Goal: Task Accomplishment & Management: Use online tool/utility

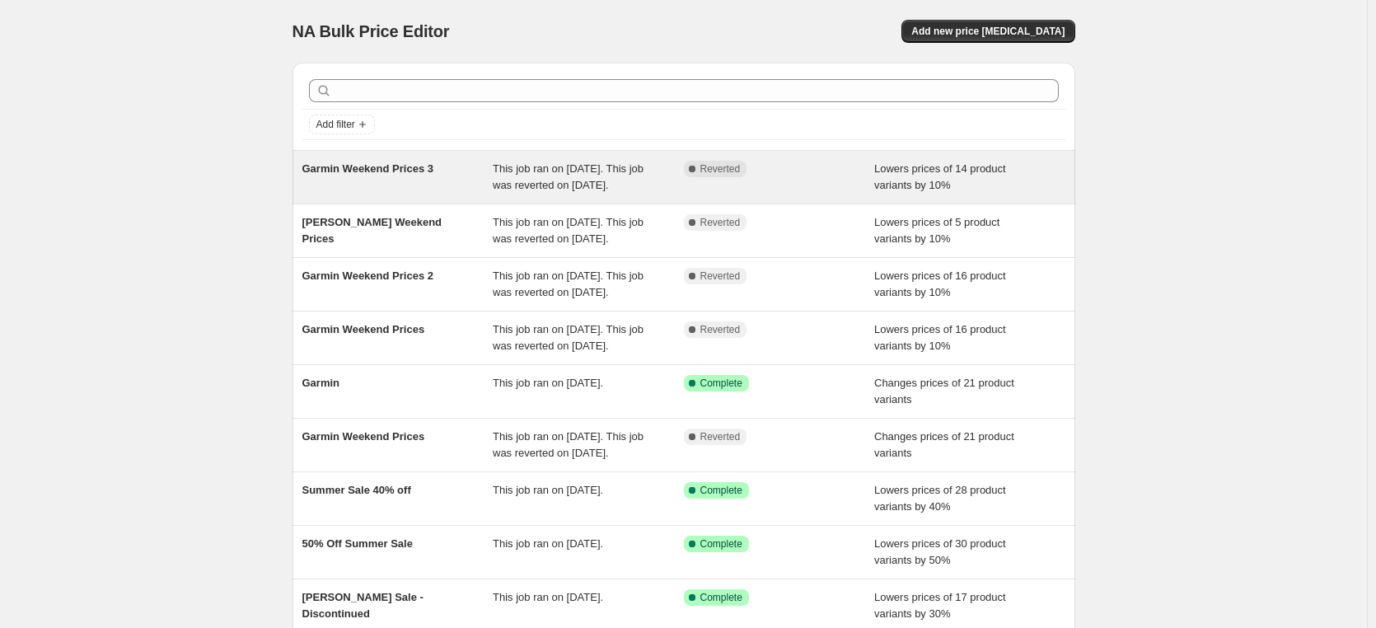
click at [410, 173] on span "Garmin Weekend Prices 3" at bounding box center [367, 168] width 131 height 12
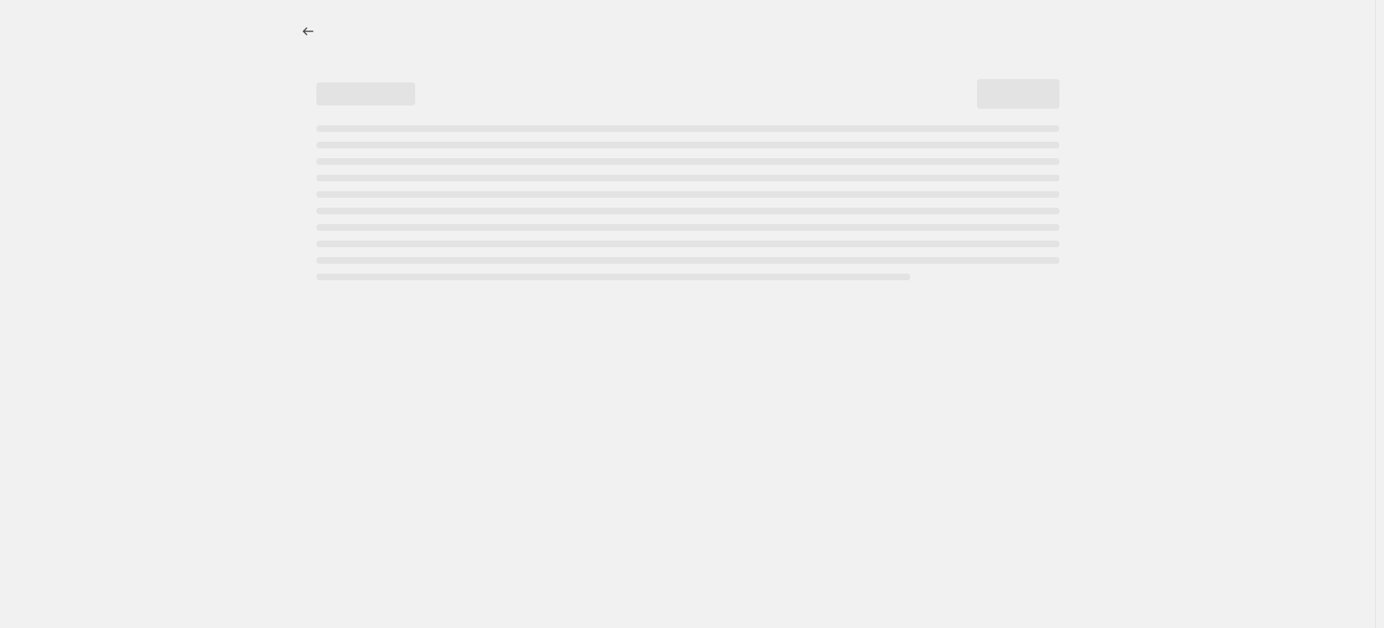
select select "percentage"
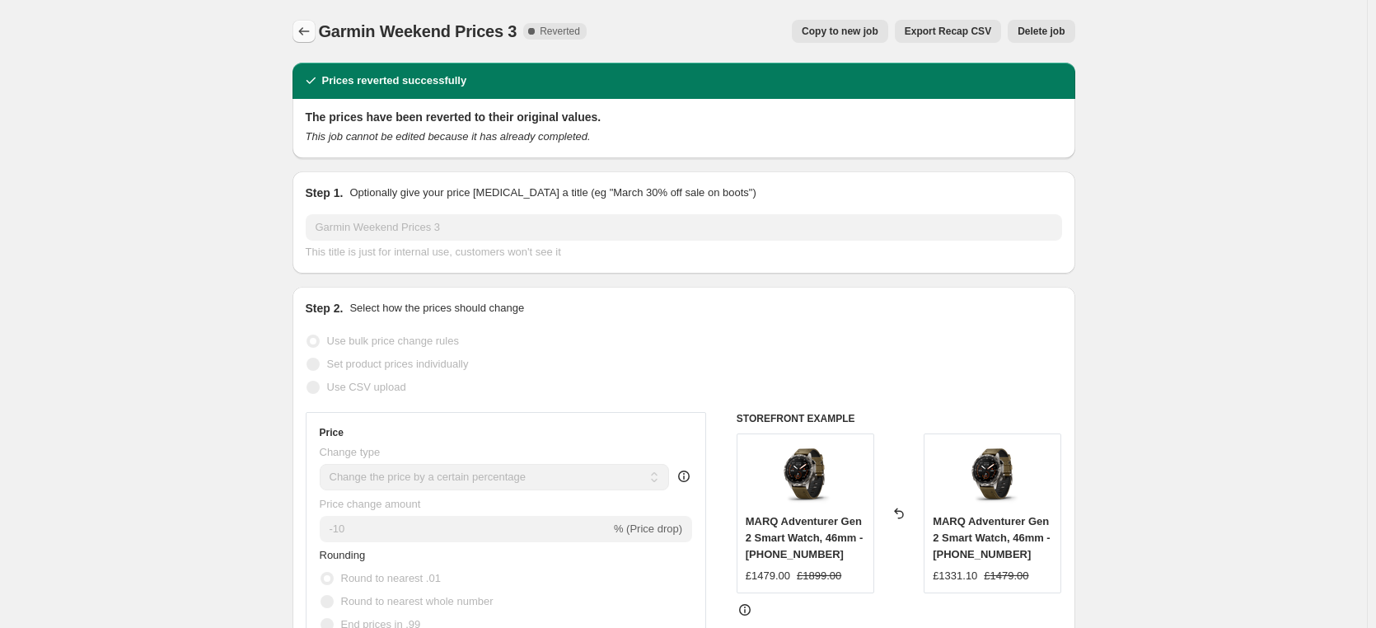
click at [303, 30] on icon "Price change jobs" at bounding box center [304, 31] width 16 height 16
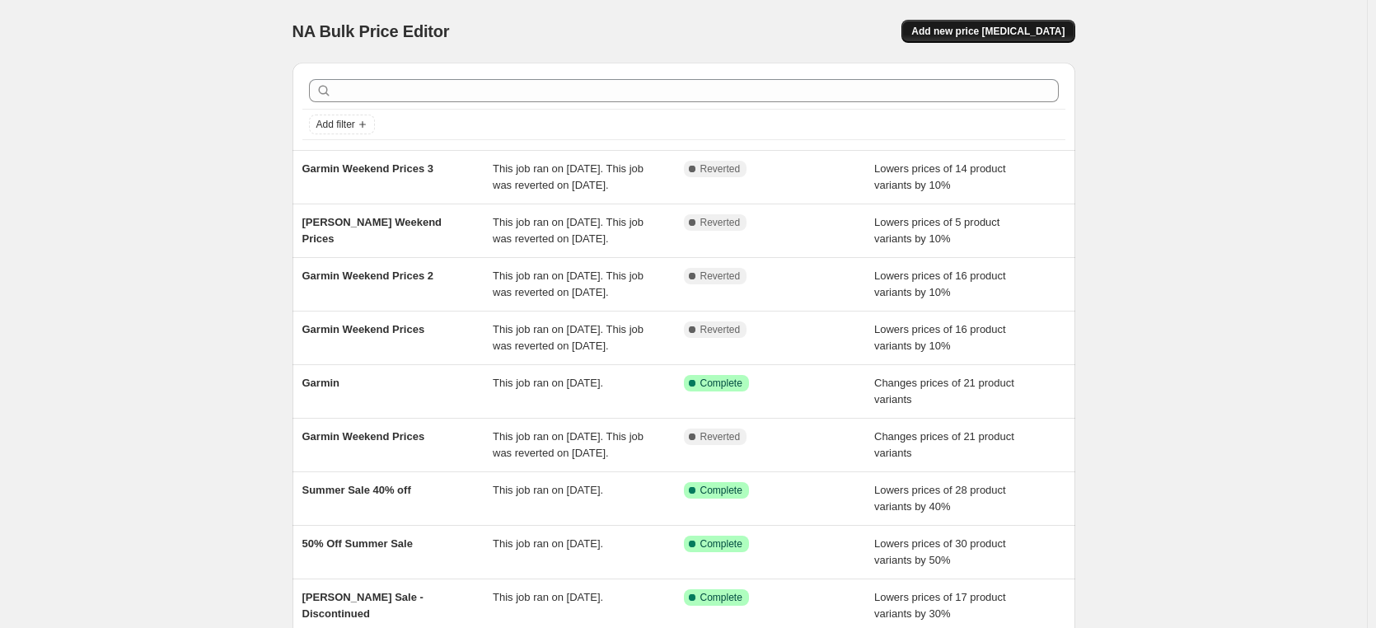
click at [1025, 30] on span "Add new price [MEDICAL_DATA]" at bounding box center [987, 31] width 153 height 13
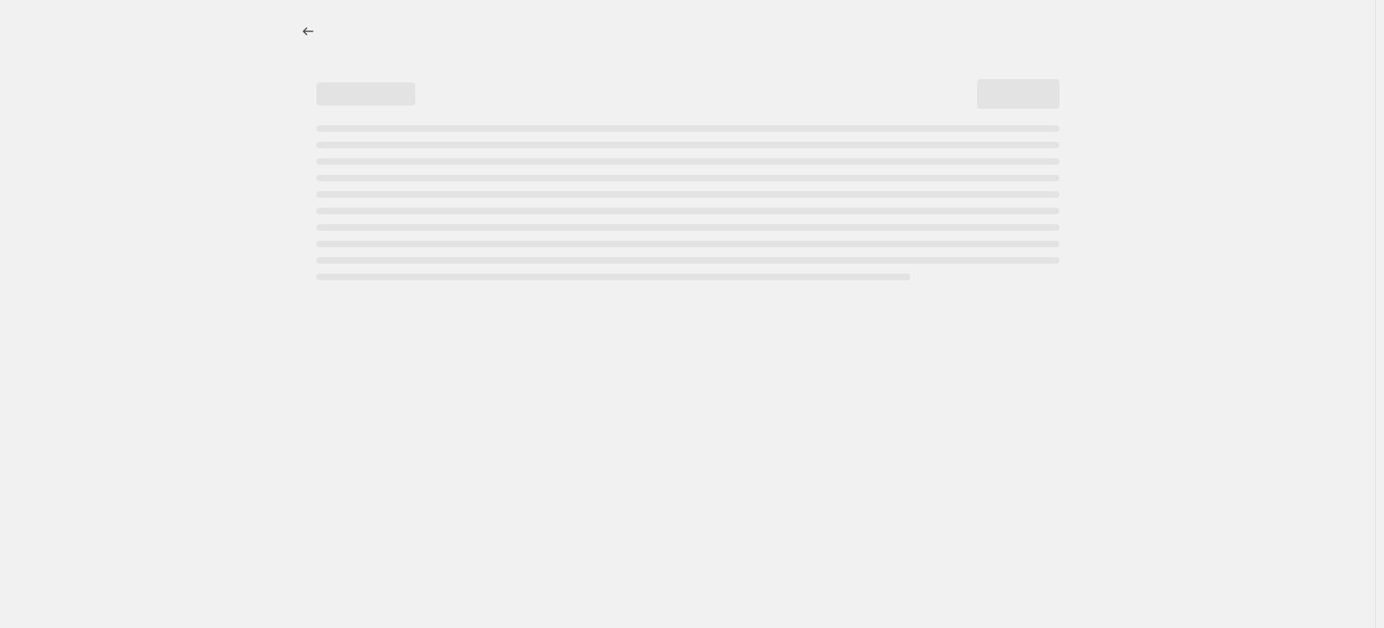
select select "percentage"
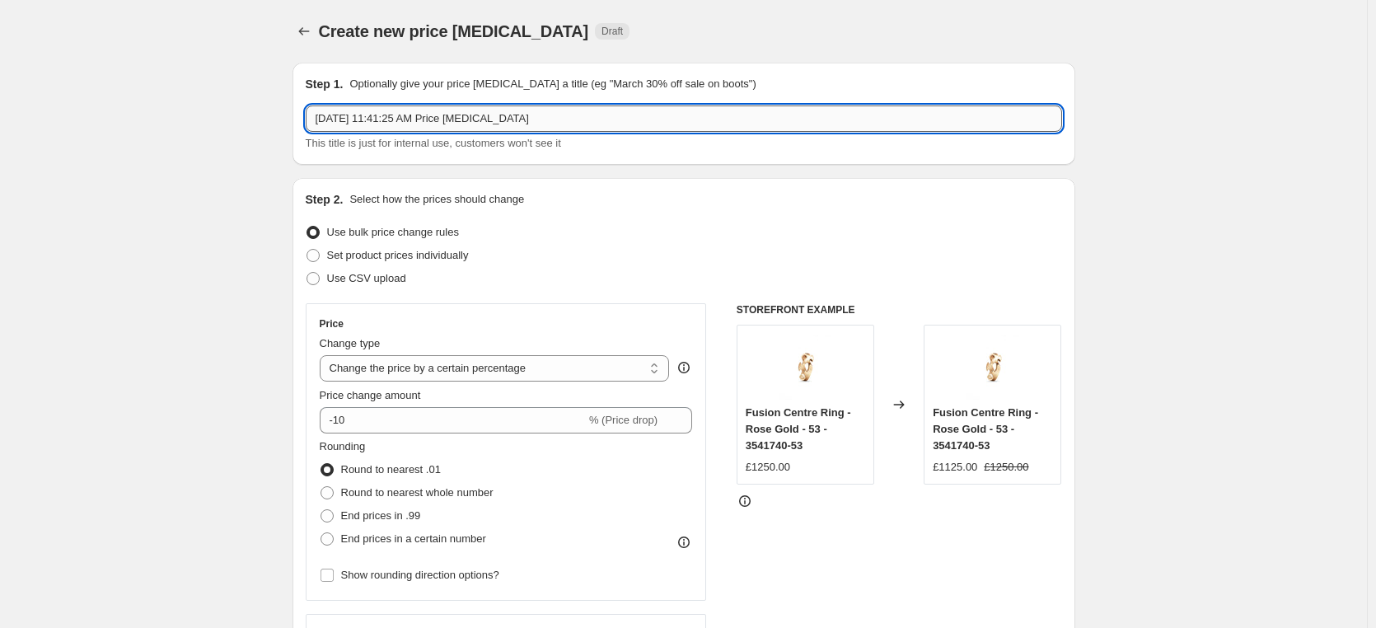
click at [472, 121] on input "Sep 12, 2025, 11:41:25 AM Price change job" at bounding box center [684, 118] width 756 height 26
drag, startPoint x: 584, startPoint y: 117, endPoint x: 261, endPoint y: 116, distance: 322.9
type input "Garmin Weekend Prices [DATE]"
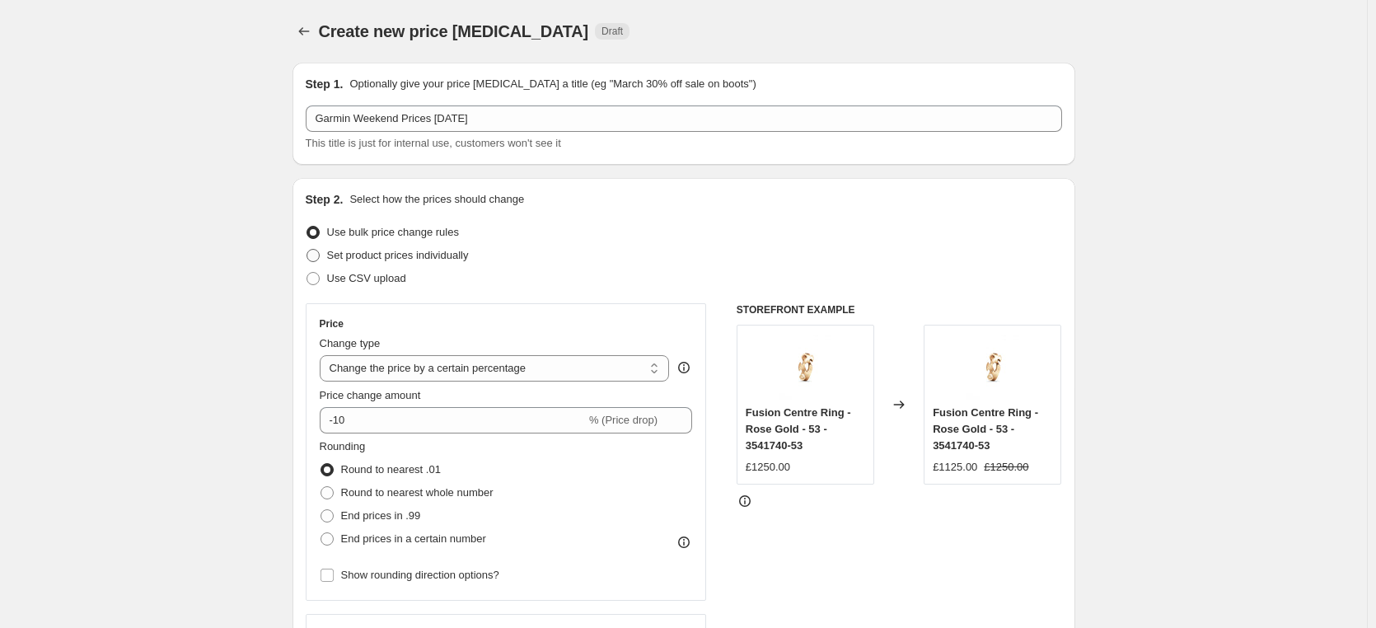
click at [401, 252] on span "Set product prices individually" at bounding box center [398, 255] width 142 height 12
click at [307, 250] on input "Set product prices individually" at bounding box center [306, 249] width 1 height 1
radio input "true"
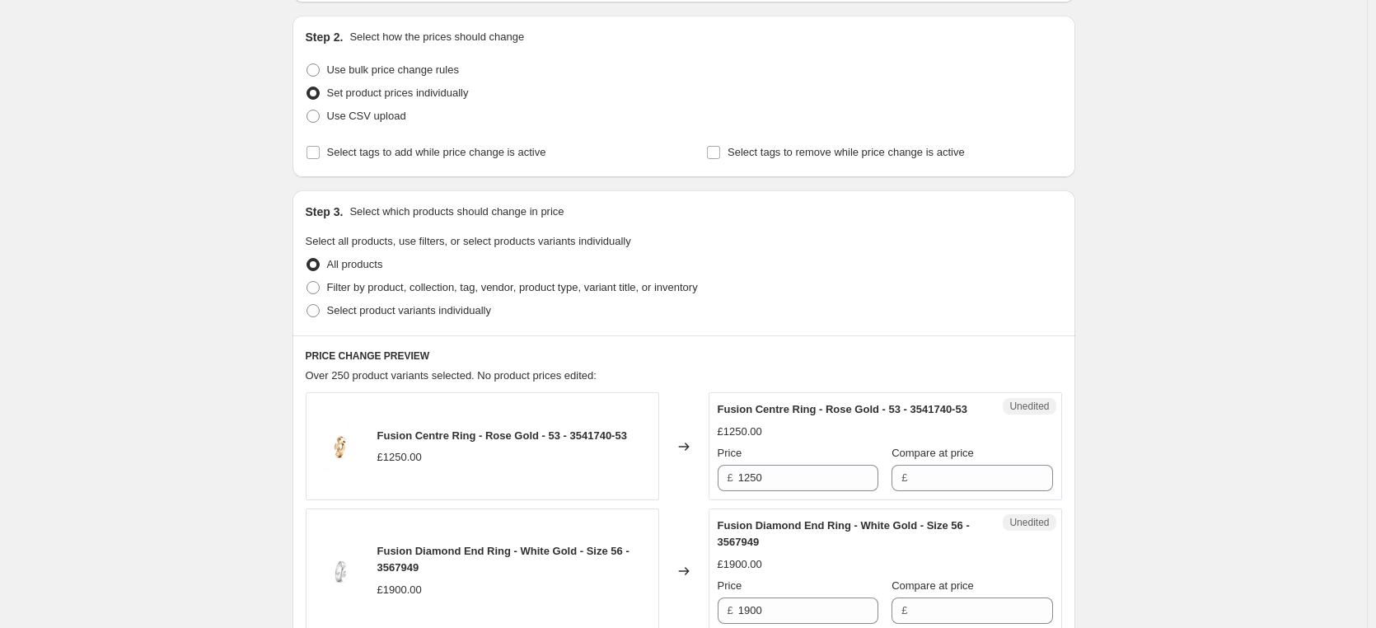
scroll to position [165, 0]
click at [317, 305] on span at bounding box center [312, 308] width 13 height 13
click at [307, 302] on input "Select product variants individually" at bounding box center [306, 302] width 1 height 1
radio input "true"
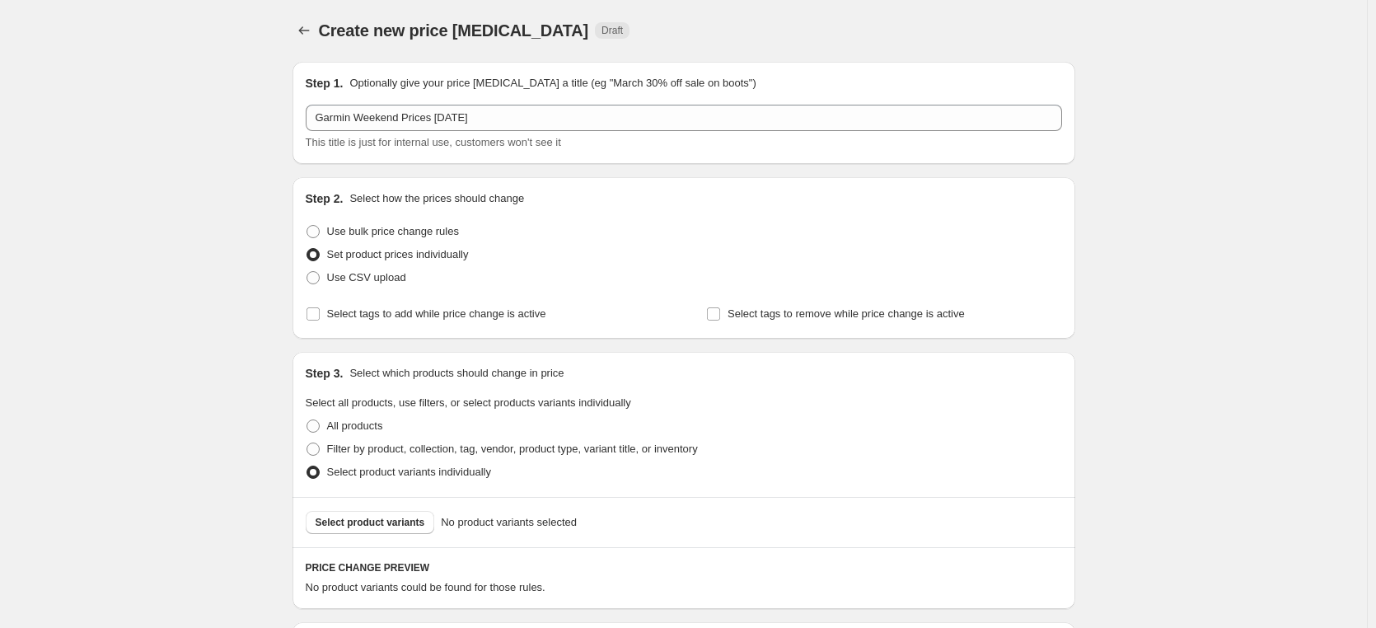
scroll to position [0, 0]
click at [313, 233] on span at bounding box center [312, 232] width 13 height 13
click at [307, 227] on input "Use bulk price change rules" at bounding box center [306, 226] width 1 height 1
radio input "true"
select select "percentage"
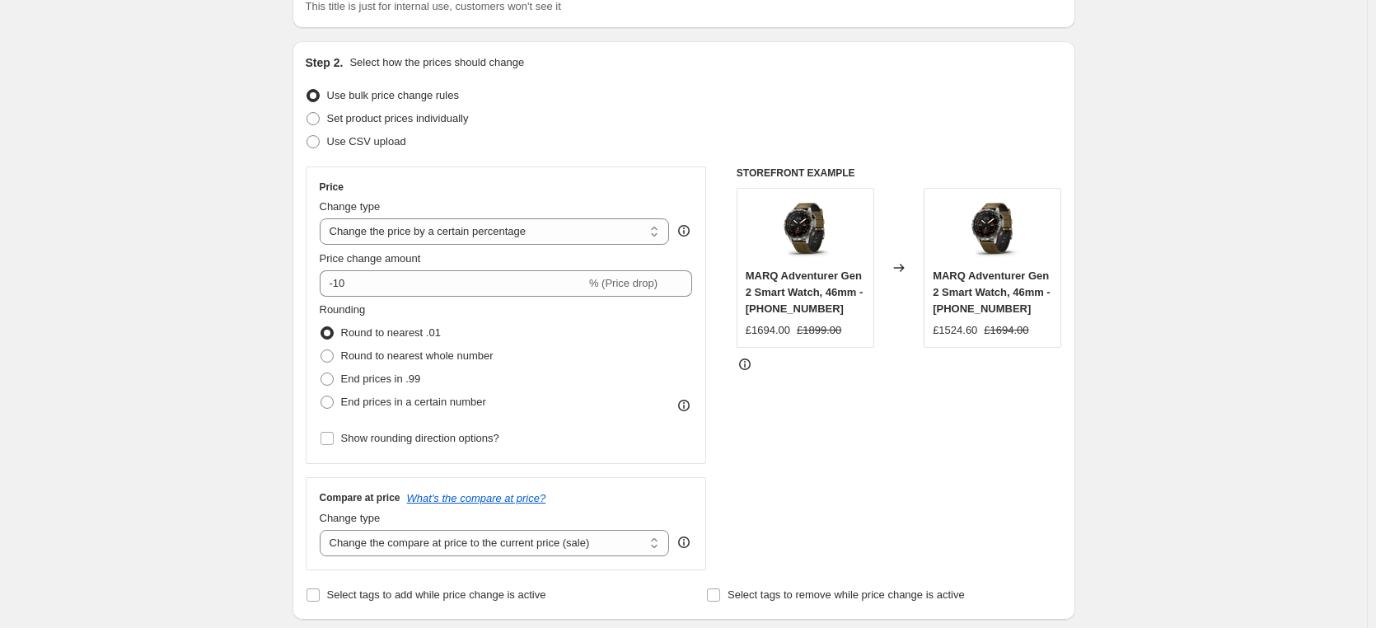
scroll to position [165, 0]
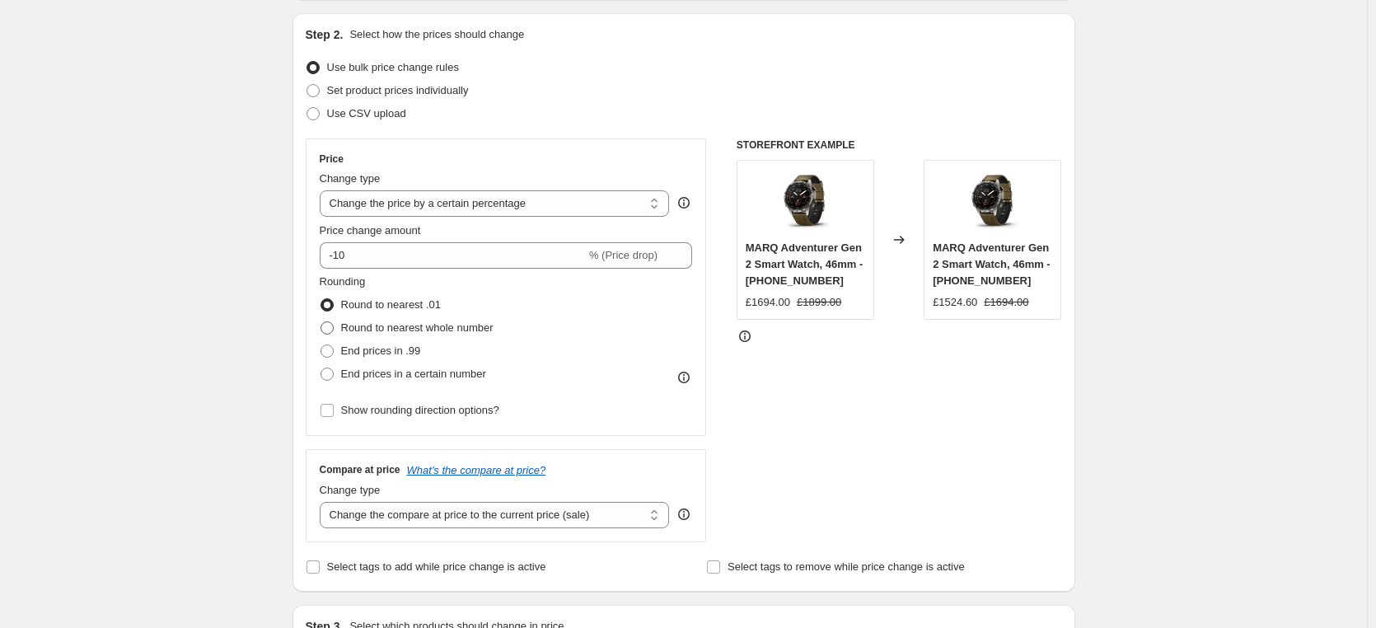
click at [331, 328] on span at bounding box center [326, 327] width 13 height 13
click at [321, 322] on input "Round to nearest whole number" at bounding box center [320, 321] width 1 height 1
radio input "true"
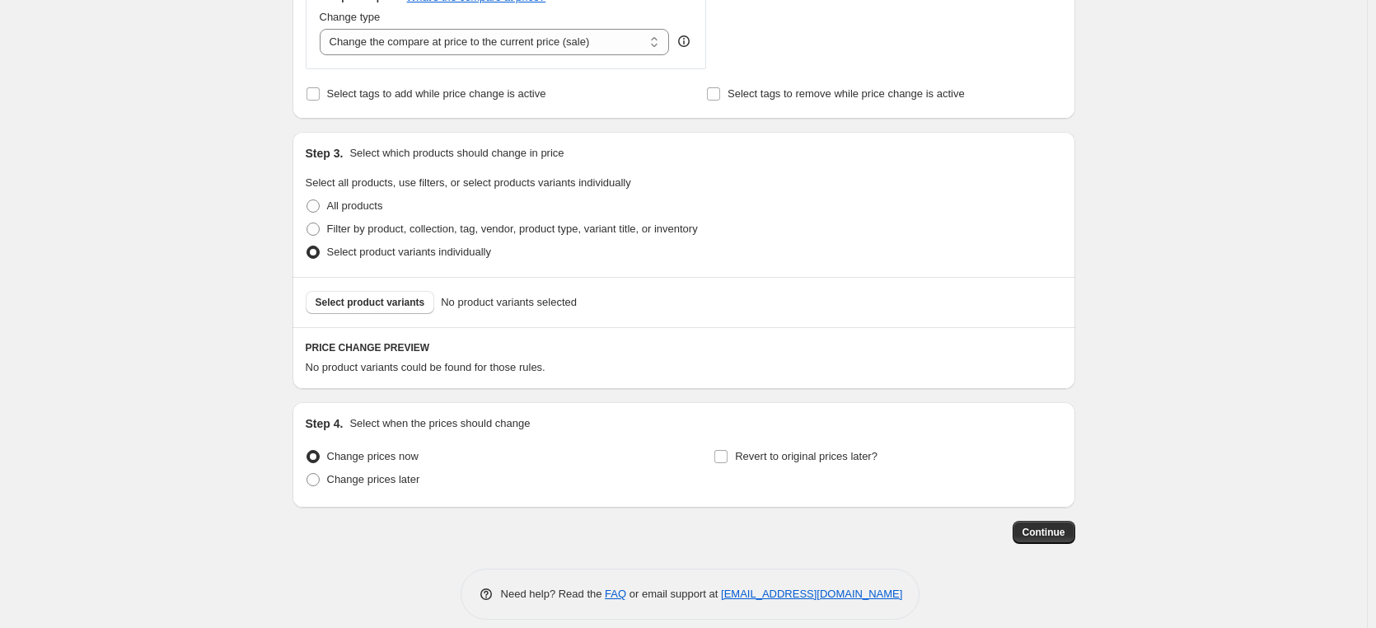
scroll to position [654, 0]
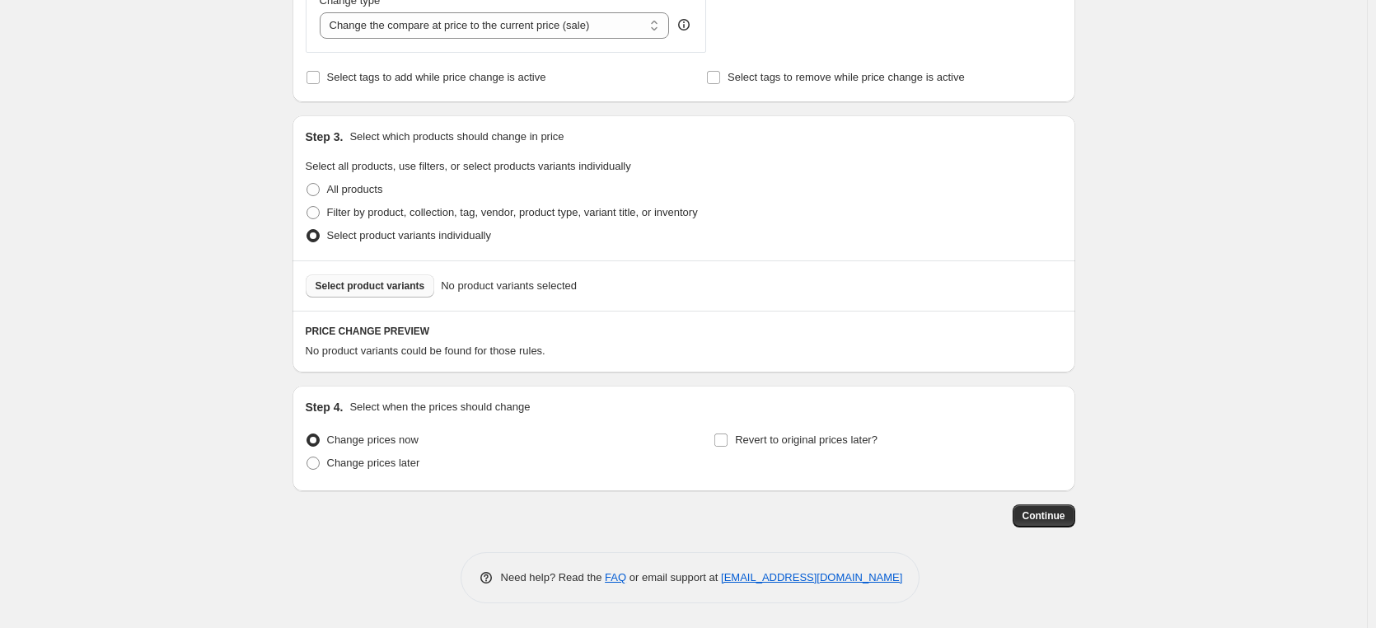
click at [397, 291] on span "Select product variants" at bounding box center [371, 285] width 110 height 13
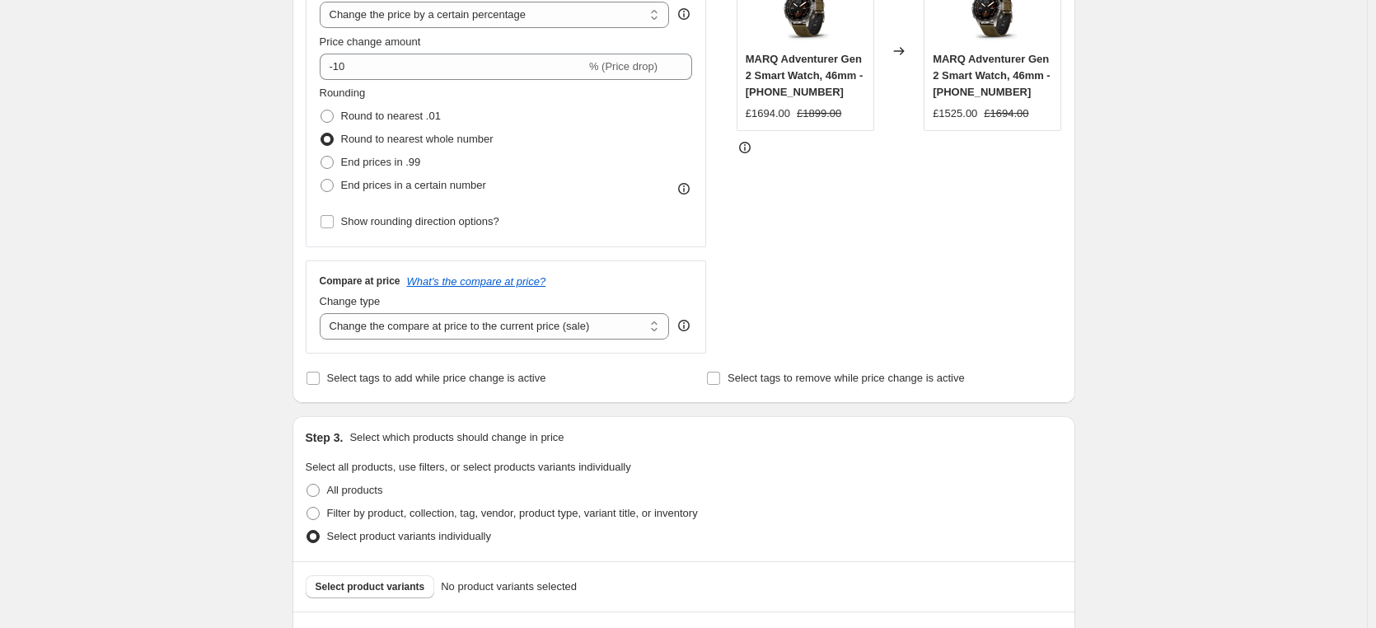
scroll to position [325, 0]
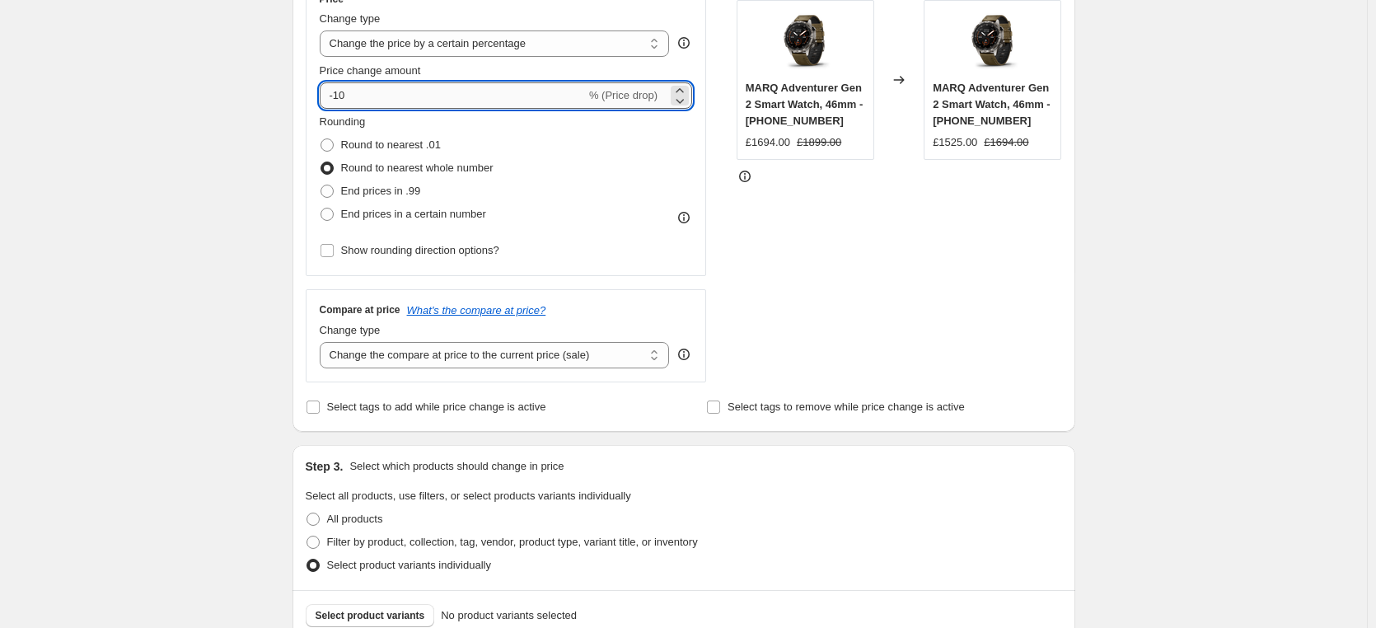
drag, startPoint x: 381, startPoint y: 100, endPoint x: 323, endPoint y: 100, distance: 57.7
click at [325, 100] on input "-10" at bounding box center [453, 95] width 266 height 26
type input "-5"
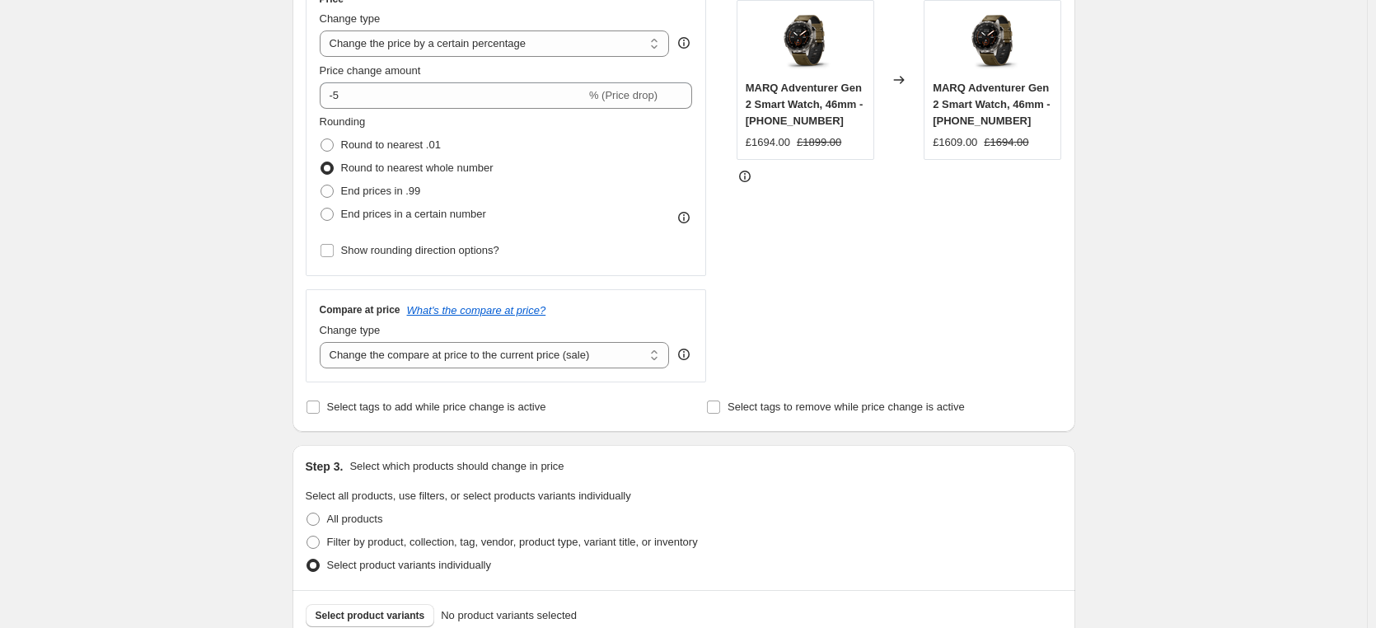
click at [619, 229] on div "Rounding Round to nearest .01 Round to nearest whole number End prices in .99 E…" at bounding box center [506, 188] width 373 height 148
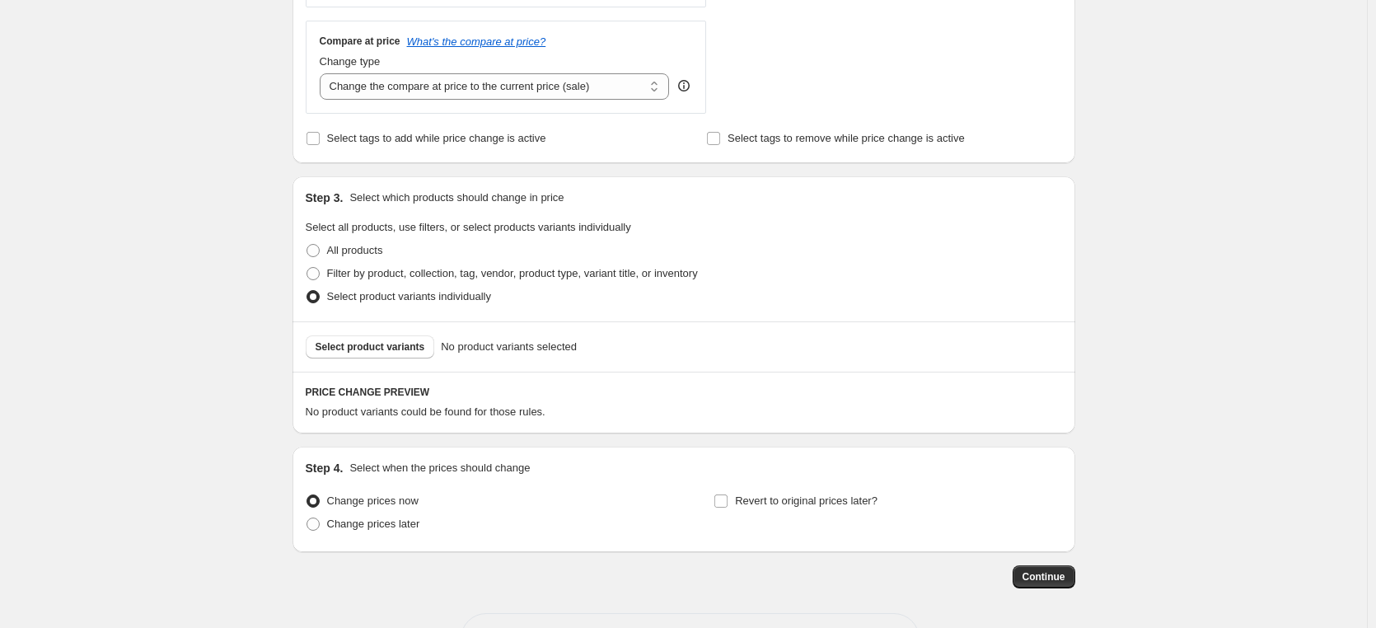
scroll to position [654, 0]
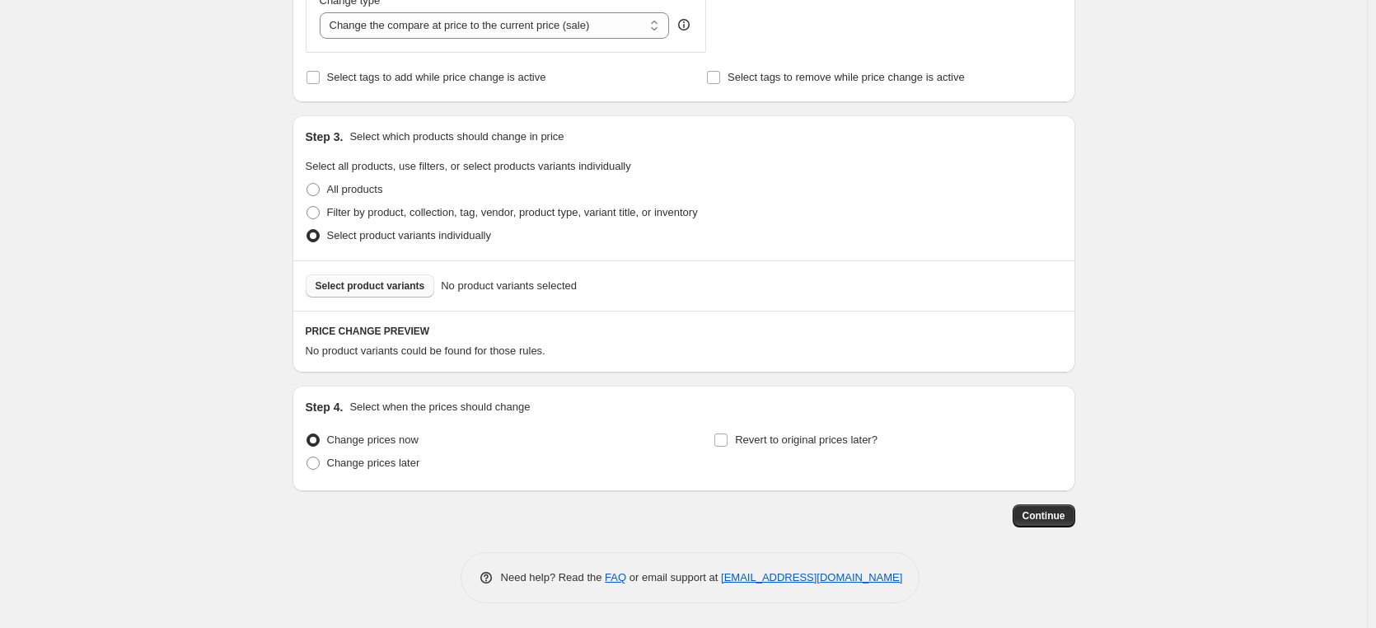
click at [386, 287] on span "Select product variants" at bounding box center [371, 285] width 110 height 13
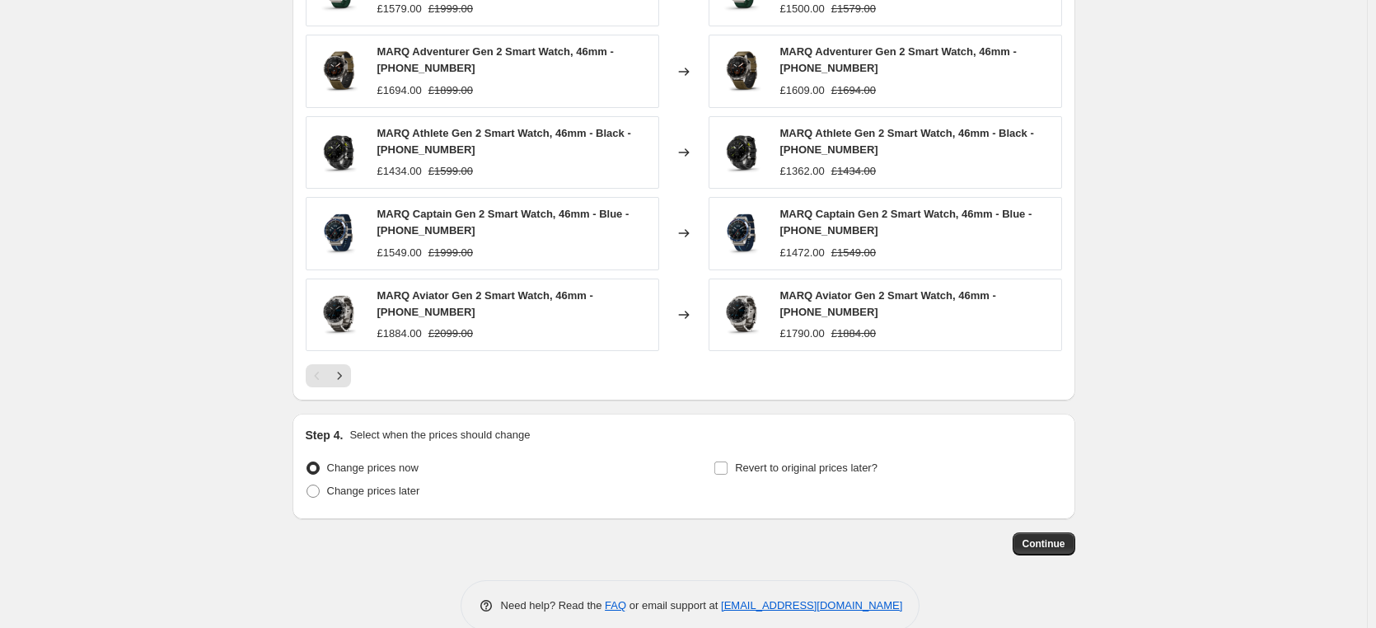
scroll to position [1096, 0]
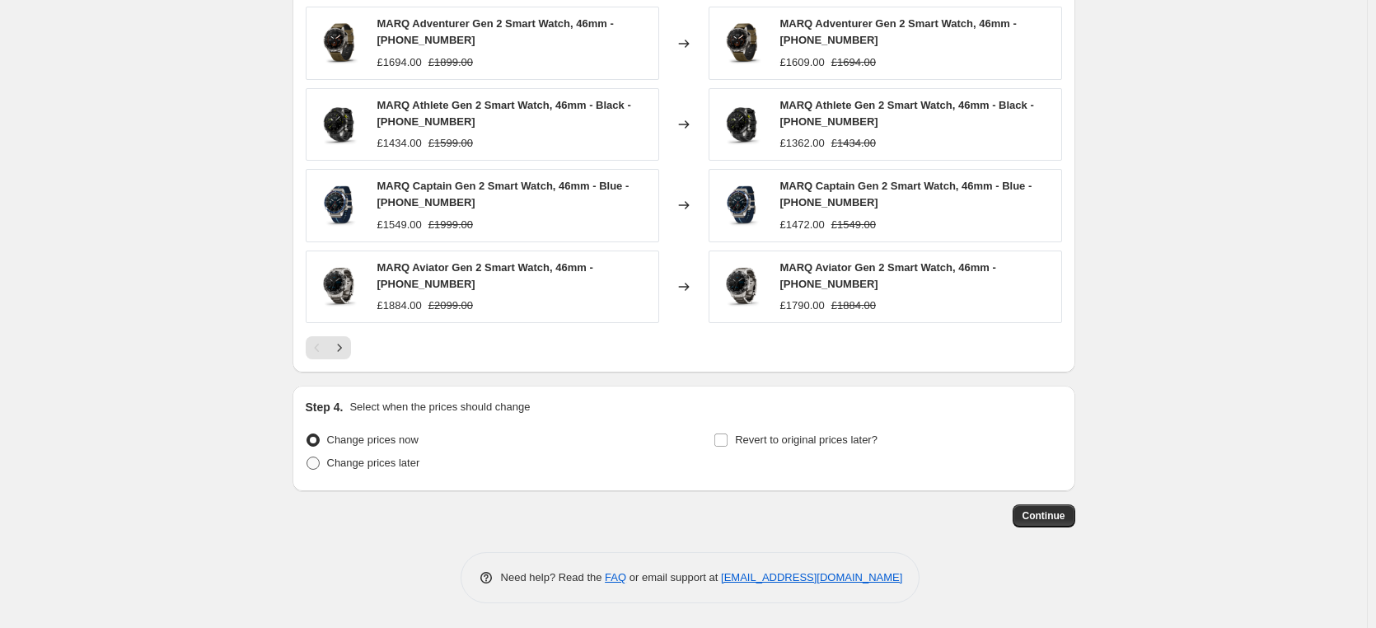
click at [320, 465] on span at bounding box center [312, 462] width 13 height 13
click at [307, 457] on input "Change prices later" at bounding box center [306, 456] width 1 height 1
radio input "true"
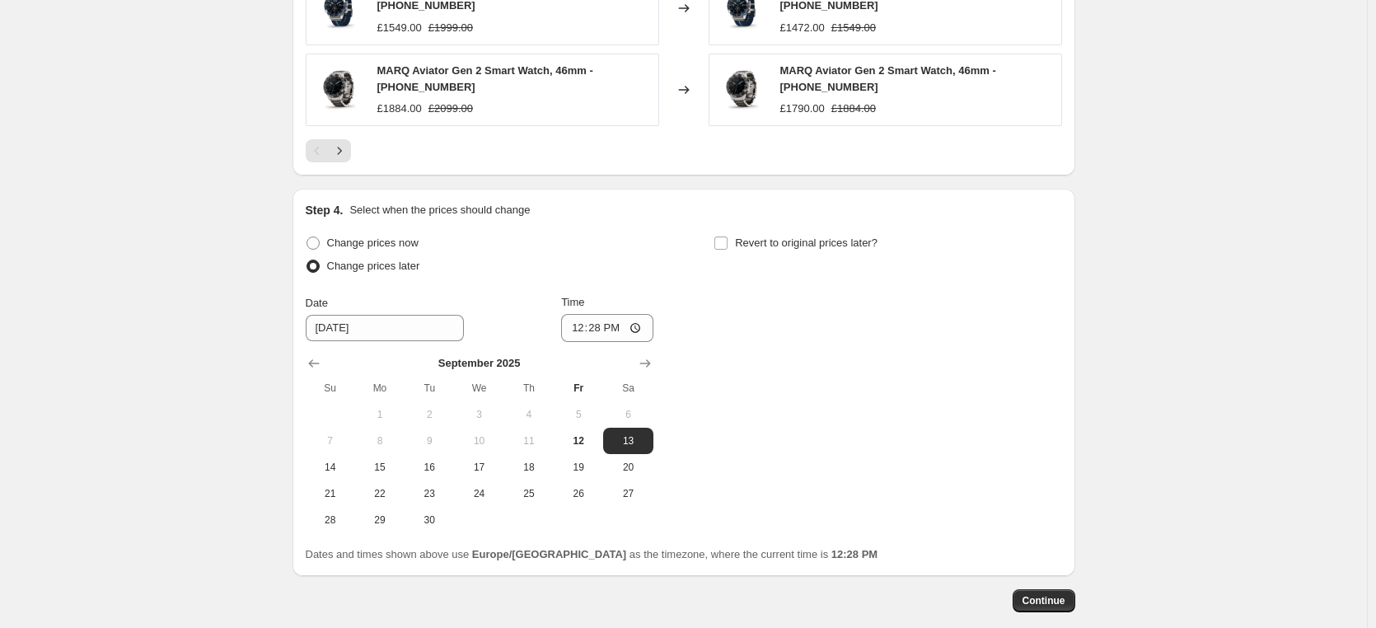
scroll to position [1343, 0]
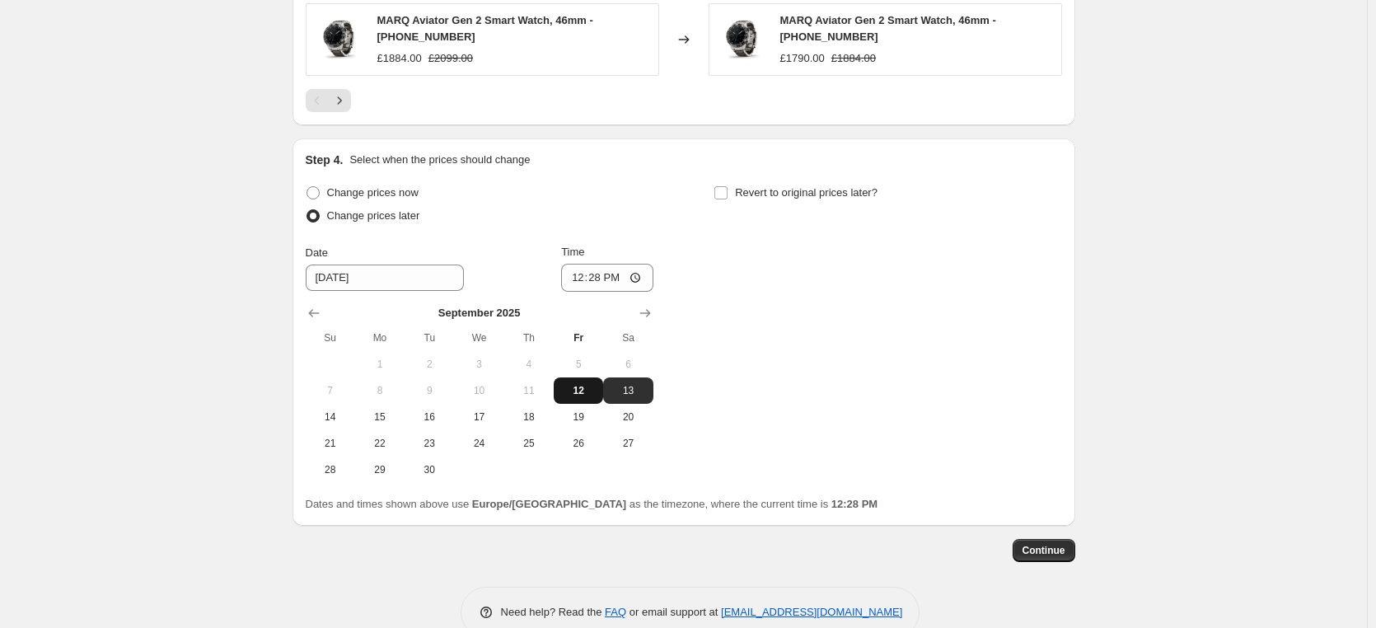
click at [580, 396] on span "12" at bounding box center [578, 390] width 36 height 13
type input "[DATE]"
click at [641, 277] on input "12:28" at bounding box center [607, 278] width 92 height 28
type input "17:00"
click at [653, 207] on div "Change prices later" at bounding box center [480, 215] width 348 height 23
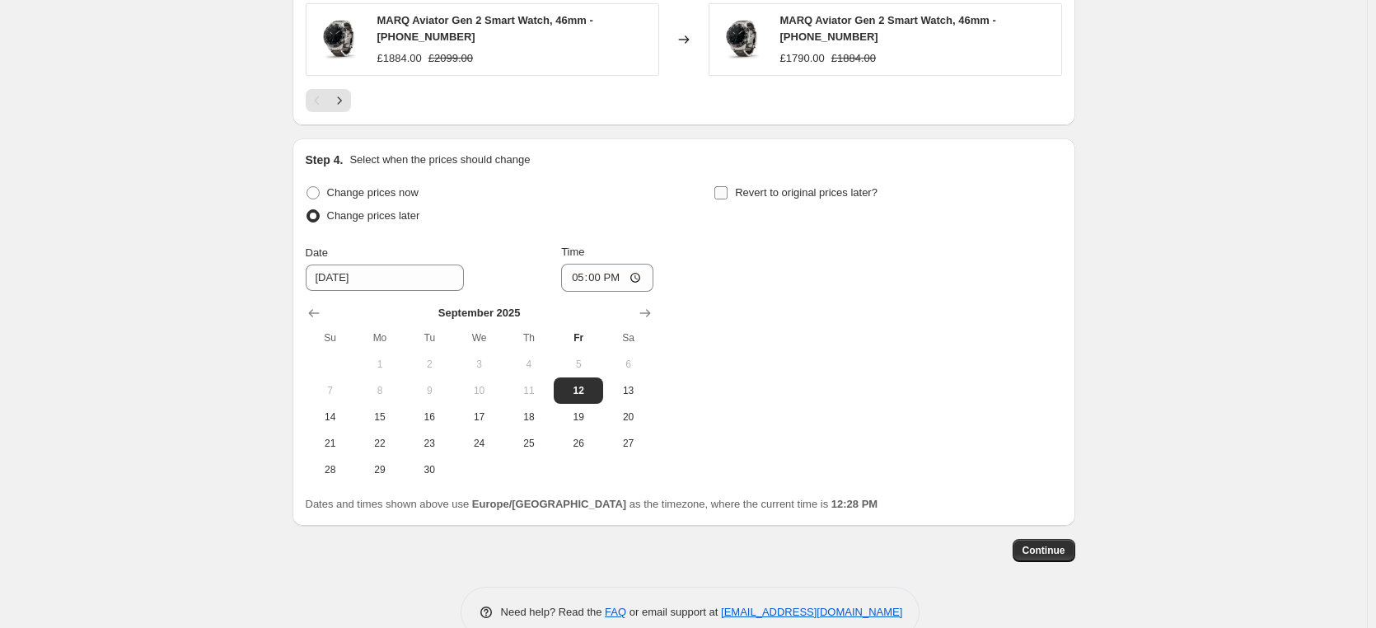
click at [724, 194] on input "Revert to original prices later?" at bounding box center [720, 192] width 13 height 13
checkbox input "true"
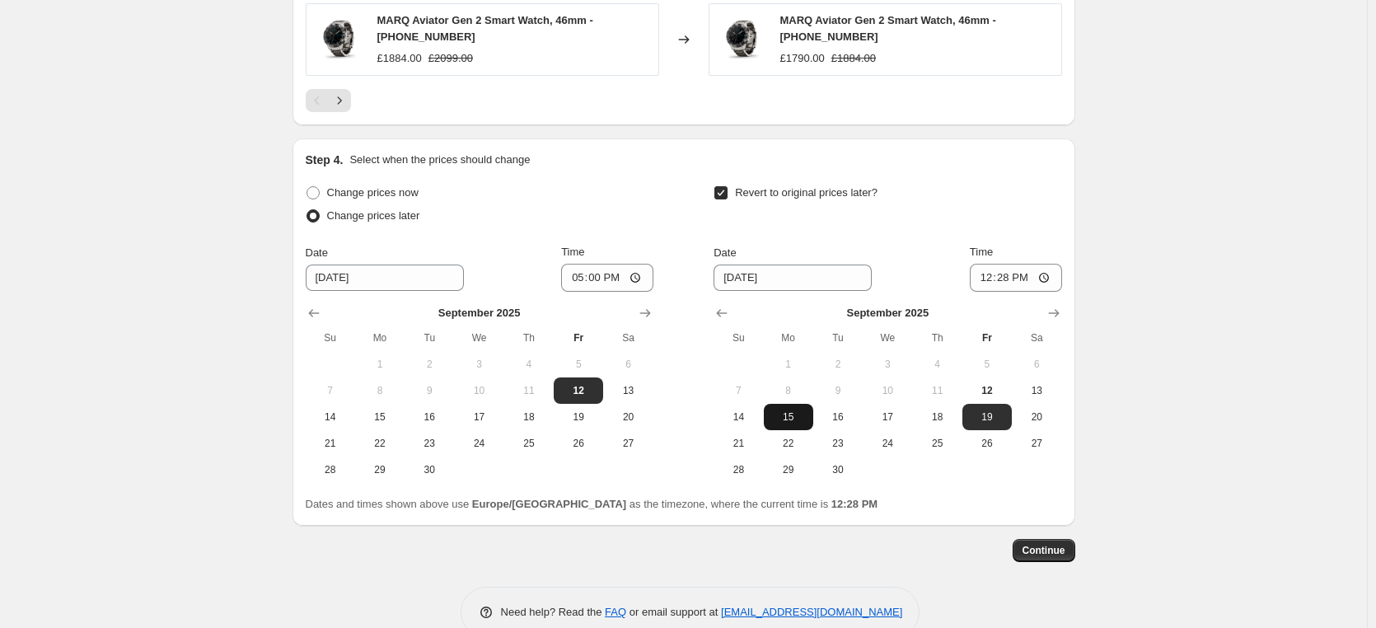
click at [786, 416] on span "15" at bounding box center [788, 416] width 36 height 13
type input "[DATE]"
click at [1043, 278] on input "12:28" at bounding box center [1016, 278] width 92 height 28
drag, startPoint x: 1133, startPoint y: 392, endPoint x: 1139, endPoint y: 379, distance: 14.4
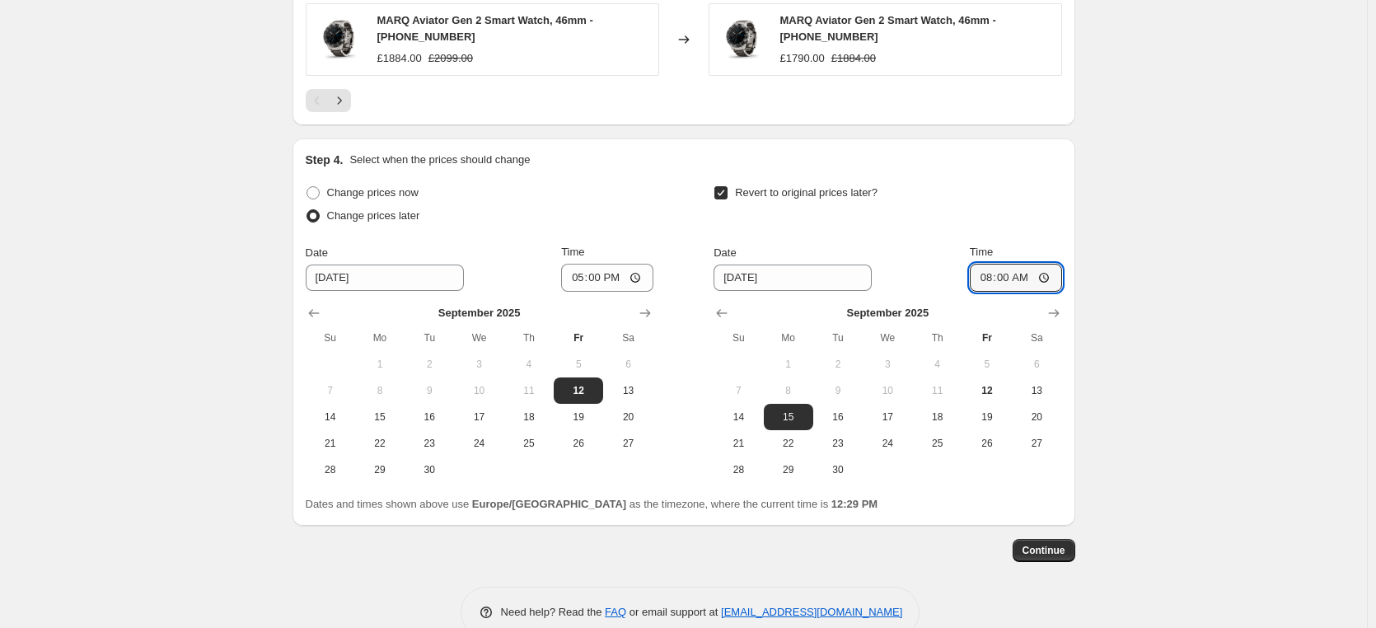
type input "08:00"
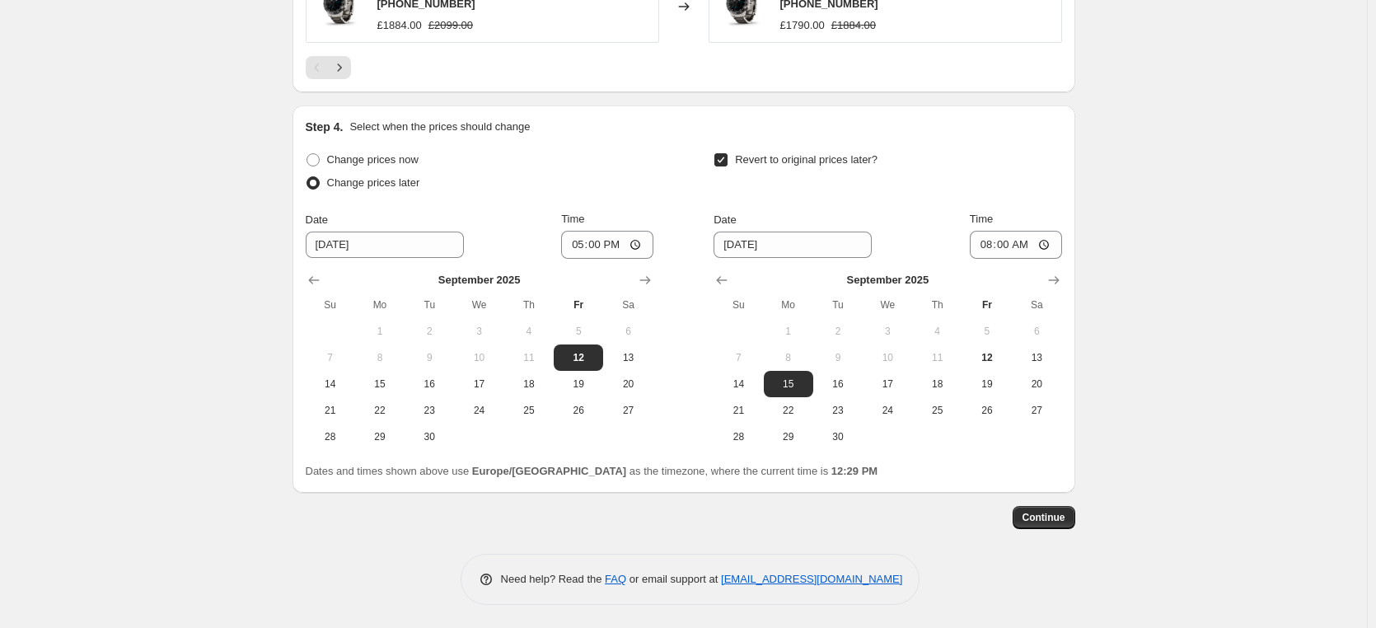
scroll to position [1377, 0]
click at [1044, 521] on span "Continue" at bounding box center [1043, 515] width 43 height 13
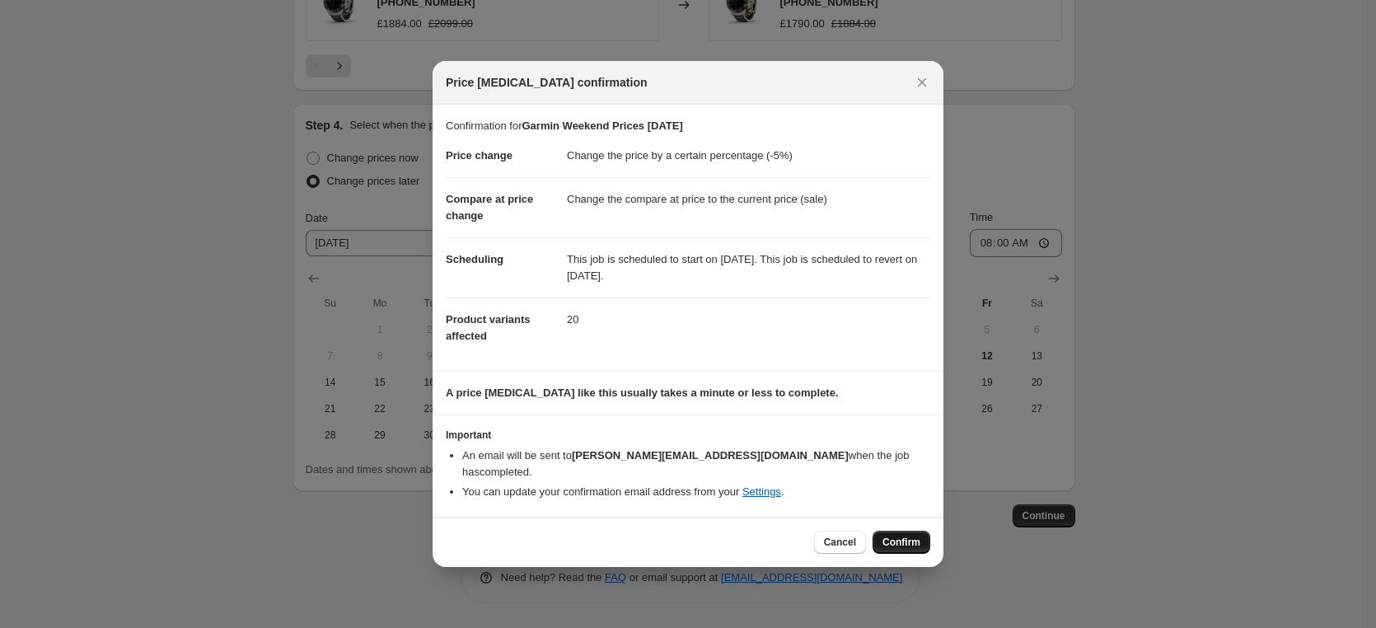
click at [903, 538] on span "Confirm" at bounding box center [901, 541] width 38 height 13
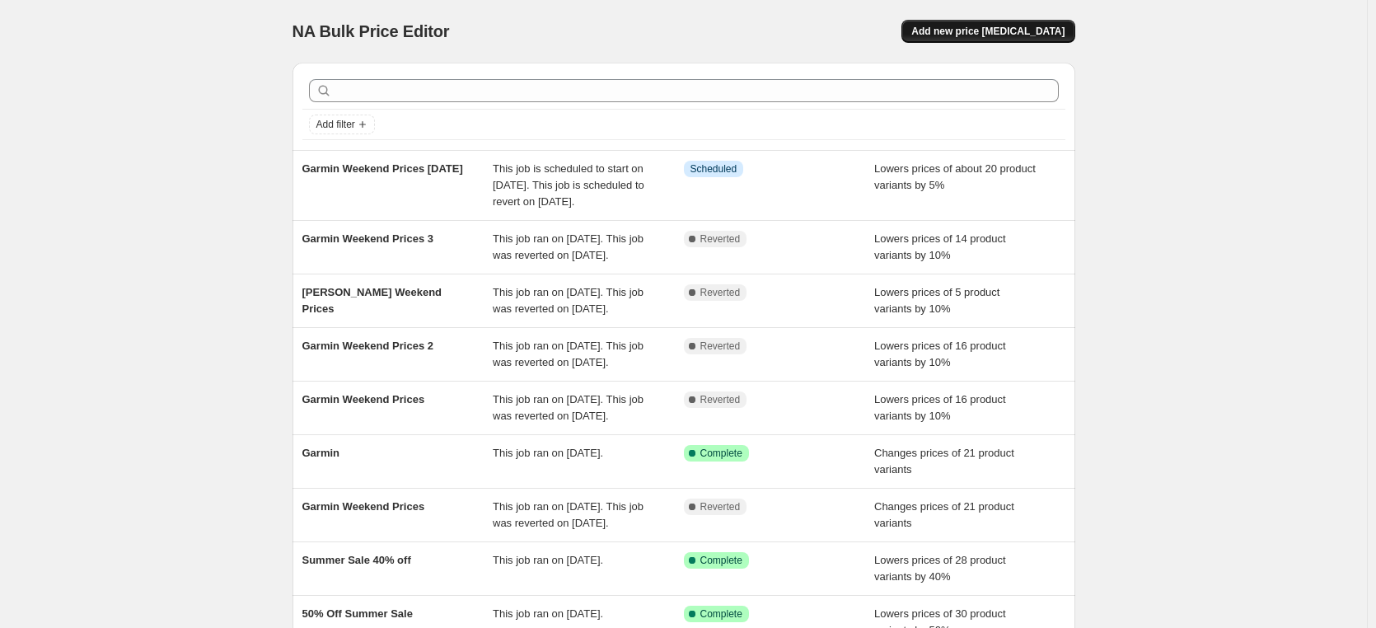
click at [988, 34] on span "Add new price [MEDICAL_DATA]" at bounding box center [987, 31] width 153 height 13
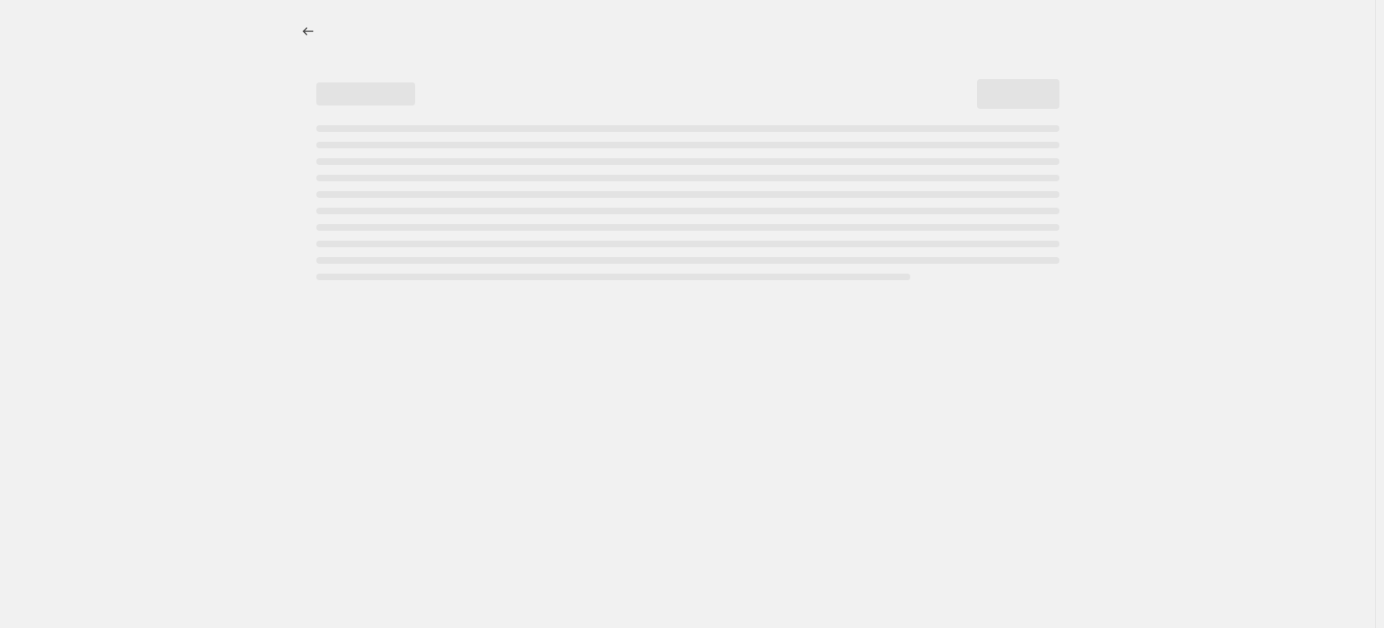
select select "percentage"
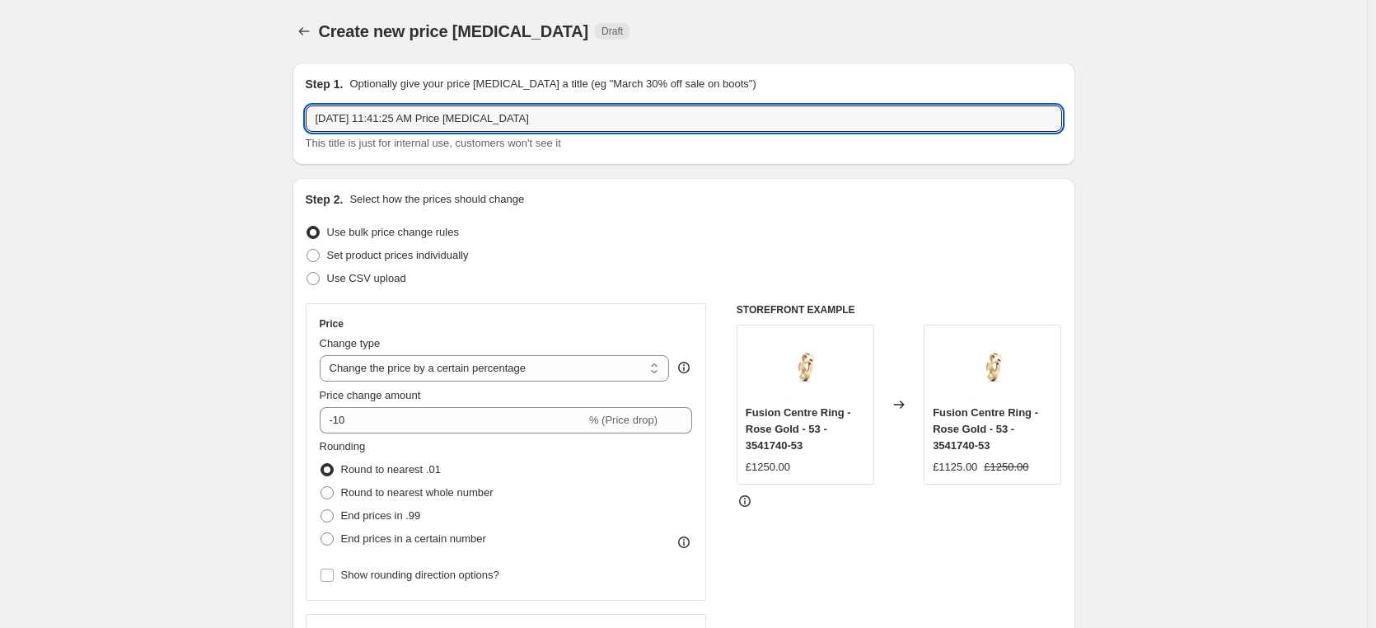
drag, startPoint x: 545, startPoint y: 119, endPoint x: 285, endPoint y: 120, distance: 260.3
type input "Garmin Weekend Prices 2"
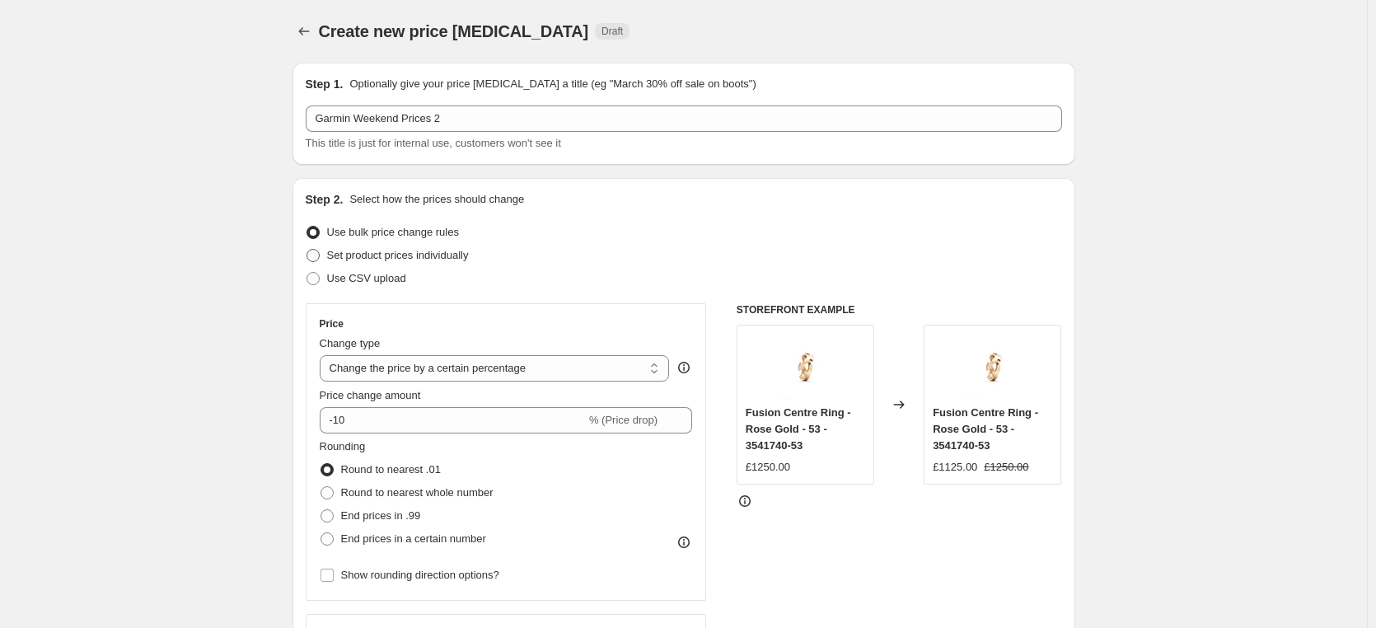
click at [415, 254] on span "Set product prices individually" at bounding box center [398, 255] width 142 height 12
click at [307, 250] on input "Set product prices individually" at bounding box center [306, 249] width 1 height 1
radio input "true"
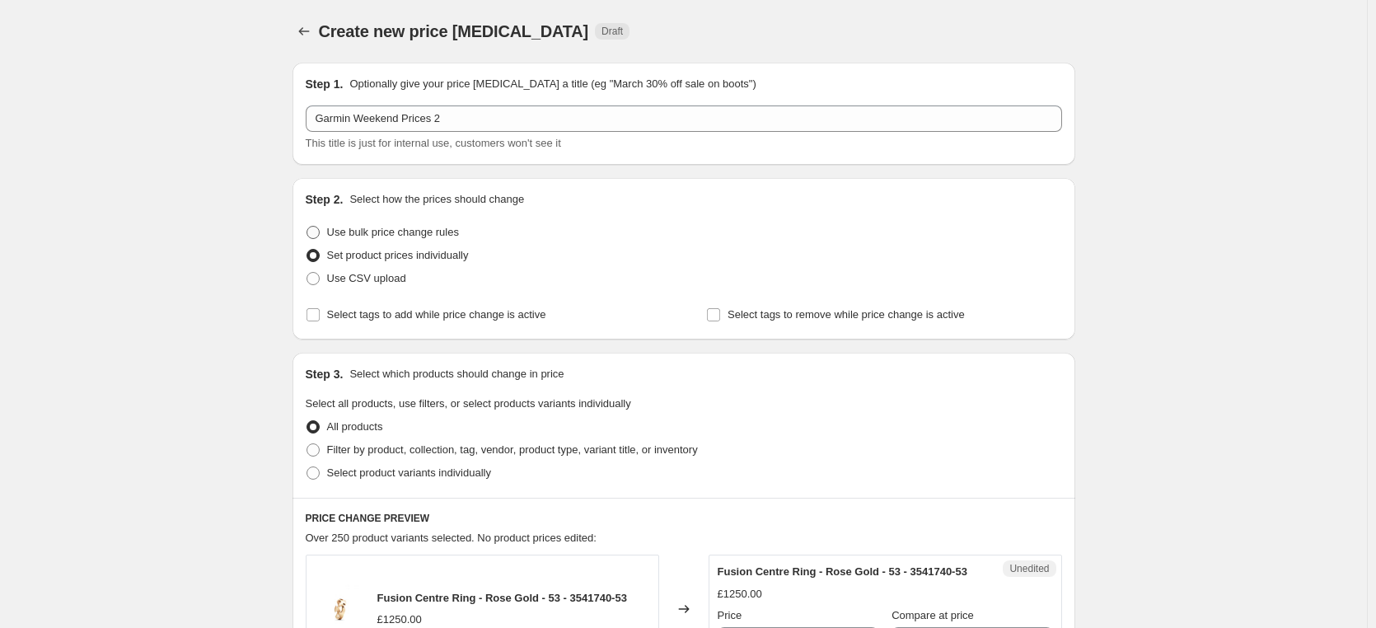
click at [409, 232] on span "Use bulk price change rules" at bounding box center [393, 232] width 132 height 12
click at [307, 227] on input "Use bulk price change rules" at bounding box center [306, 226] width 1 height 1
radio input "true"
select select "percentage"
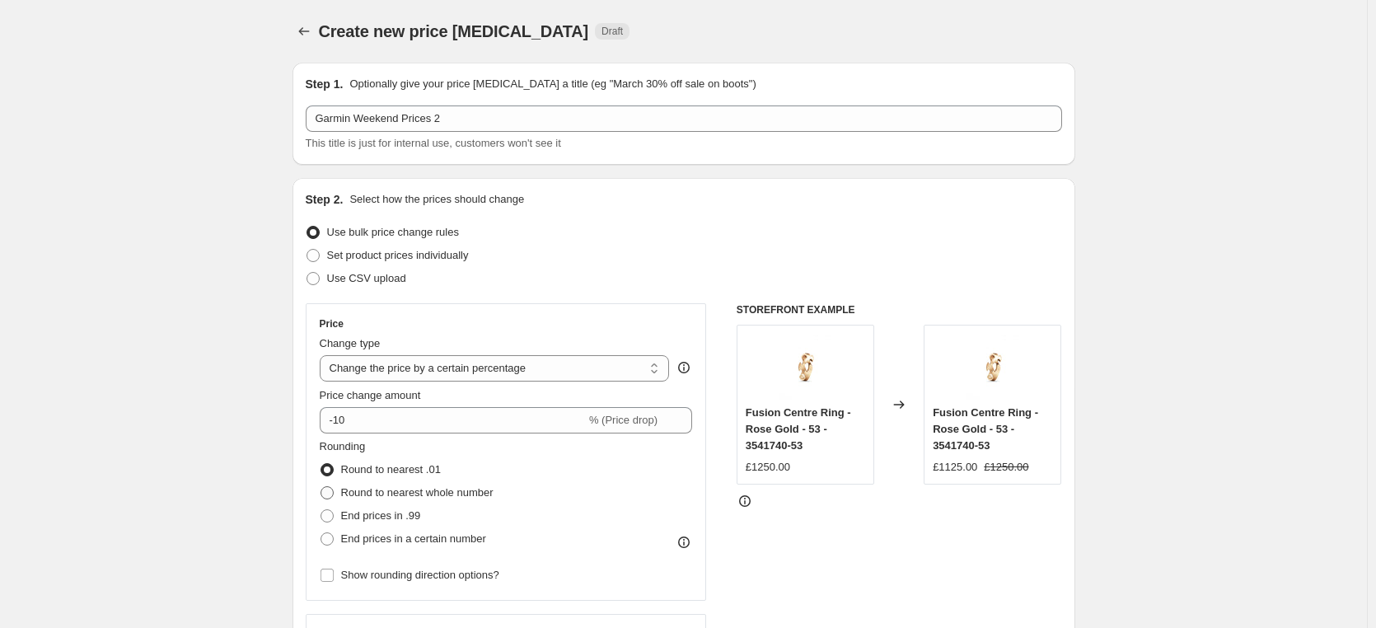
click at [334, 493] on span at bounding box center [326, 492] width 13 height 13
click at [321, 487] on input "Round to nearest whole number" at bounding box center [320, 486] width 1 height 1
radio input "true"
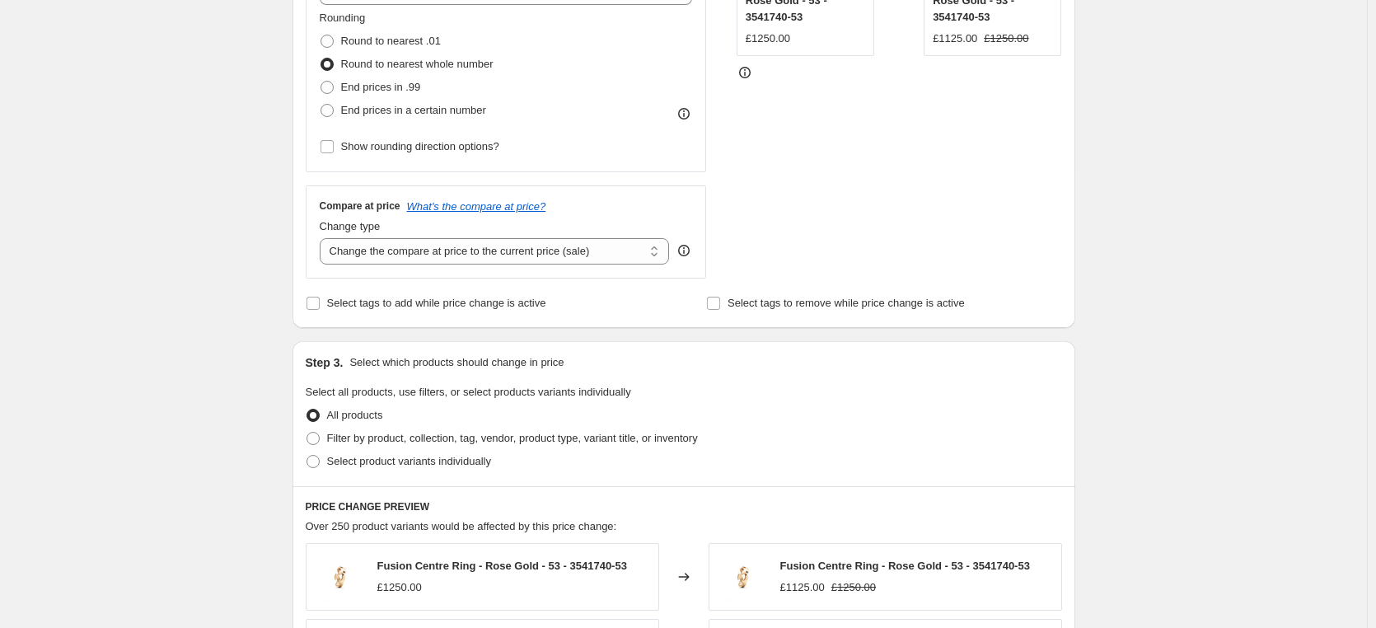
scroll to position [494, 0]
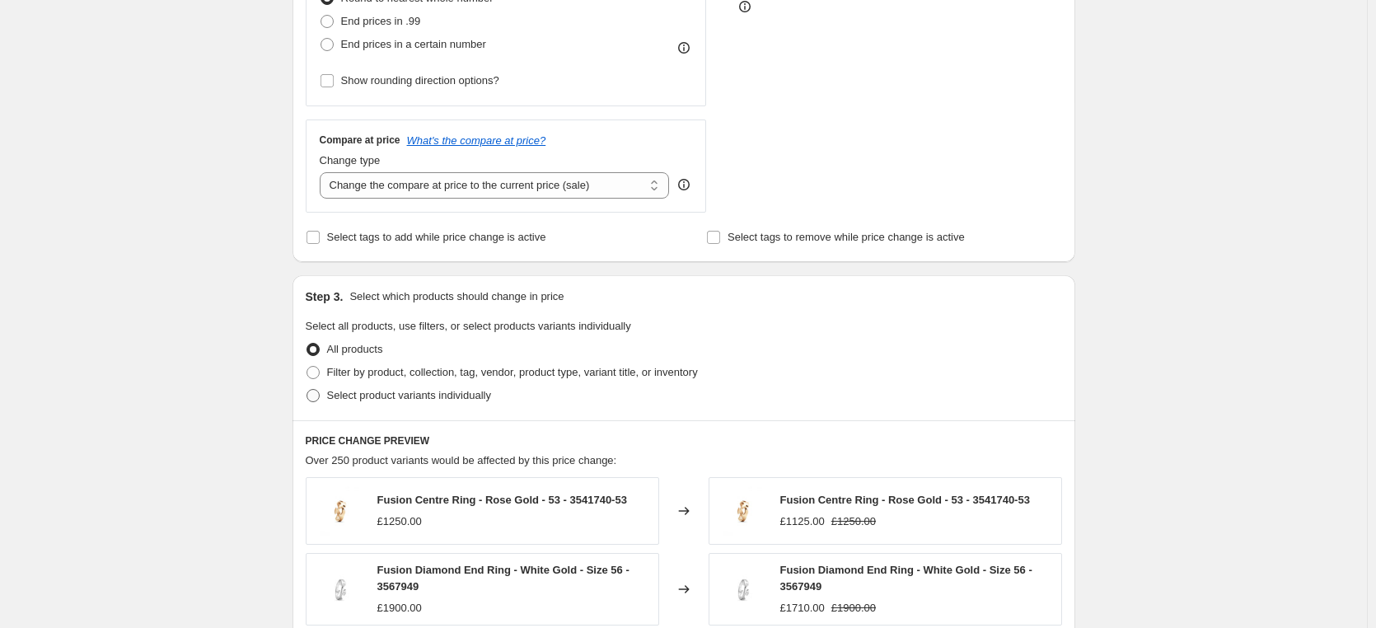
click at [319, 398] on span at bounding box center [312, 395] width 13 height 13
click at [307, 390] on input "Select product variants individually" at bounding box center [306, 389] width 1 height 1
radio input "true"
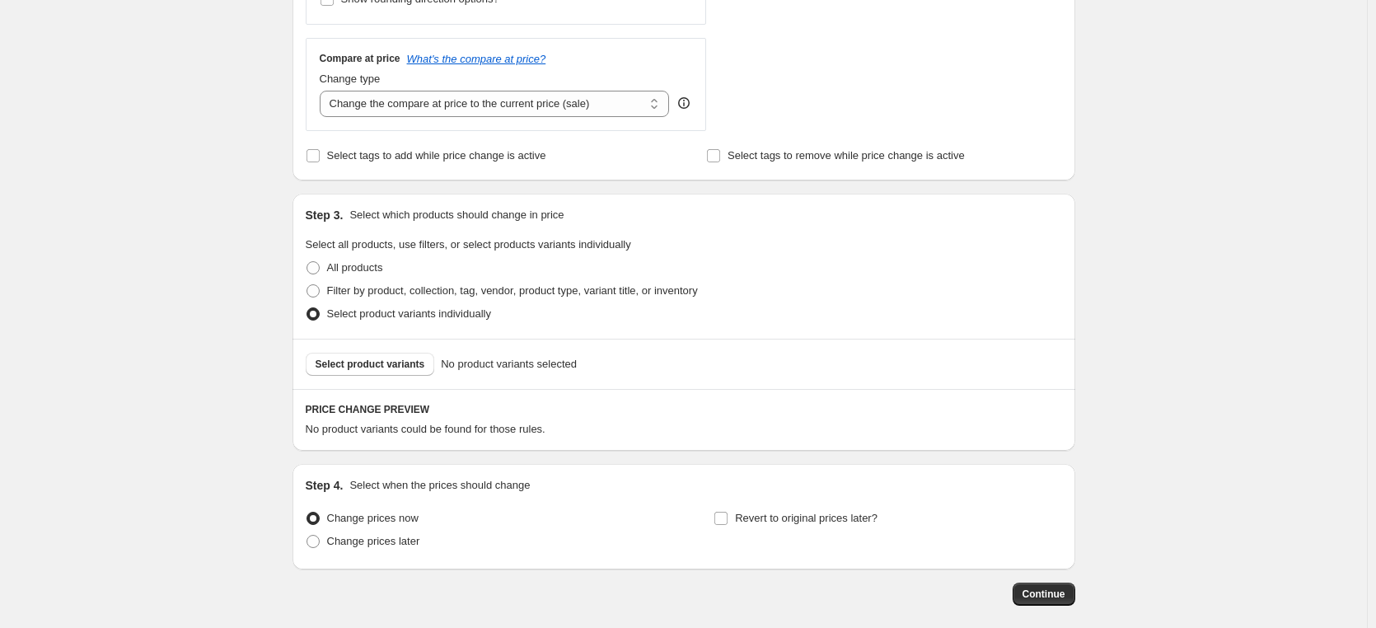
scroll to position [654, 0]
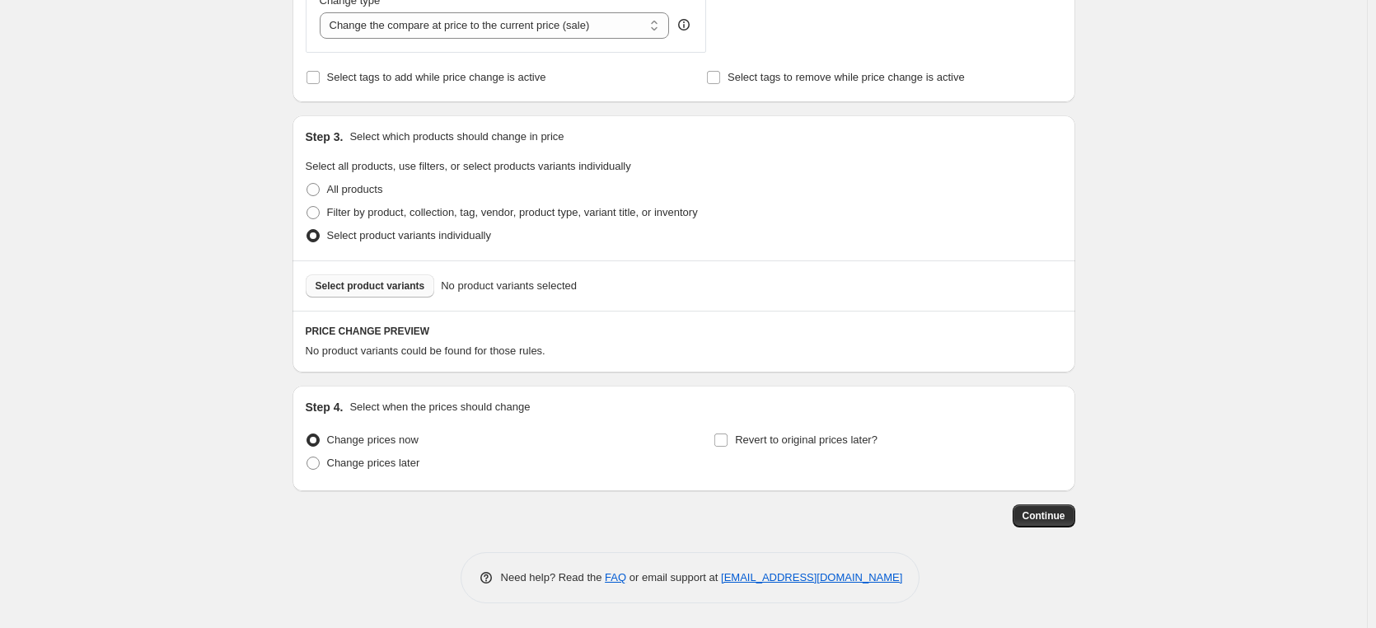
click at [392, 283] on span "Select product variants" at bounding box center [371, 285] width 110 height 13
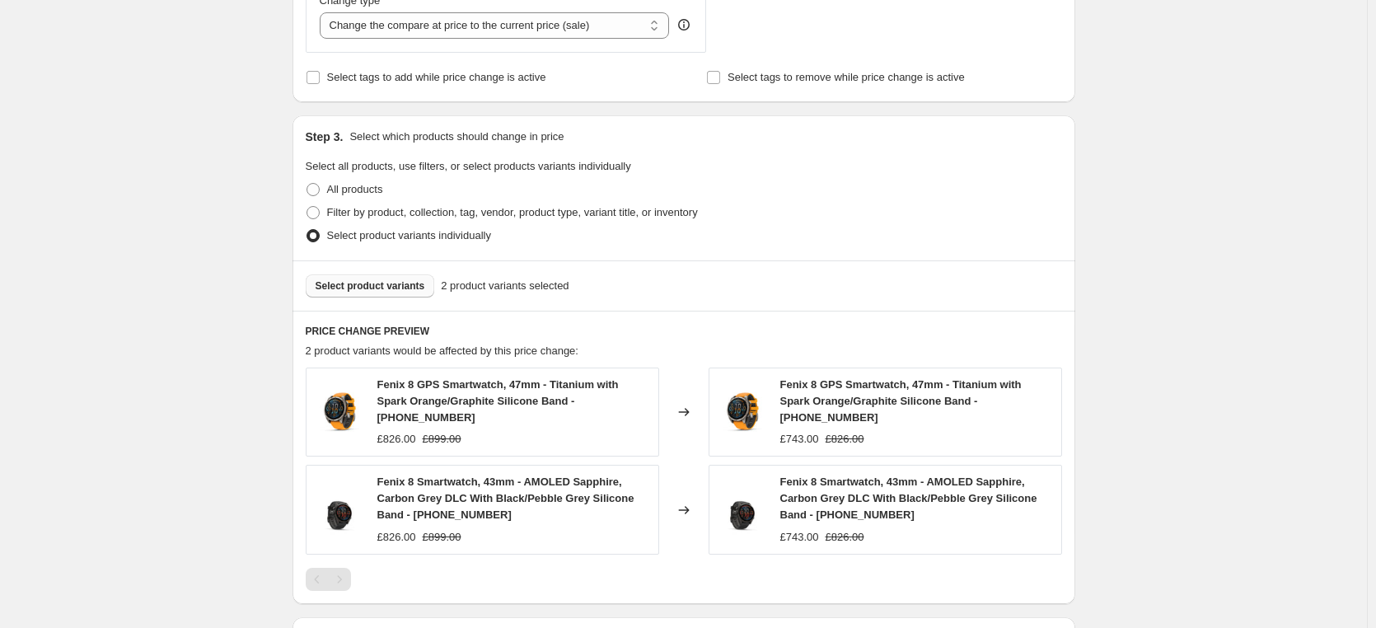
click at [1136, 196] on div "Create new price change job. This page is ready Create new price change job Dra…" at bounding box center [683, 102] width 1367 height 1513
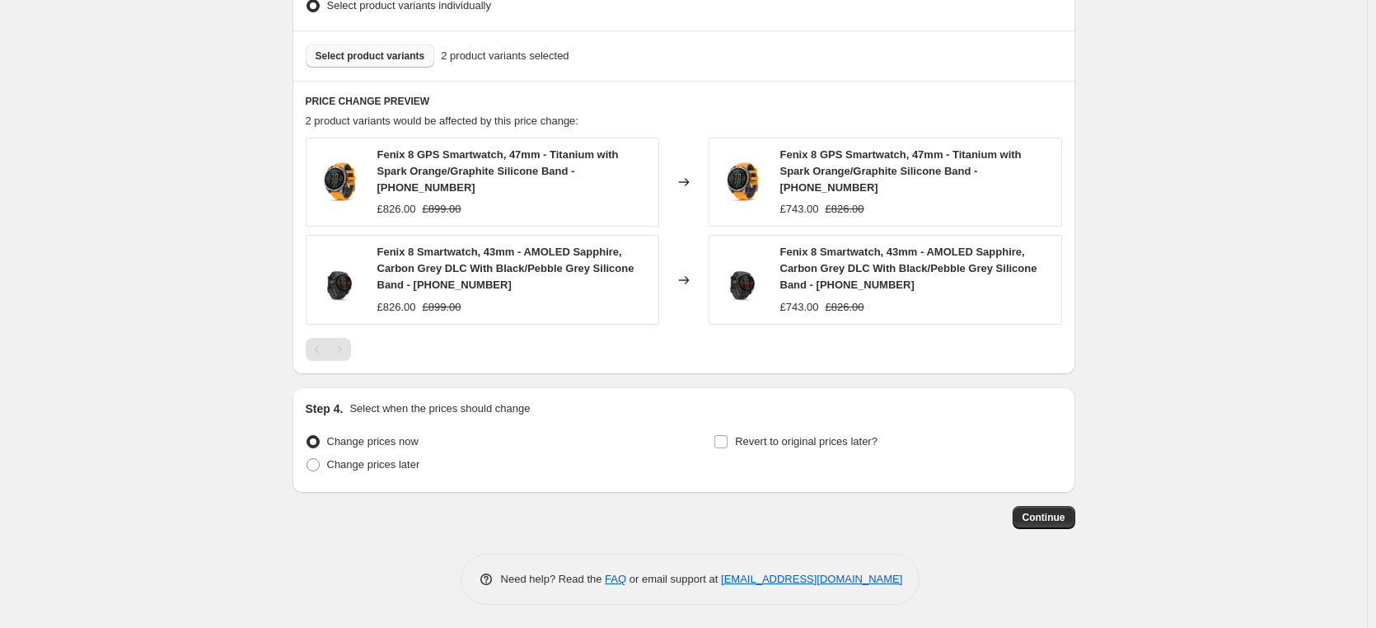
scroll to position [886, 0]
click at [317, 463] on span at bounding box center [312, 462] width 13 height 13
click at [307, 457] on input "Change prices later" at bounding box center [306, 456] width 1 height 1
radio input "true"
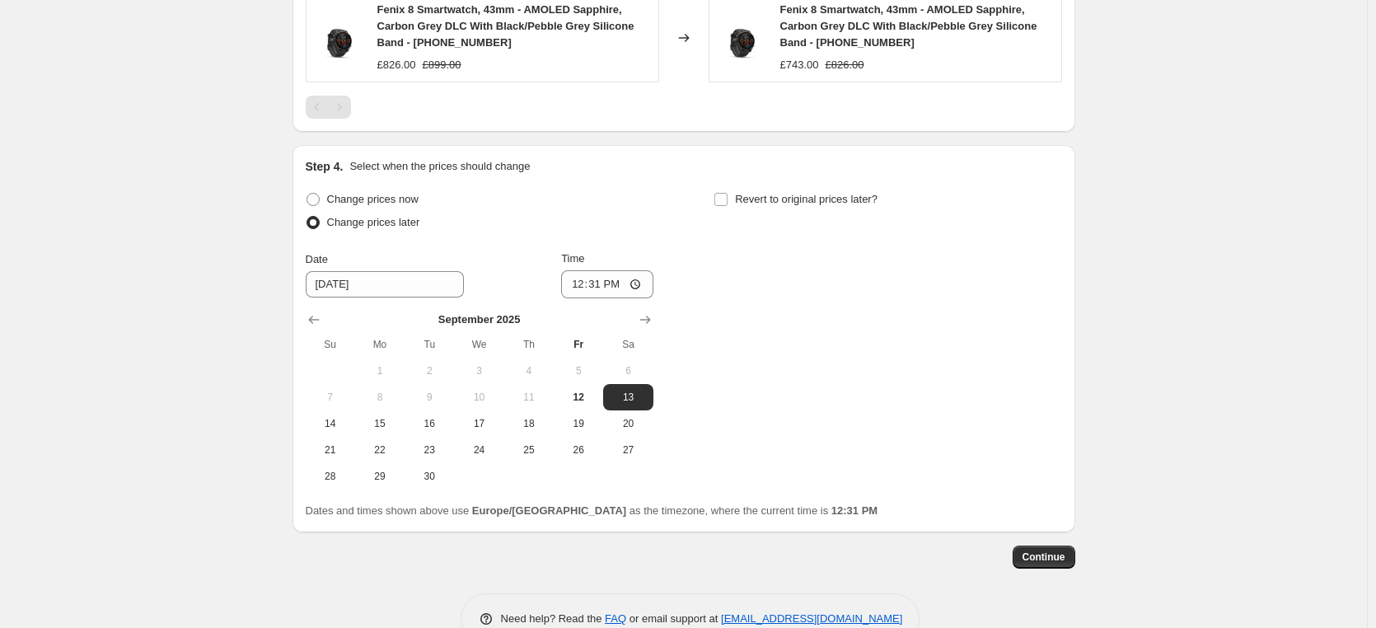
scroll to position [1133, 0]
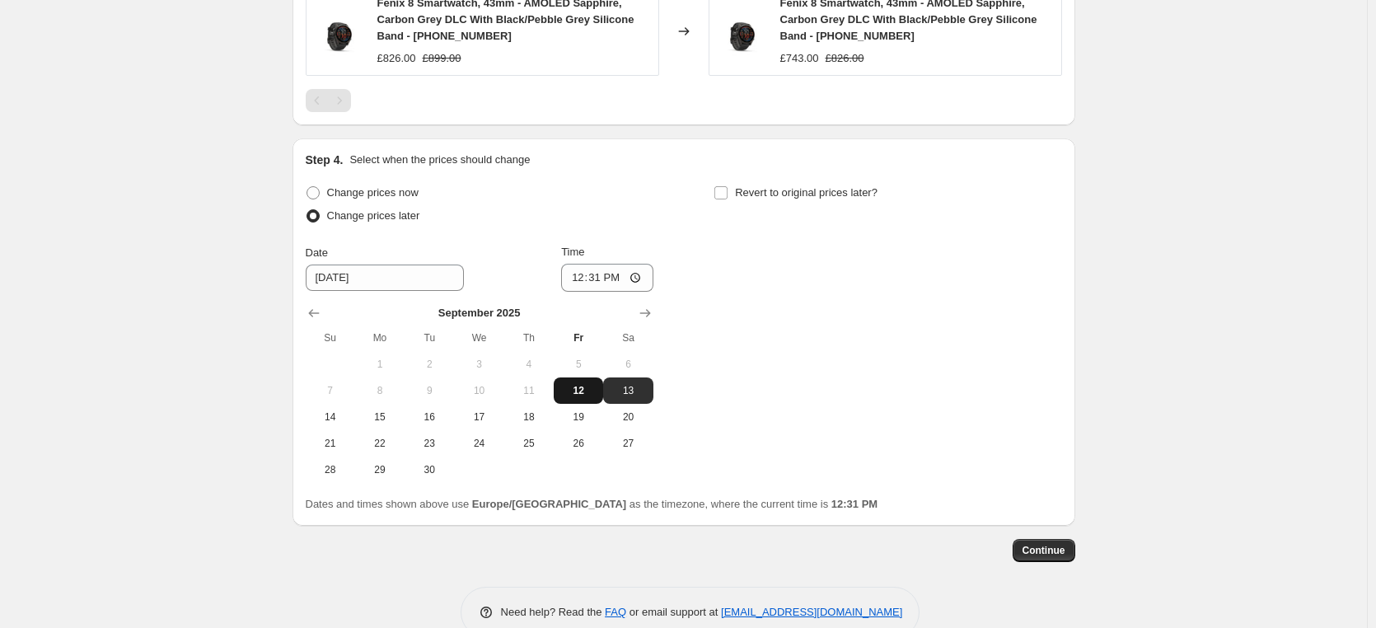
click at [575, 392] on span "12" at bounding box center [578, 390] width 36 height 13
type input "[DATE]"
click at [643, 277] on input "12:31" at bounding box center [607, 278] width 92 height 28
type input "17:30"
click at [723, 194] on input "Revert to original prices later?" at bounding box center [720, 192] width 13 height 13
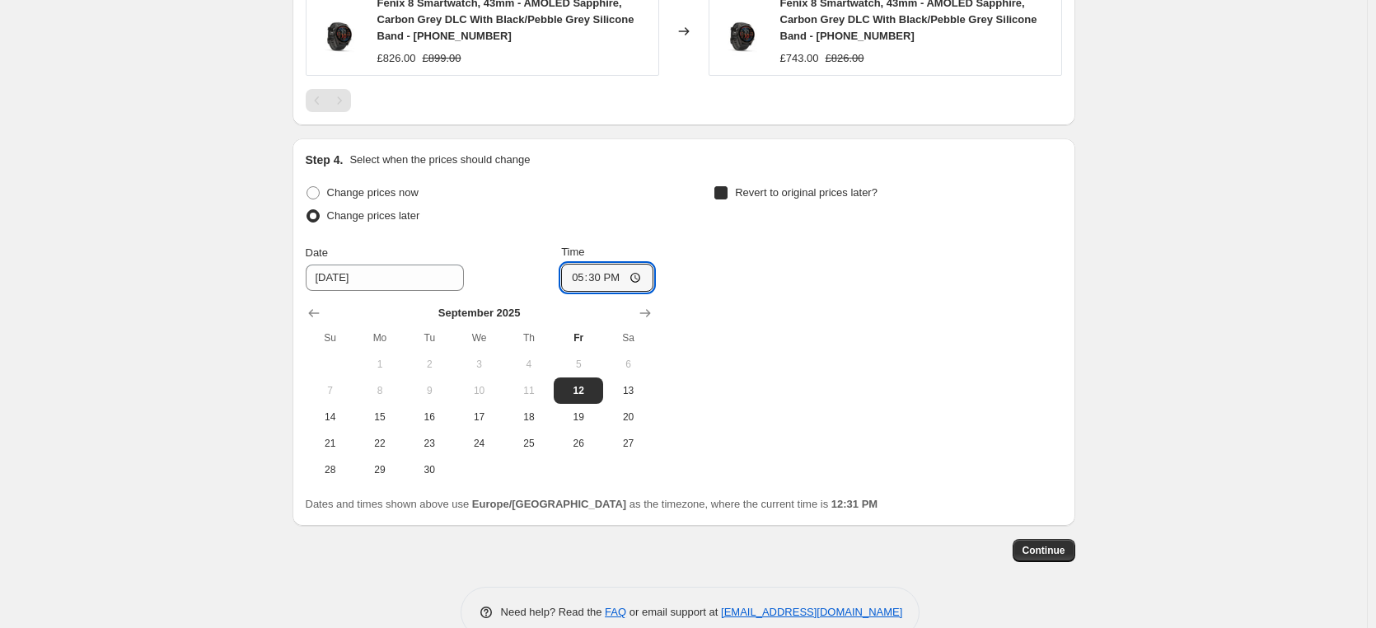
checkbox input "true"
type input "17:30"
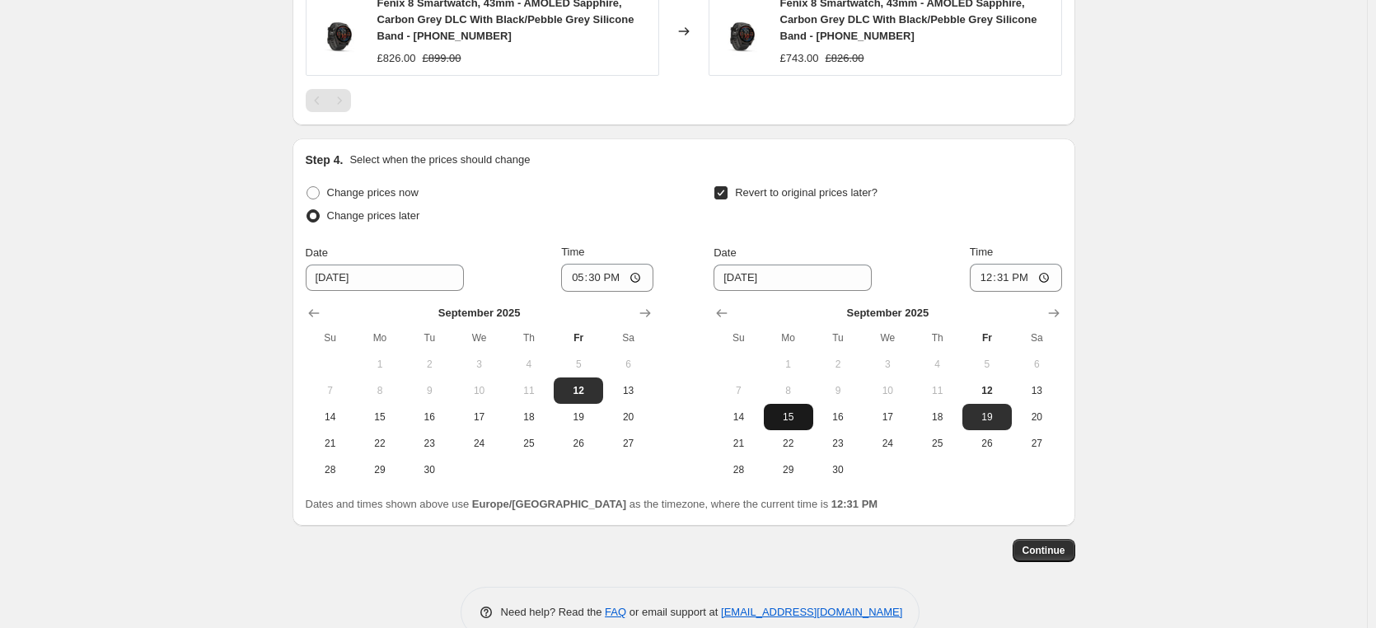
click at [790, 421] on span "15" at bounding box center [788, 416] width 36 height 13
type input "[DATE]"
click at [1049, 277] on input "12:31" at bounding box center [1016, 278] width 92 height 28
type input "08:25"
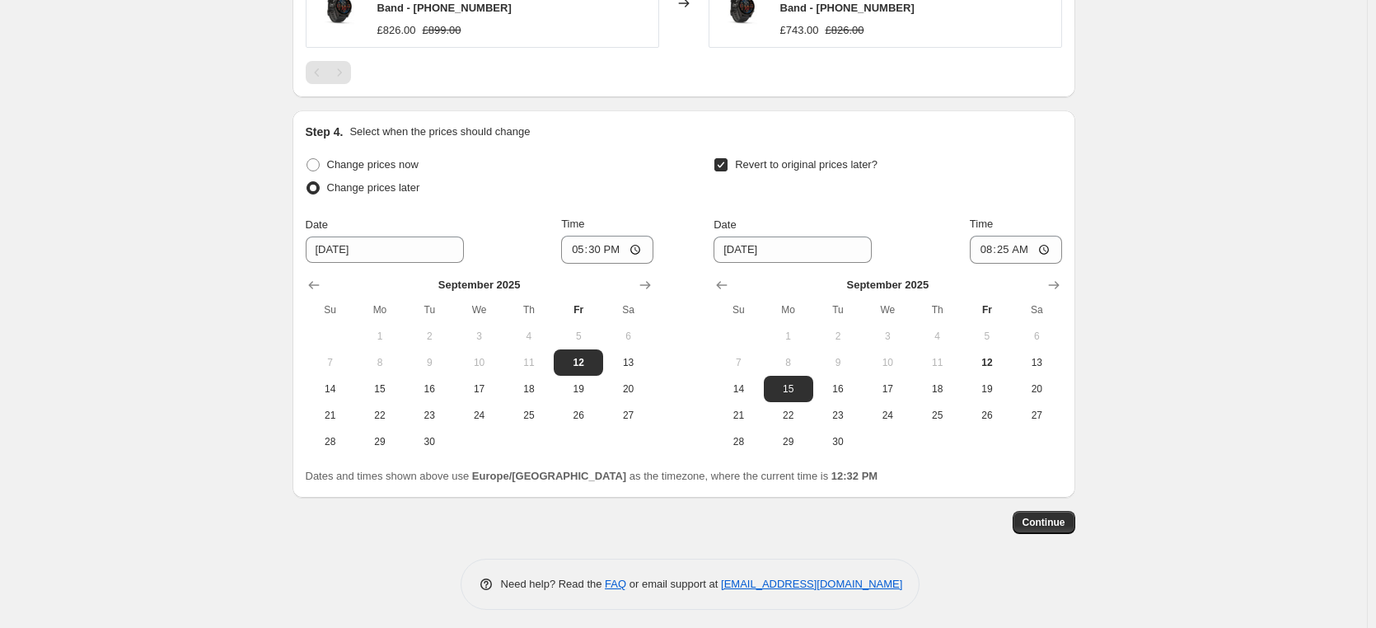
scroll to position [1167, 0]
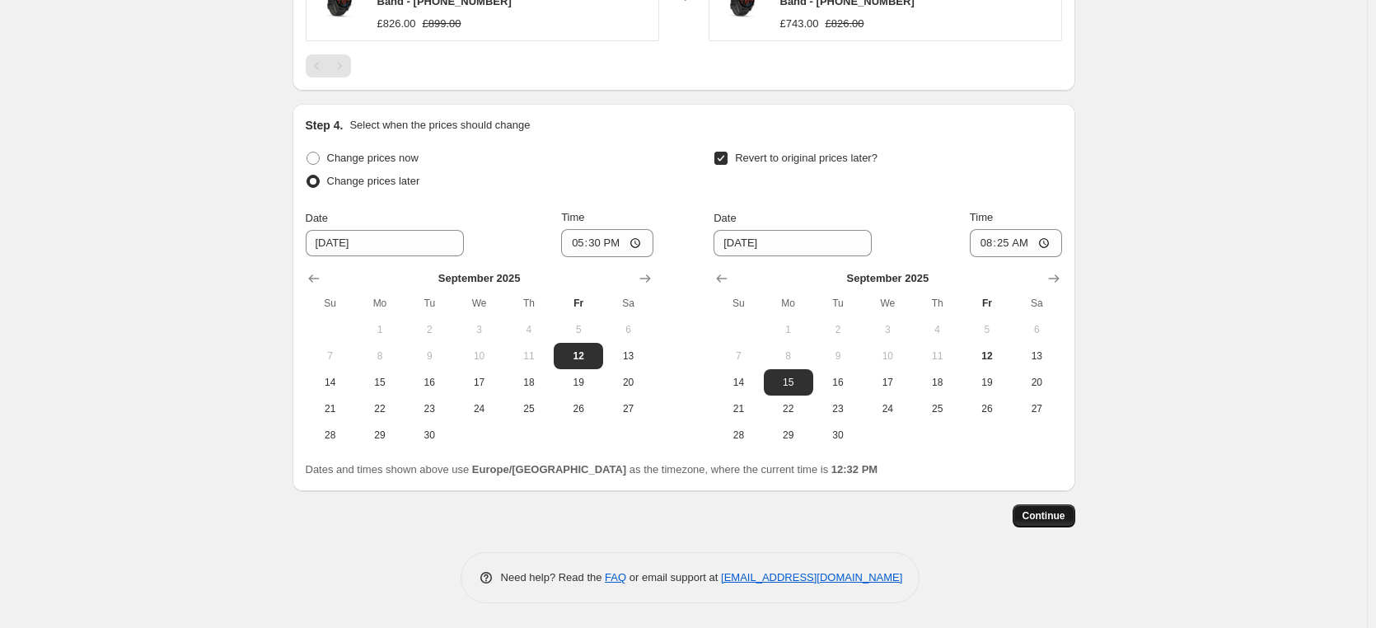
click at [1048, 524] on button "Continue" at bounding box center [1043, 515] width 63 height 23
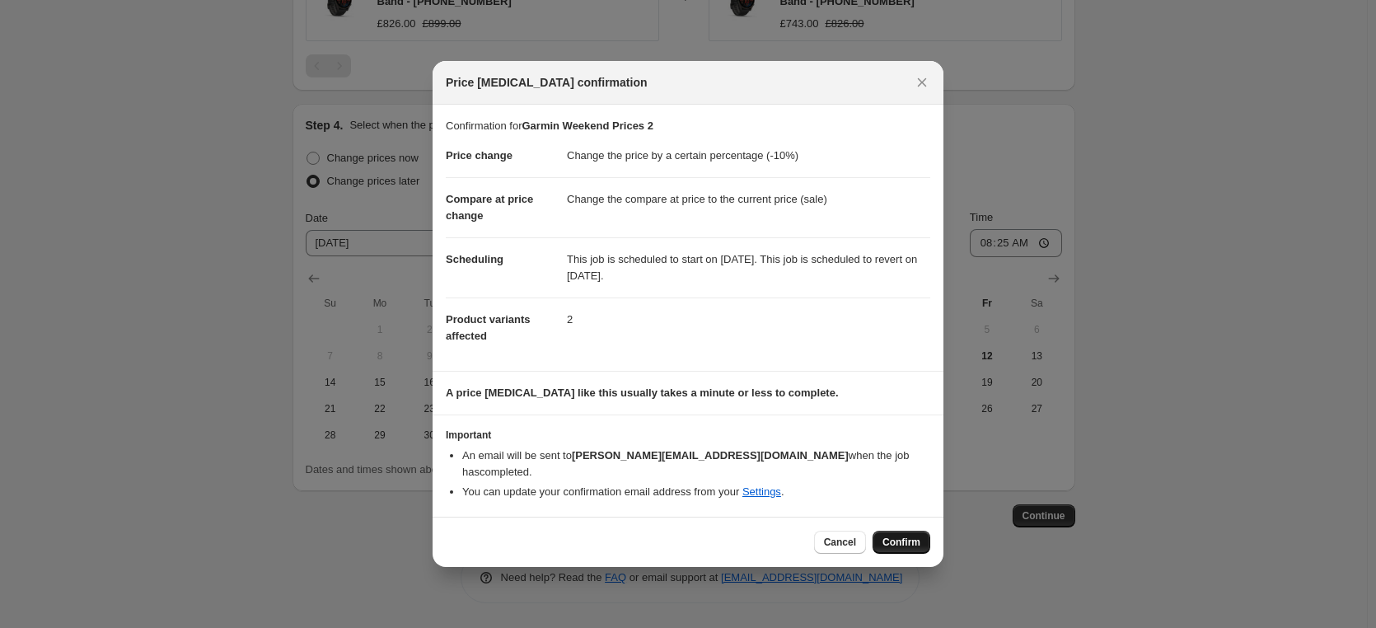
click at [900, 540] on button "Confirm" at bounding box center [901, 542] width 58 height 23
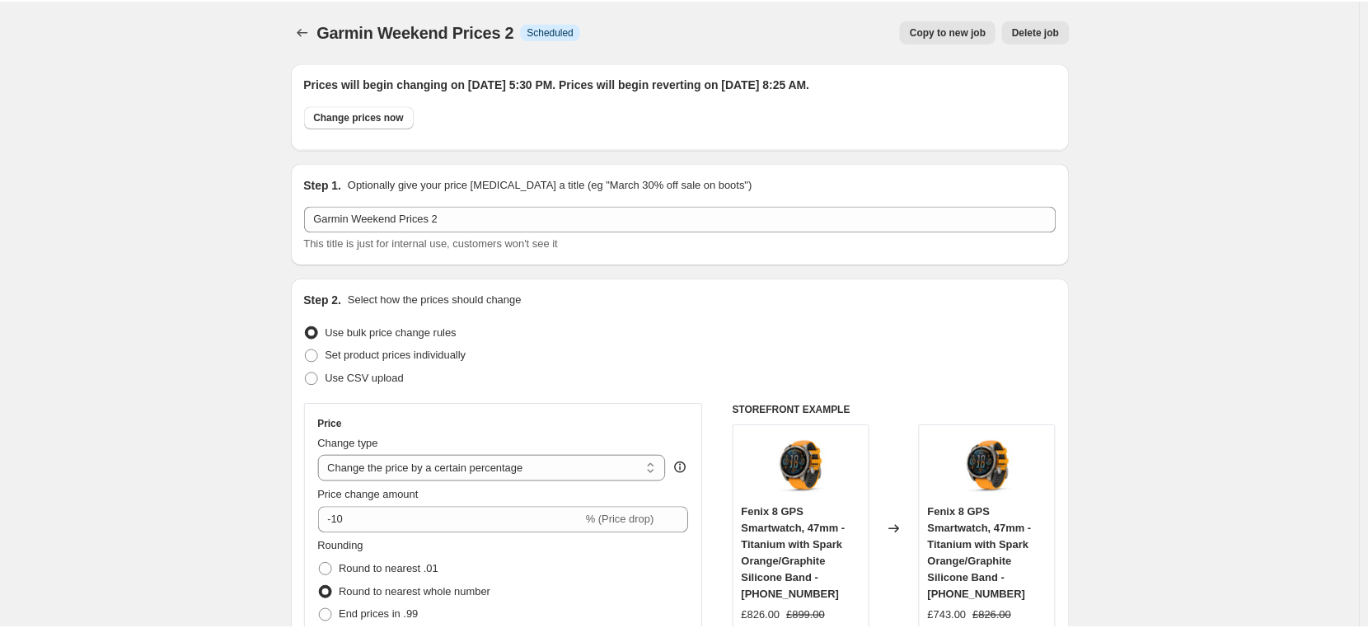
scroll to position [1167, 0]
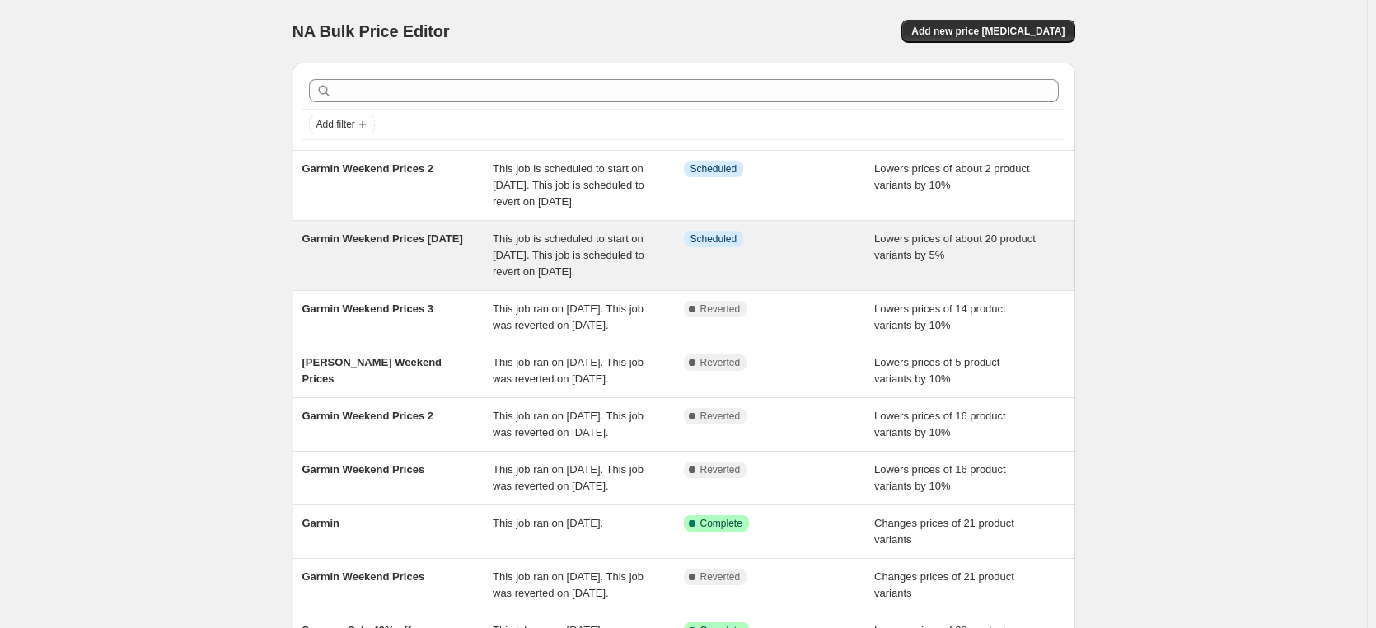
scroll to position [82, 0]
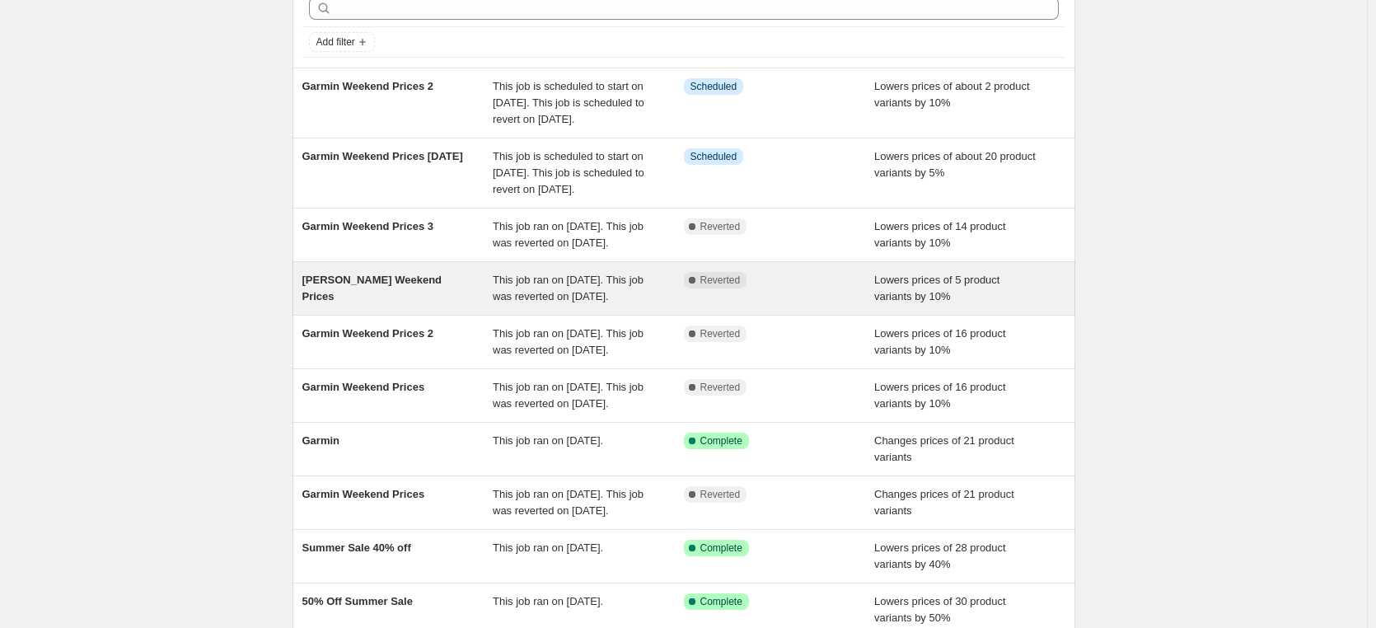
click at [399, 302] on span "[PERSON_NAME] Weekend Prices" at bounding box center [372, 288] width 140 height 29
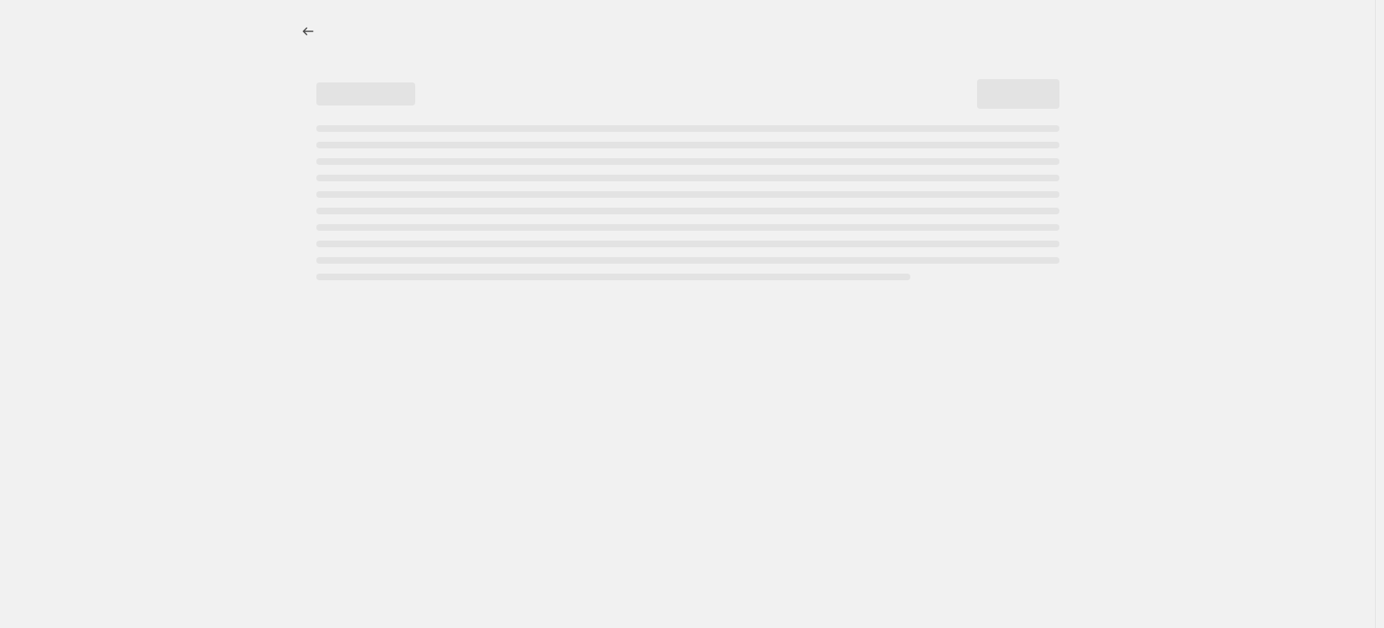
select select "percentage"
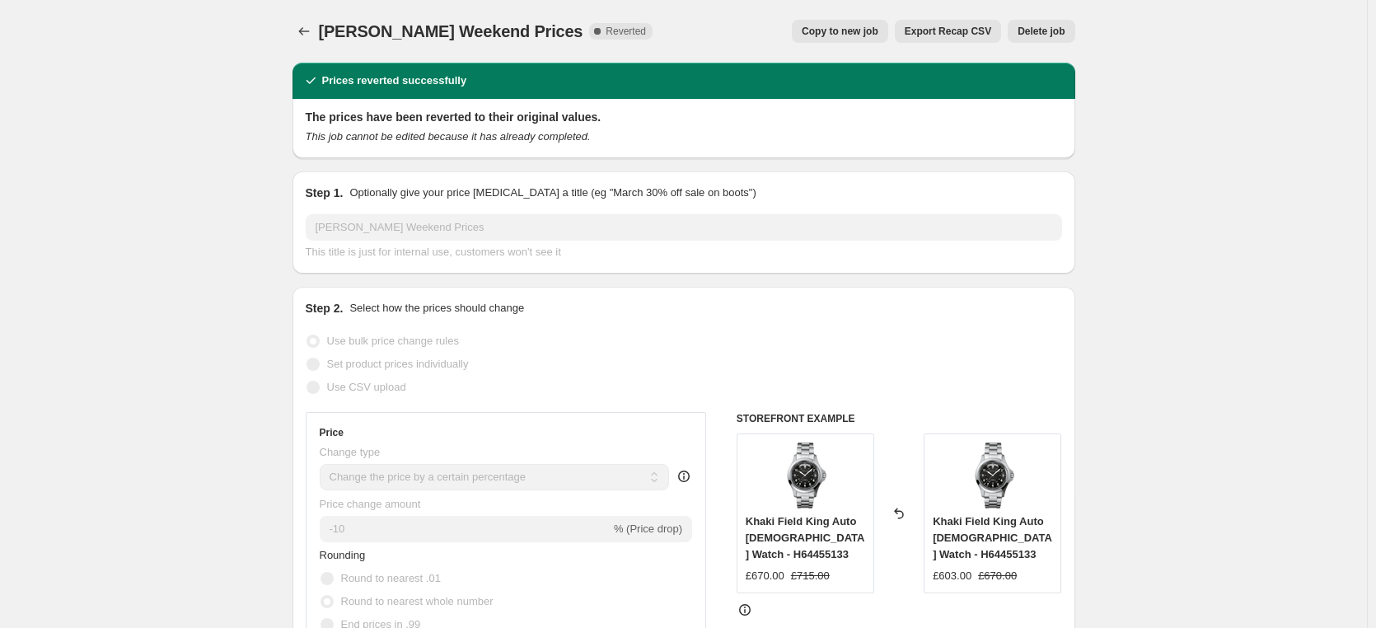
click at [850, 30] on span "Copy to new job" at bounding box center [840, 31] width 77 height 13
select select "percentage"
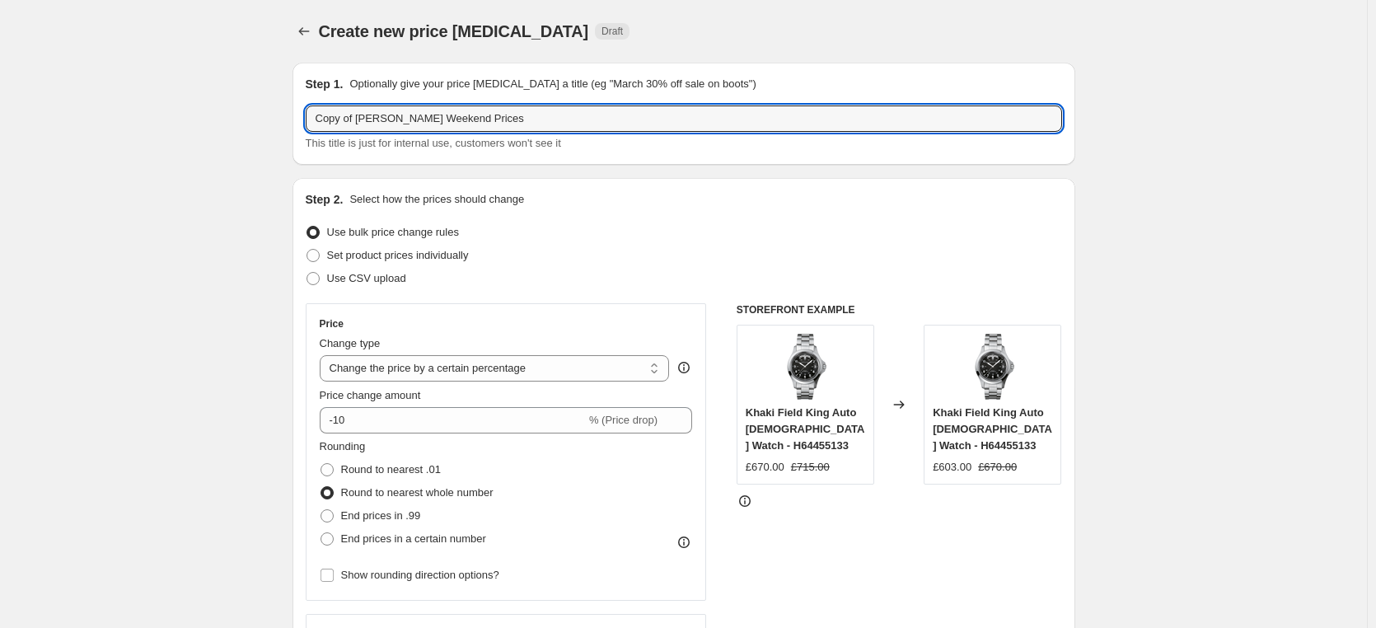
drag, startPoint x: 363, startPoint y: 118, endPoint x: 300, endPoint y: 112, distance: 63.7
click at [300, 112] on div "Step 1. Optionally give your price [MEDICAL_DATA] a title (eg "March 30% off sa…" at bounding box center [683, 114] width 783 height 102
click at [523, 122] on input "[PERSON_NAME] Weekend Prices" at bounding box center [684, 118] width 756 height 26
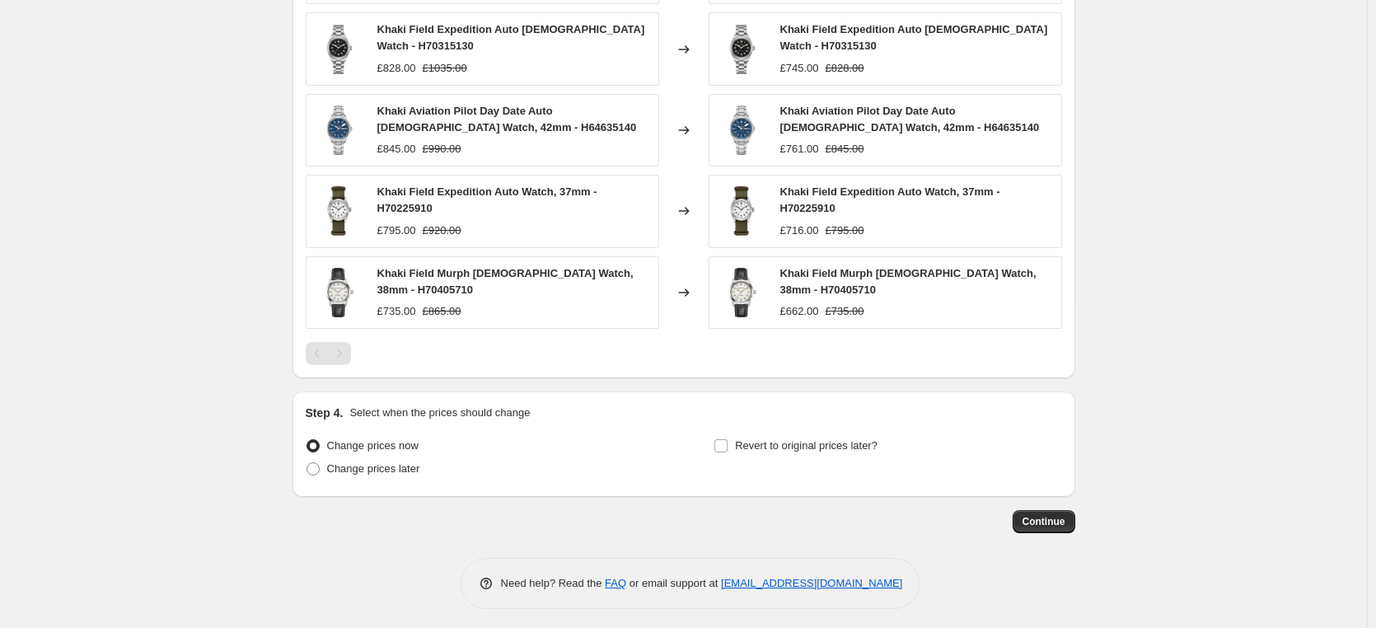
scroll to position [1091, 0]
type input "[PERSON_NAME] Weekend Prices 1"
click at [314, 462] on span at bounding box center [312, 467] width 13 height 13
click at [307, 462] on input "Change prices later" at bounding box center [306, 461] width 1 height 1
radio input "true"
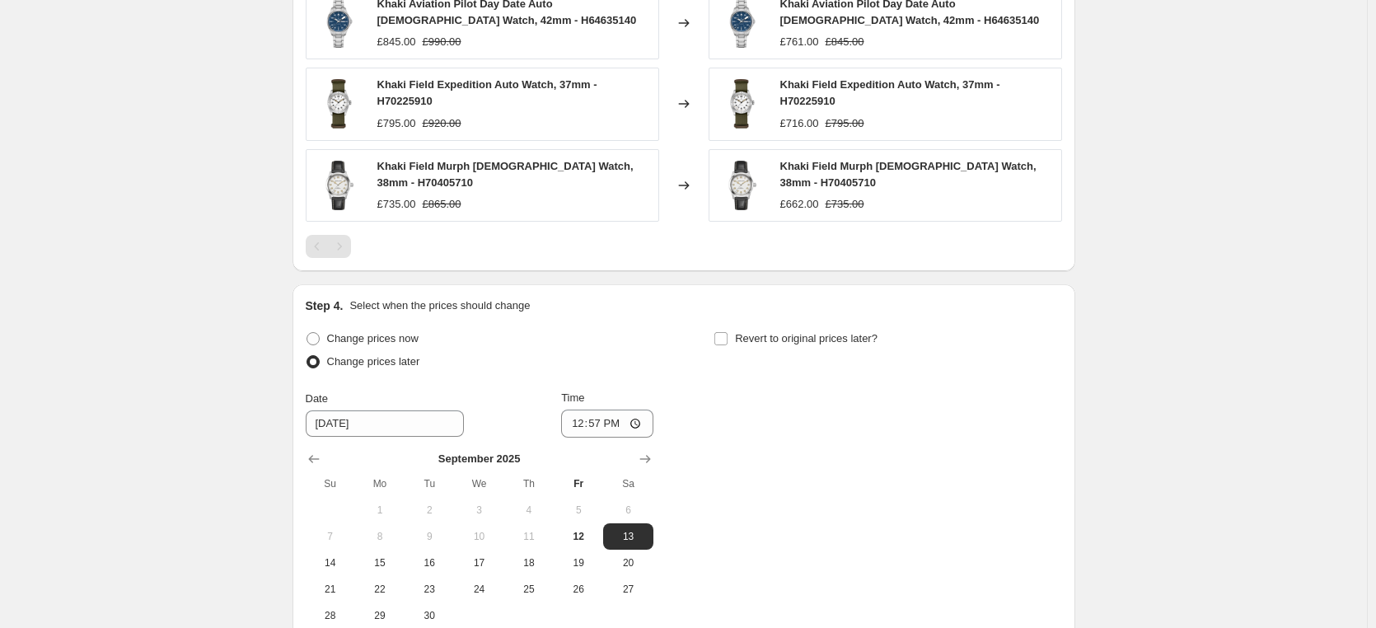
scroll to position [1256, 0]
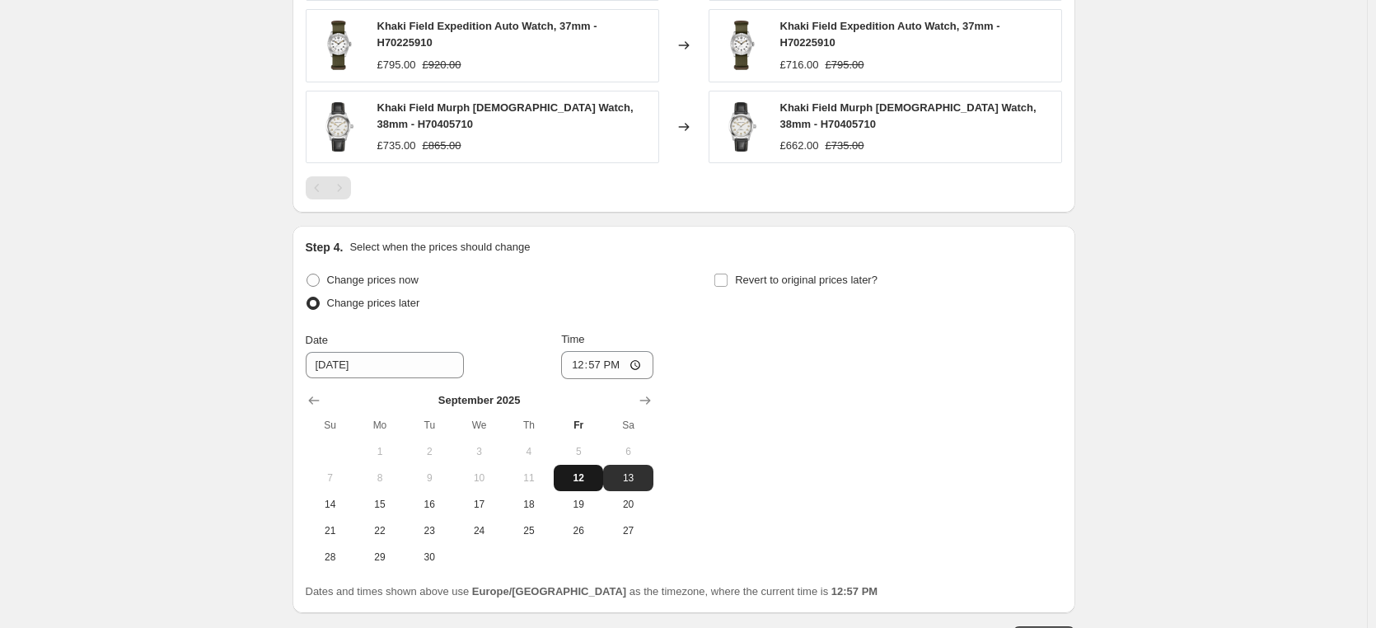
click at [585, 476] on span "12" at bounding box center [578, 477] width 36 height 13
type input "[DATE]"
click at [639, 355] on input "12:57" at bounding box center [607, 365] width 92 height 28
type input "17:12"
click at [727, 274] on input "Revert to original prices later?" at bounding box center [720, 280] width 13 height 13
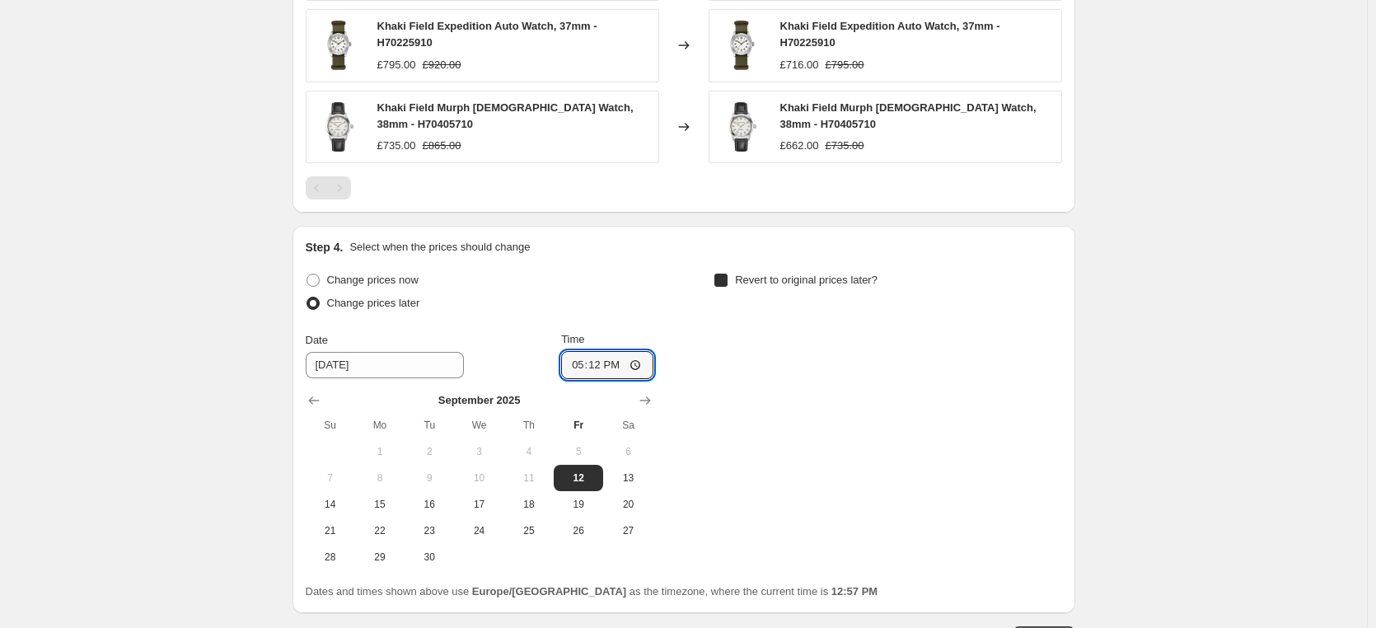
checkbox input "true"
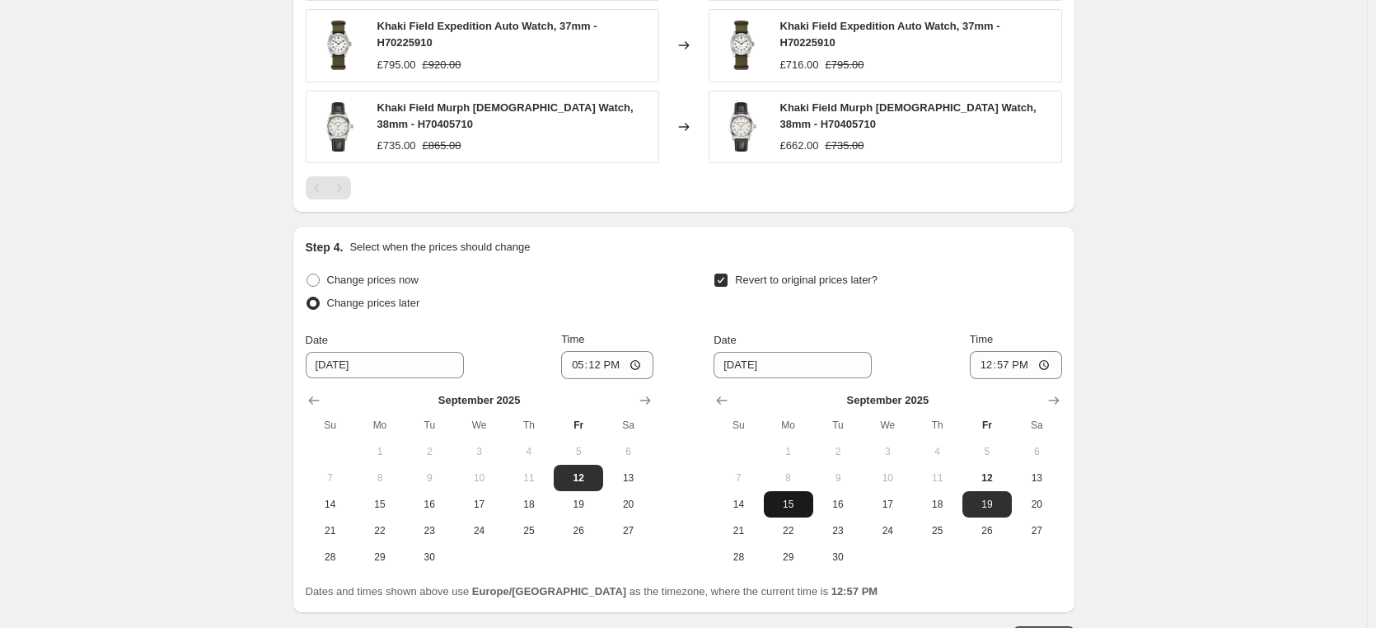
click at [793, 502] on span "15" at bounding box center [788, 504] width 36 height 13
type input "[DATE]"
click at [1050, 360] on input "12:57" at bounding box center [1016, 365] width 92 height 28
type input "08:20"
drag, startPoint x: 1111, startPoint y: 400, endPoint x: 1122, endPoint y: 407, distance: 12.6
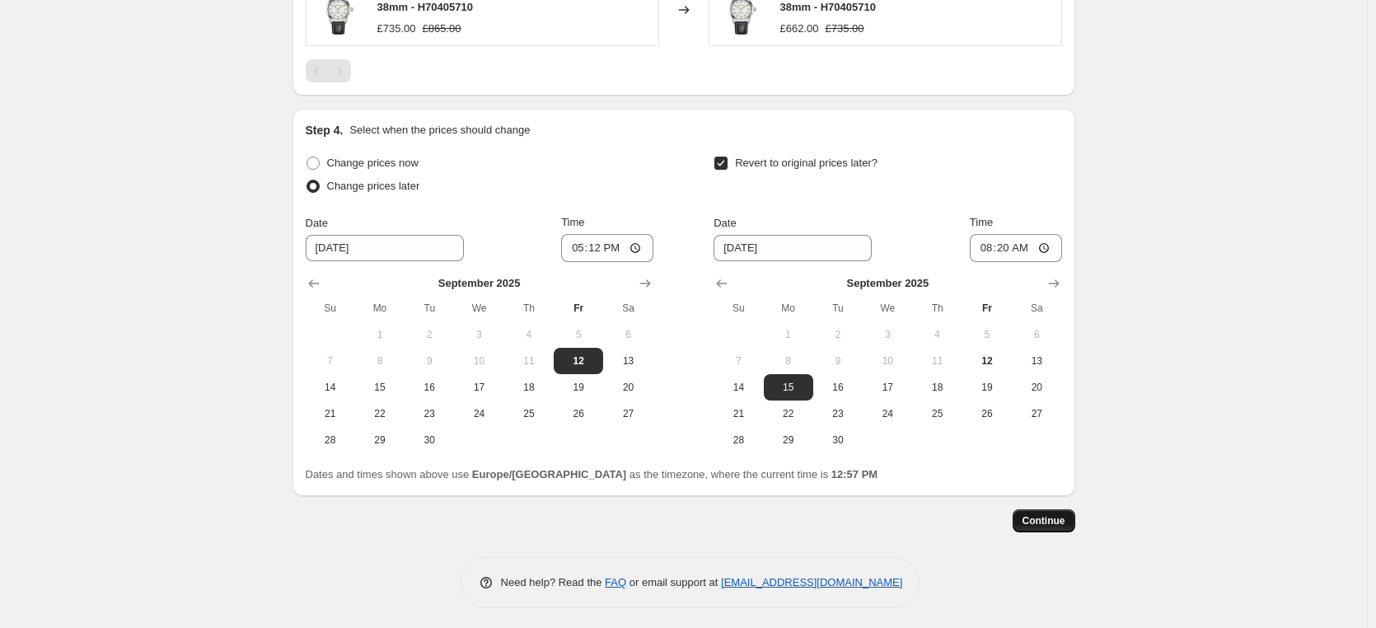
click at [1046, 518] on span "Continue" at bounding box center [1043, 520] width 43 height 13
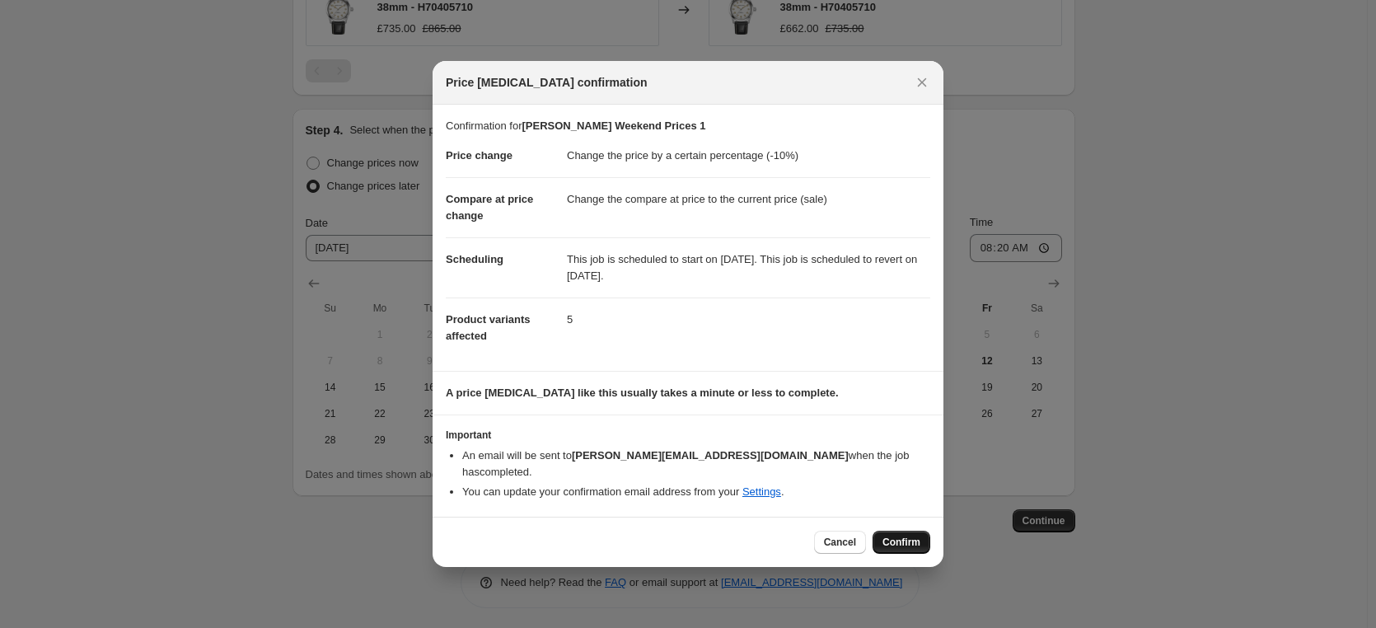
click at [910, 537] on span "Confirm" at bounding box center [901, 541] width 38 height 13
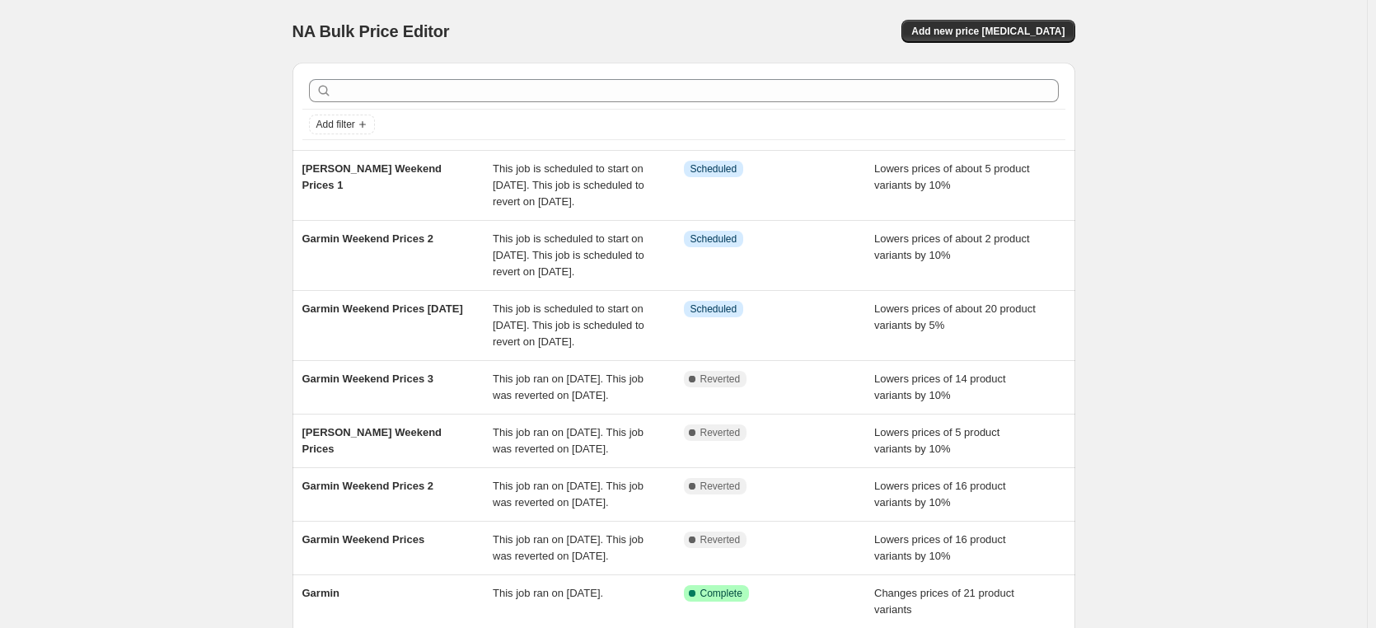
click at [219, 213] on div "NA Bulk Price Editor. This page is ready NA Bulk Price Editor Add new price [ME…" at bounding box center [683, 449] width 1367 height 898
click at [1009, 34] on span "Add new price [MEDICAL_DATA]" at bounding box center [987, 31] width 153 height 13
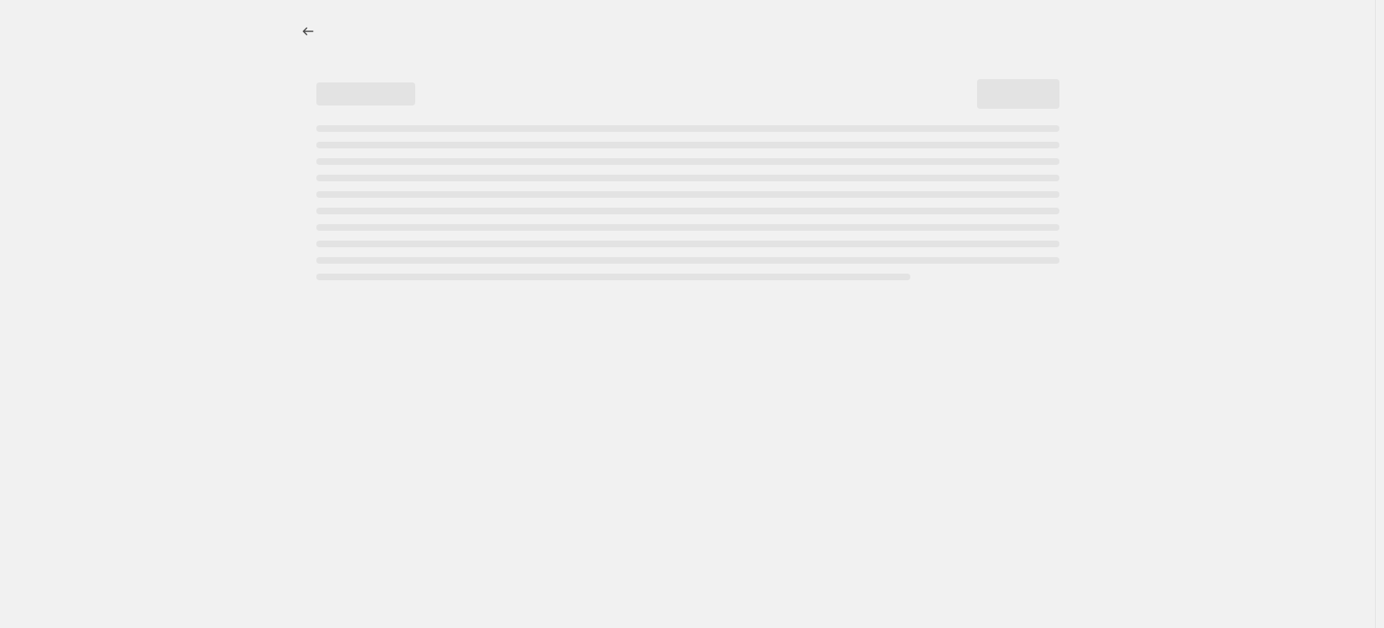
select select "percentage"
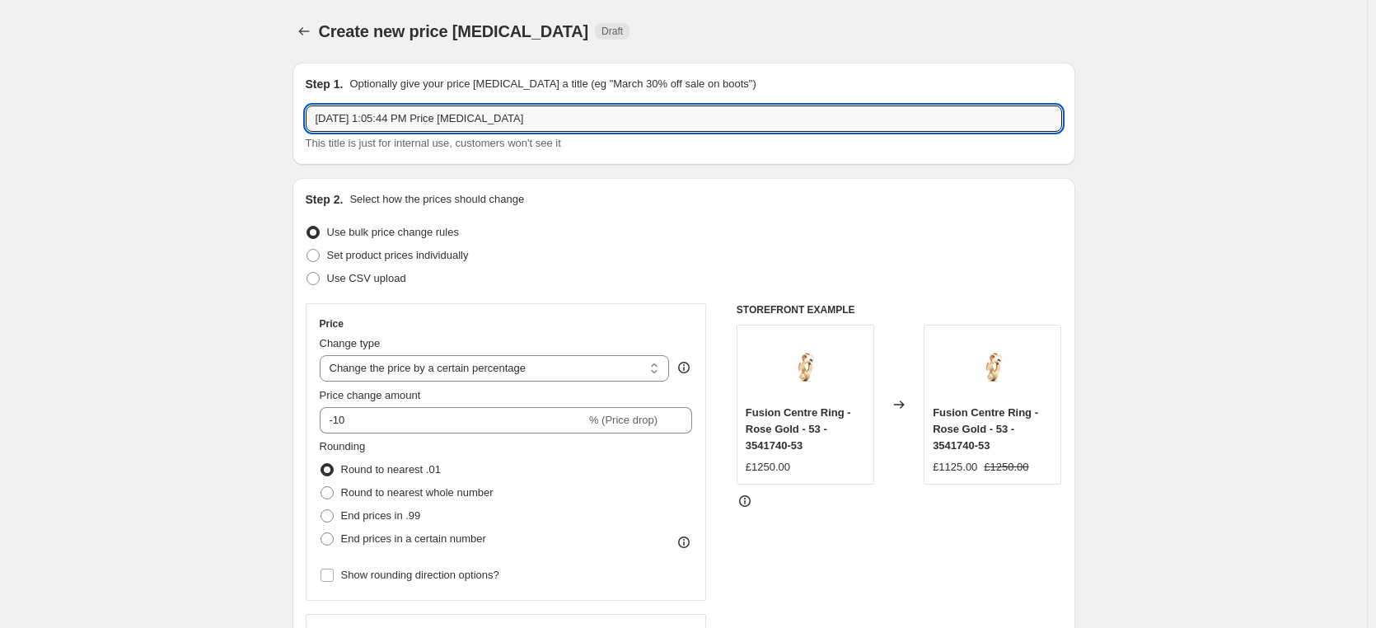
drag, startPoint x: 548, startPoint y: 120, endPoint x: 288, endPoint y: 115, distance: 259.6
type input "Georg Jensen Weekend Promo"
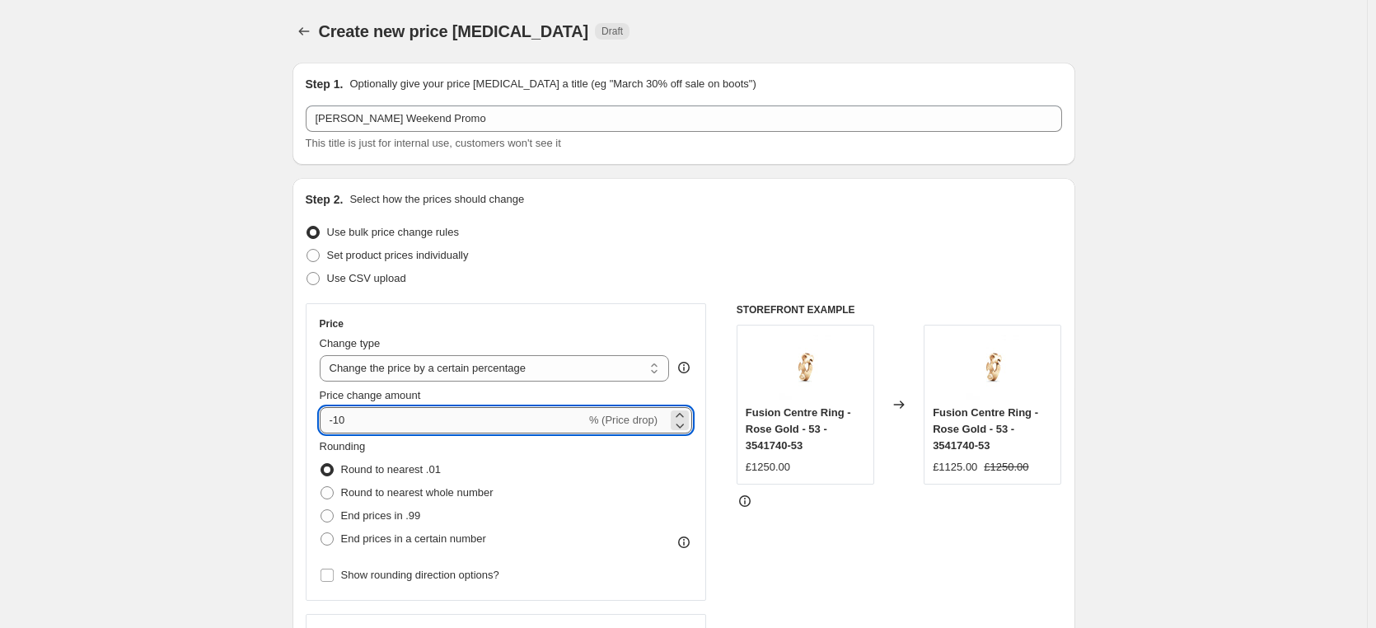
click at [419, 429] on input "-10" at bounding box center [453, 420] width 266 height 26
type input "-1"
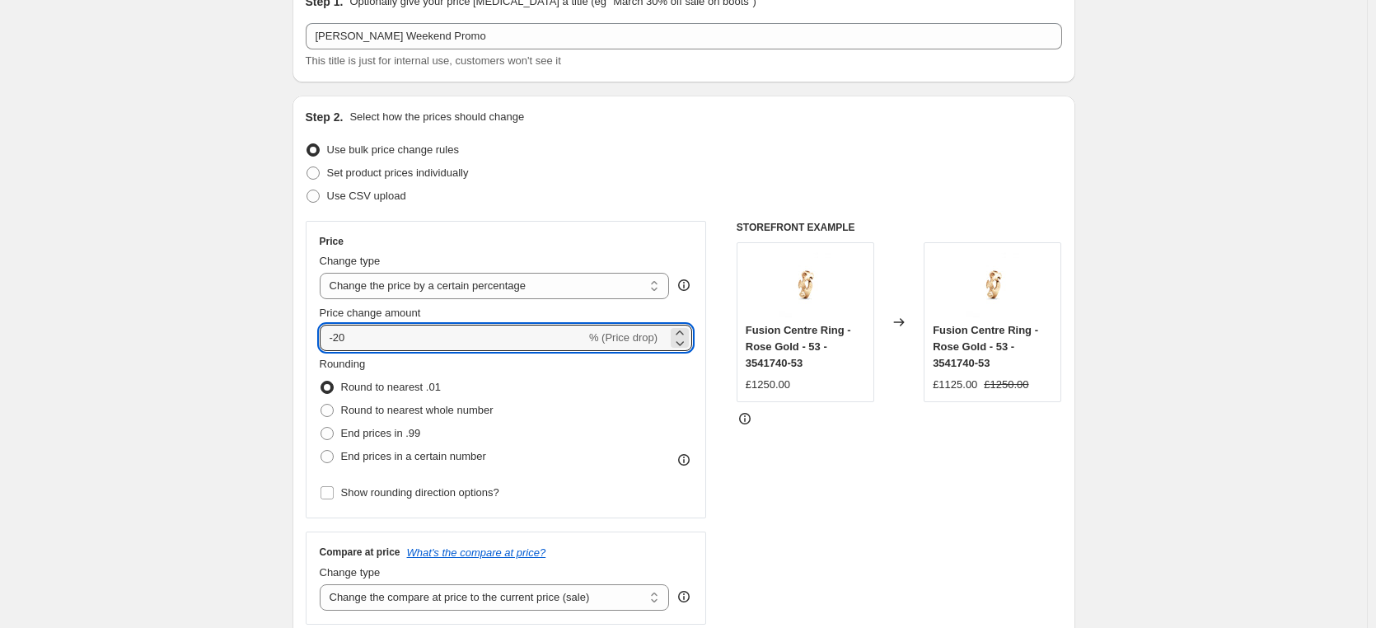
scroll to position [165, 0]
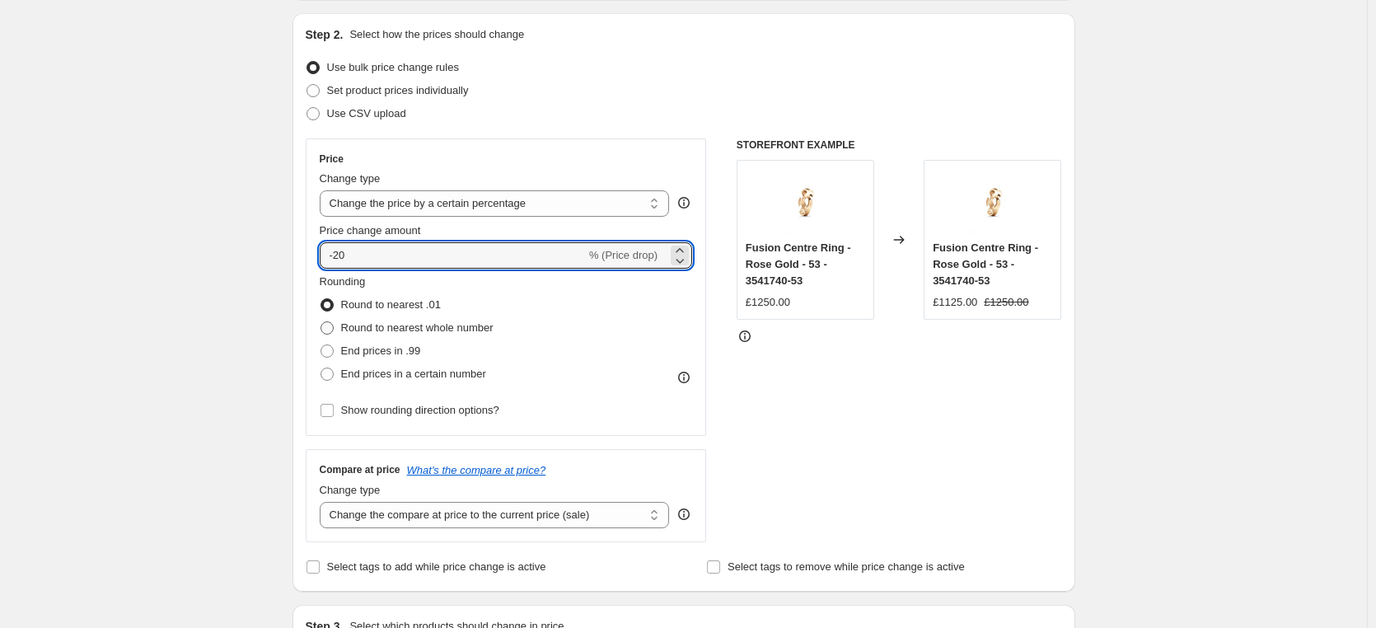
type input "-20"
click at [474, 330] on span "Round to nearest whole number" at bounding box center [417, 327] width 152 height 12
click at [321, 322] on input "Round to nearest whole number" at bounding box center [320, 321] width 1 height 1
radio input "true"
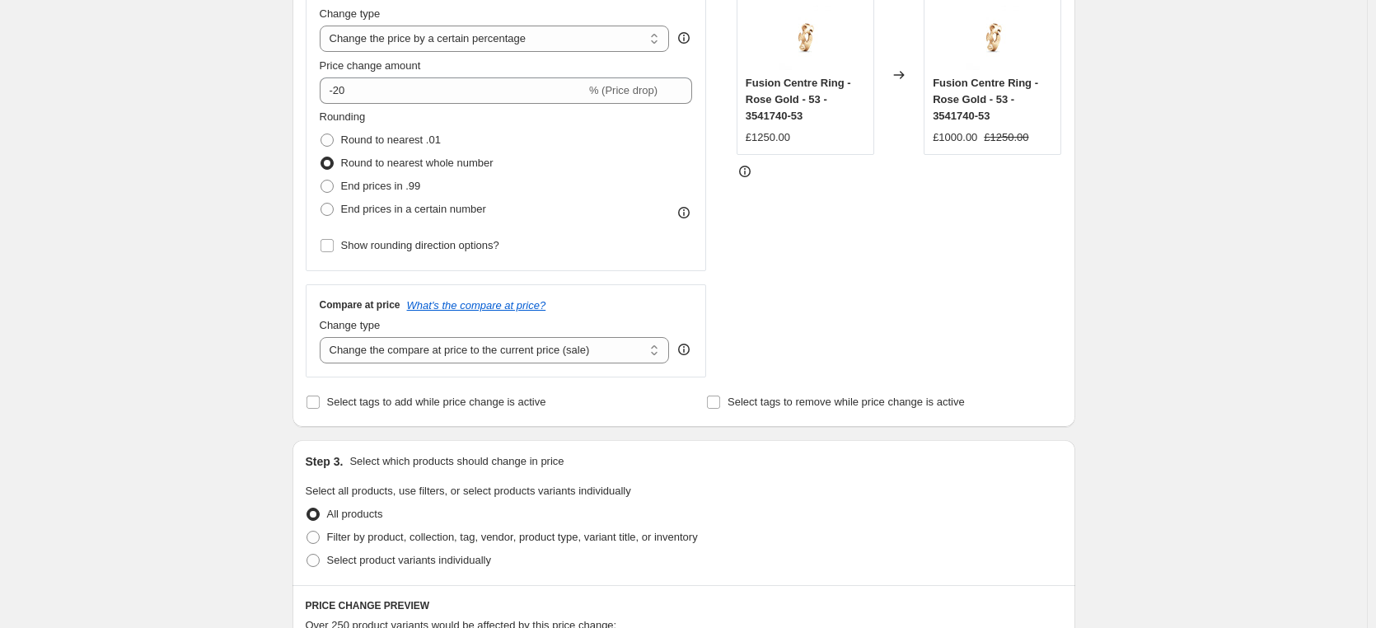
scroll to position [412, 0]
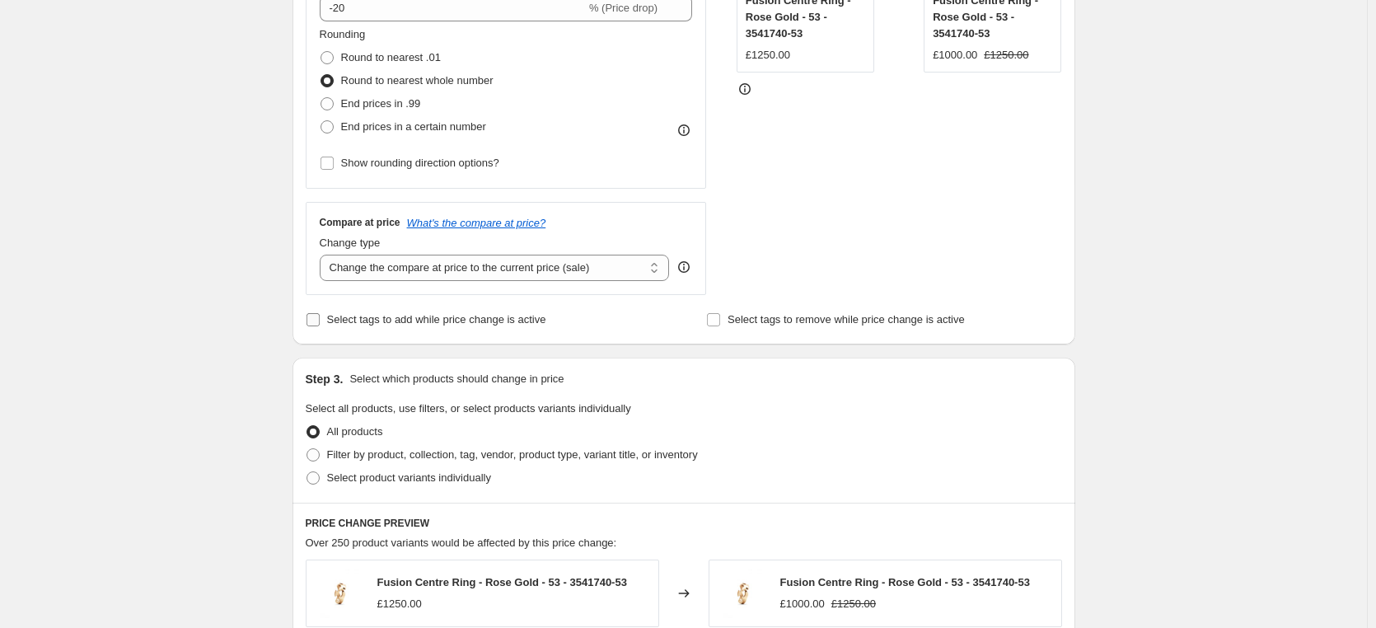
click at [316, 321] on input "Select tags to add while price change is active" at bounding box center [312, 319] width 13 height 13
checkbox input "true"
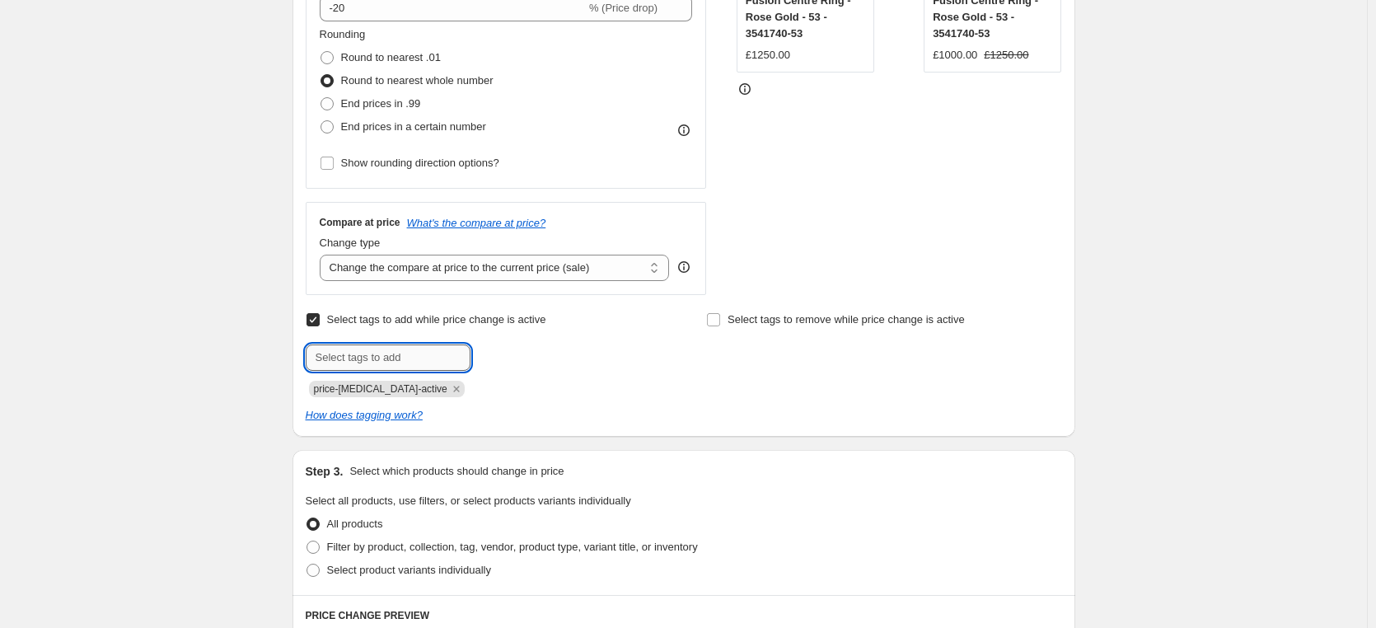
click at [374, 358] on input "text" at bounding box center [388, 357] width 165 height 26
type input "p"
type input "pfs:label-Flash Offer"
click at [540, 358] on span "pfs:label-Fl..." at bounding box center [536, 356] width 61 height 12
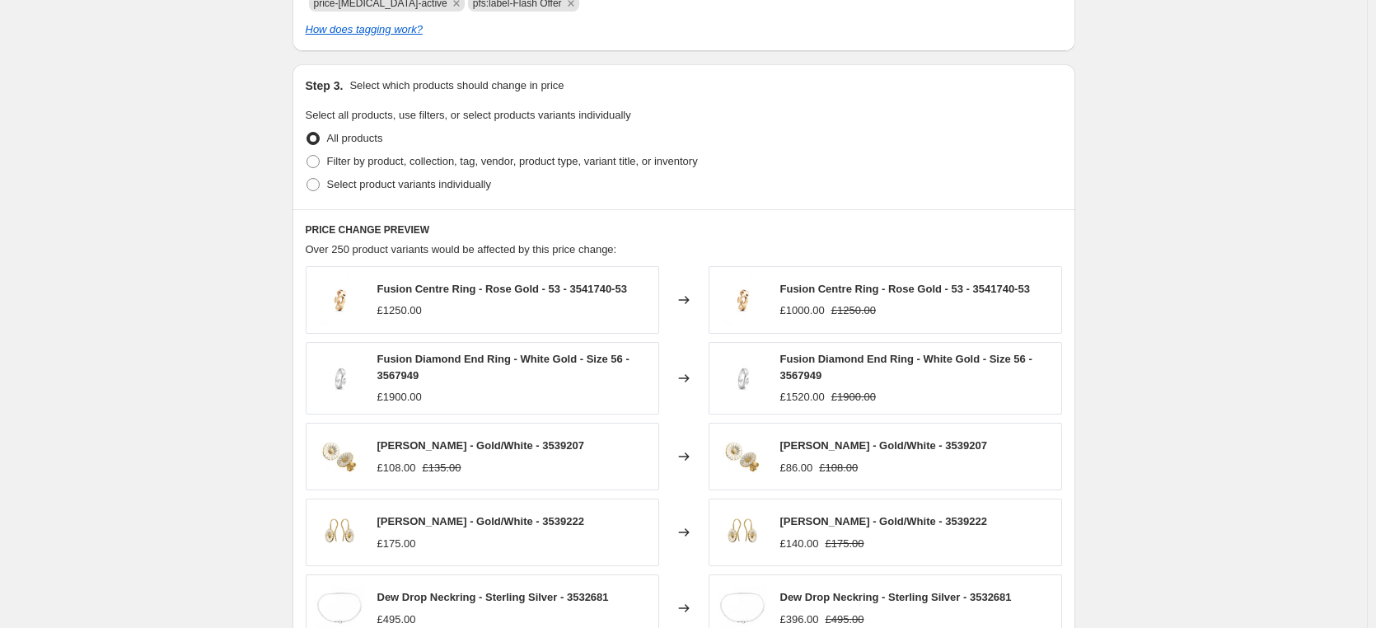
scroll to position [824, 0]
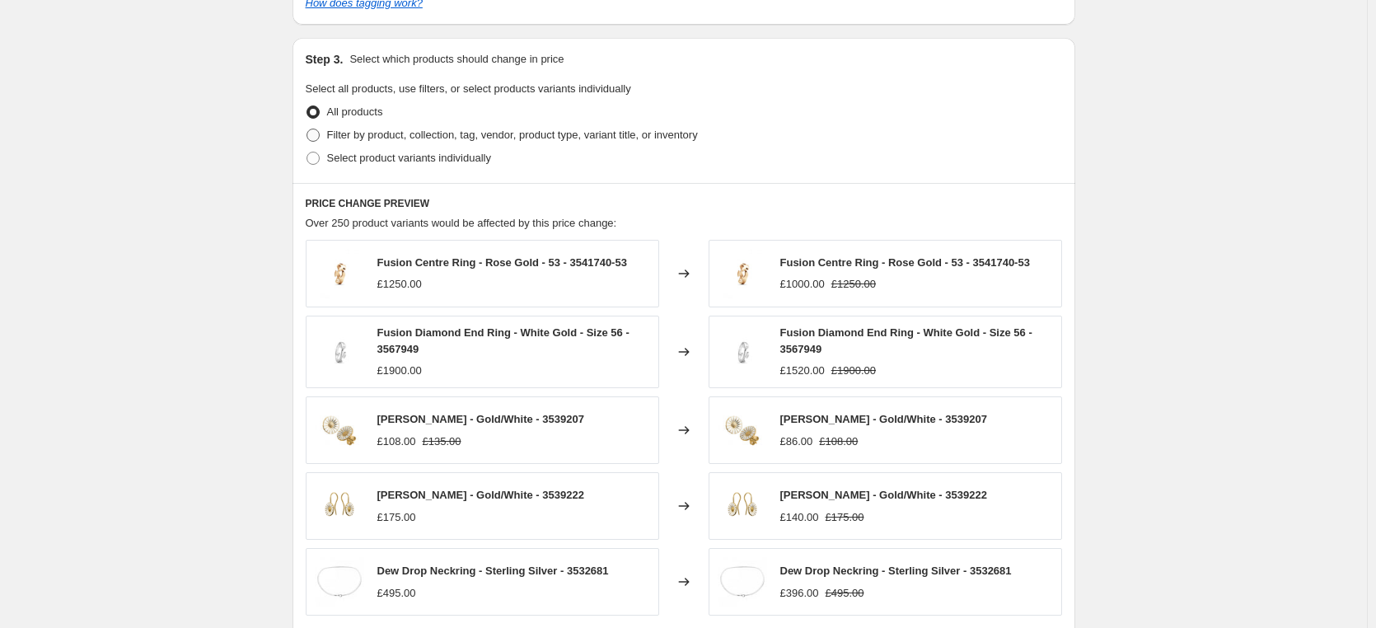
click at [316, 135] on span at bounding box center [312, 135] width 13 height 13
click at [307, 129] on input "Filter by product, collection, tag, vendor, product type, variant title, or inv…" at bounding box center [306, 129] width 1 height 1
radio input "true"
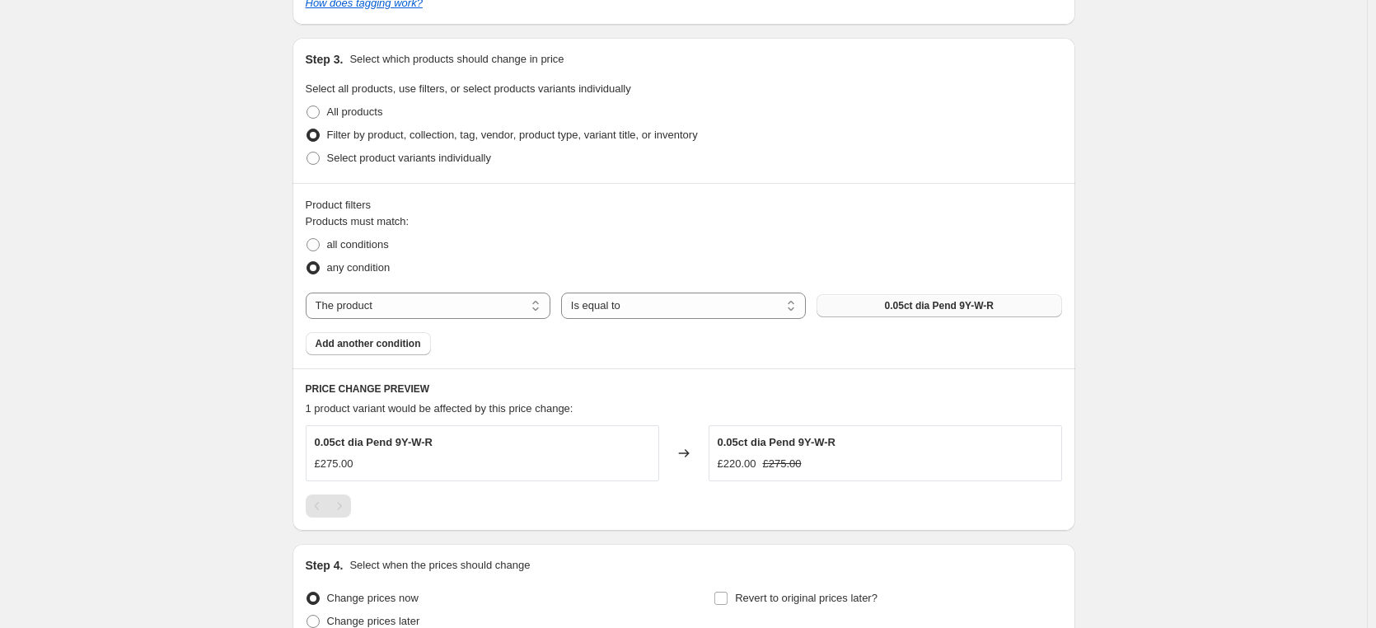
click at [871, 310] on button "0.05ct dia Pend 9Y-W-R" at bounding box center [938, 305] width 245 height 23
click at [505, 311] on select "The product The product's collection The product's tag The product's vendor The…" at bounding box center [428, 305] width 245 height 26
select select "collection"
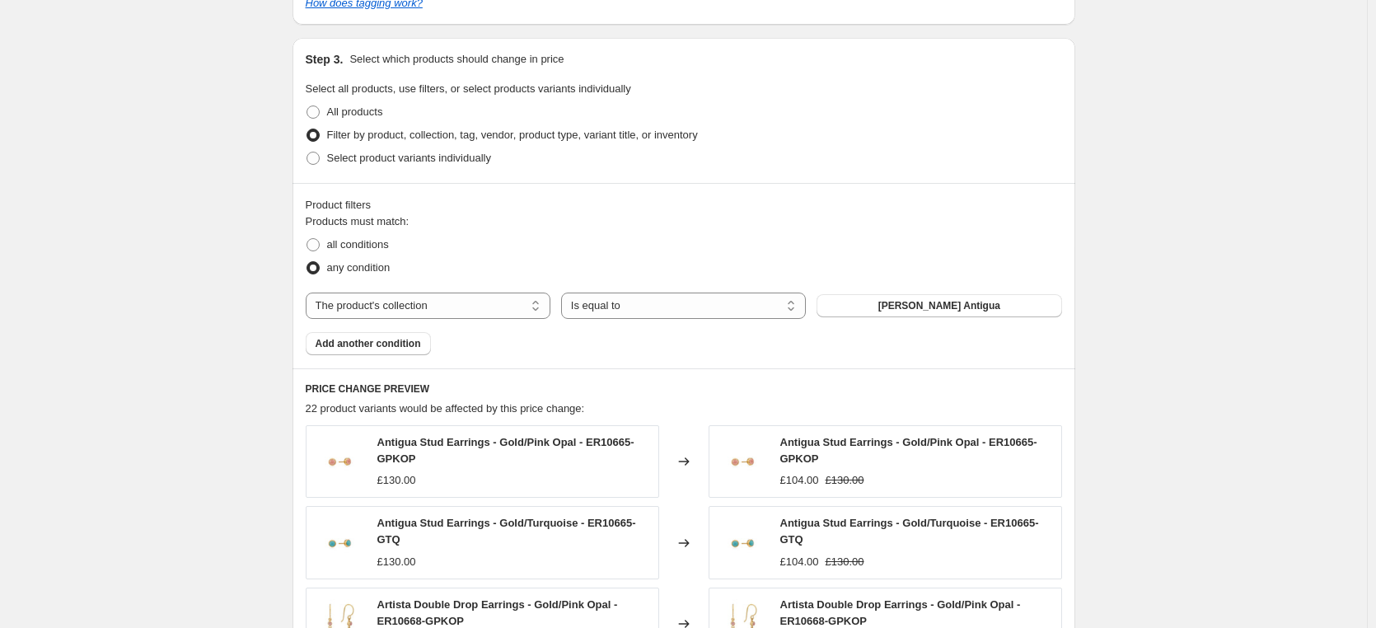
click at [928, 310] on span "Anna Beck Antigua" at bounding box center [939, 305] width 122 height 13
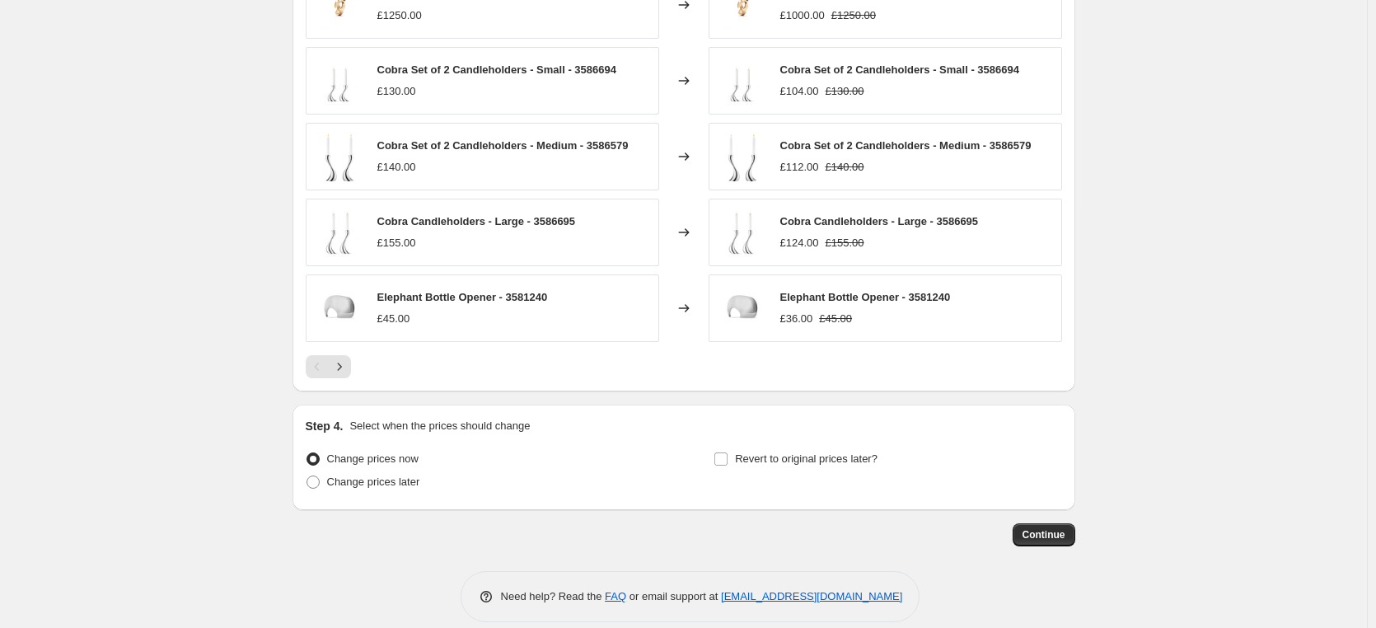
scroll to position [1297, 0]
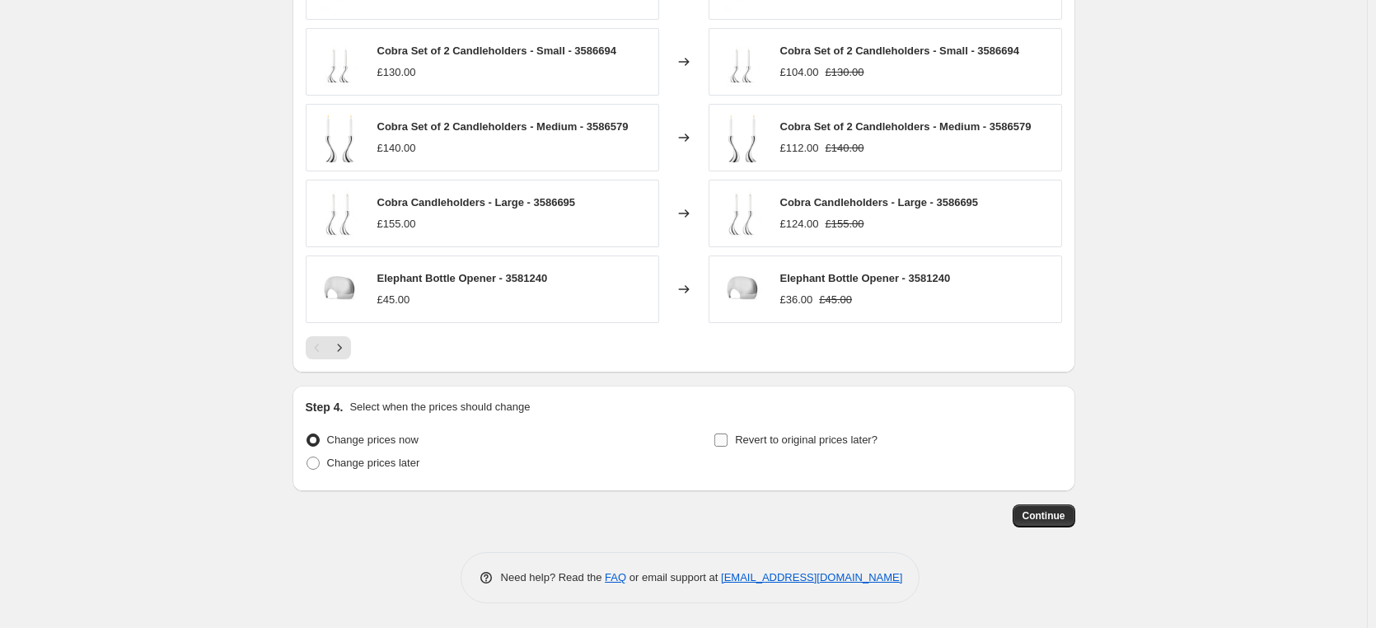
click at [724, 441] on input "Revert to original prices later?" at bounding box center [720, 439] width 13 height 13
checkbox input "true"
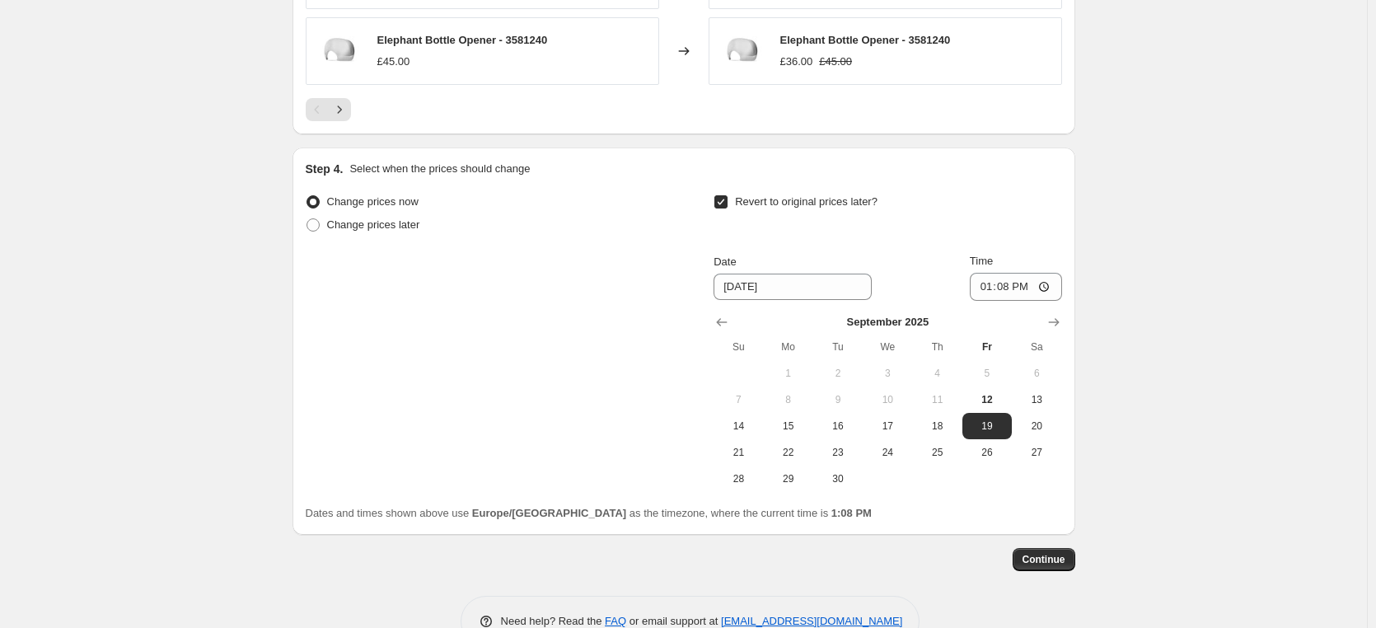
scroll to position [1544, 0]
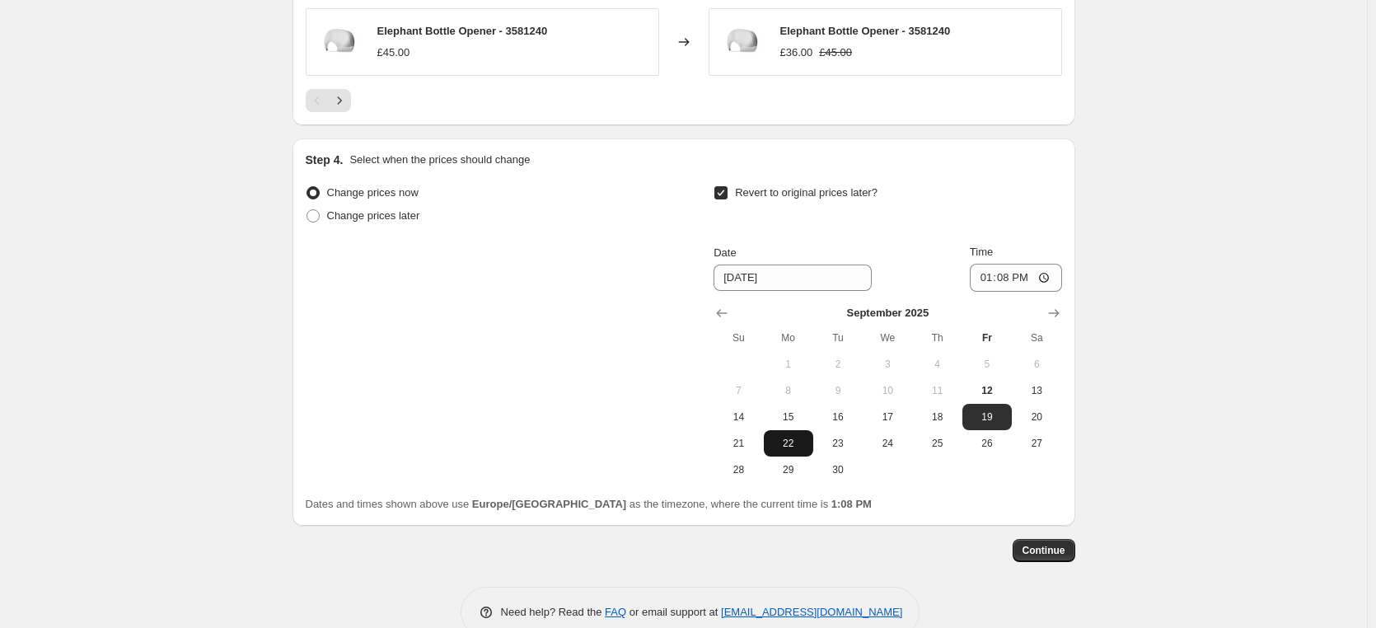
click at [787, 440] on span "22" at bounding box center [788, 443] width 36 height 13
type input "9/22/2025"
click at [1045, 280] on input "13:08" at bounding box center [1016, 278] width 92 height 28
click at [1048, 280] on input "09:08" at bounding box center [1016, 278] width 92 height 28
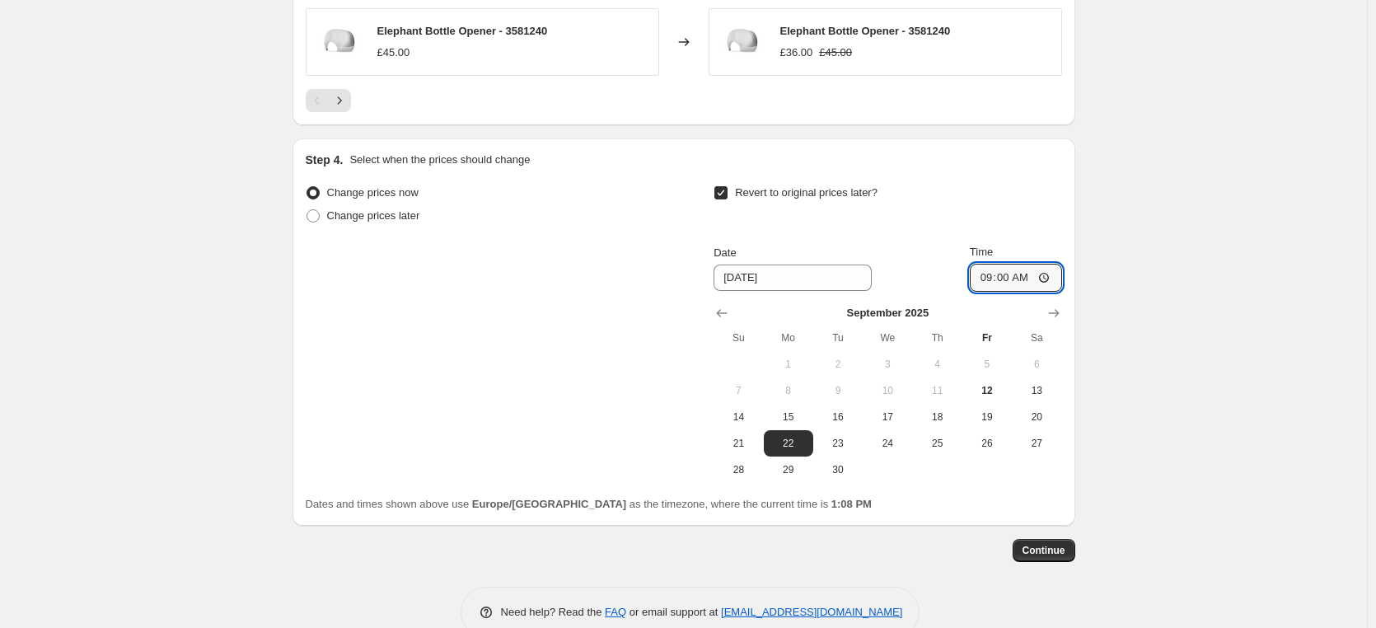
type input "09:00"
click at [793, 416] on span "15" at bounding box center [788, 416] width 36 height 13
type input "[DATE]"
click at [1043, 554] on span "Continue" at bounding box center [1043, 550] width 43 height 13
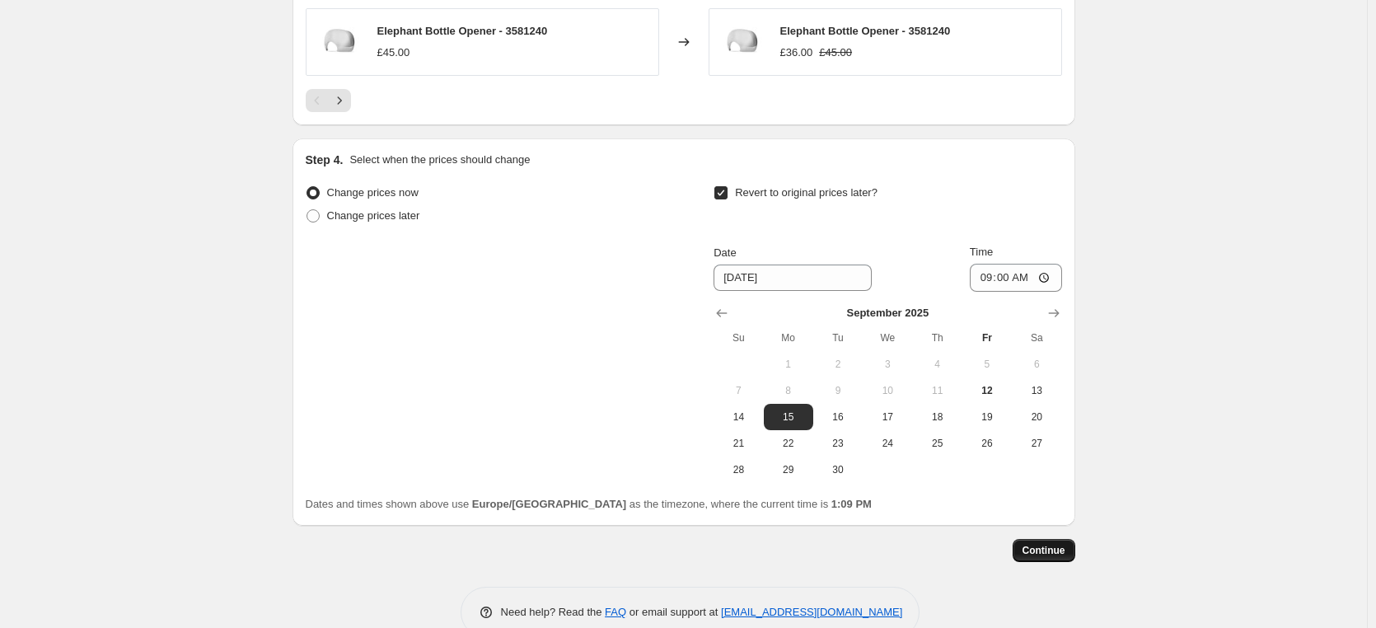
scroll to position [0, 0]
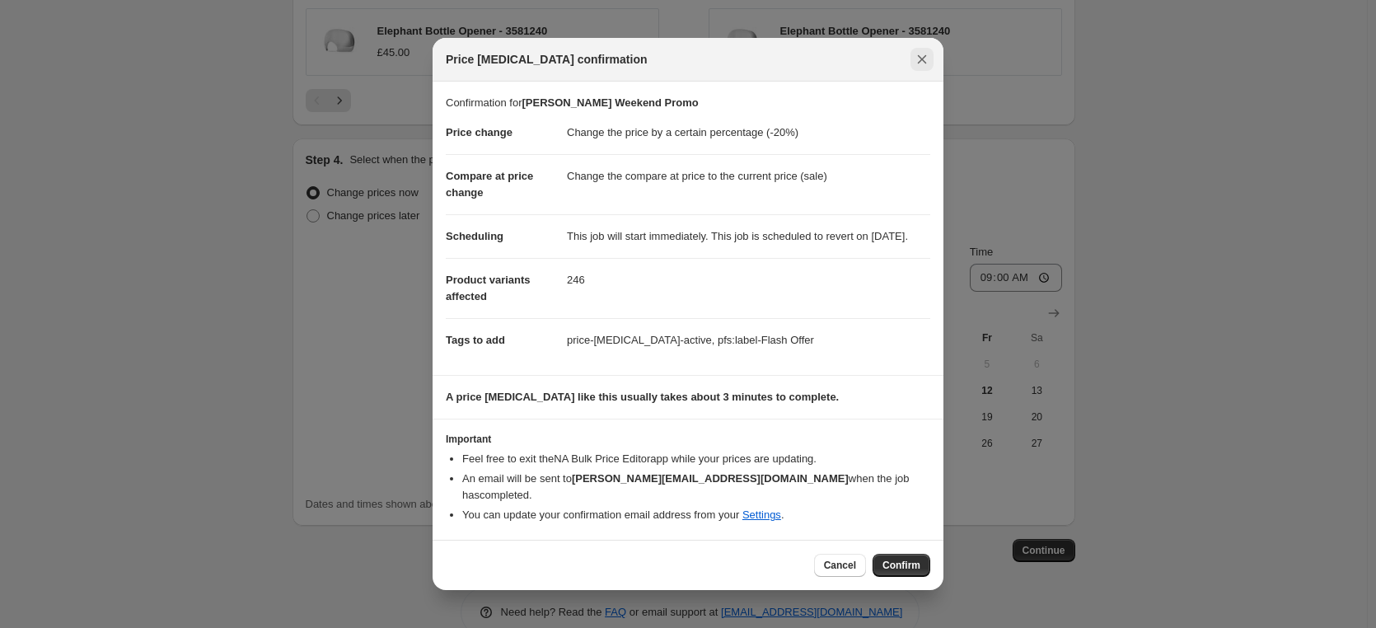
click at [919, 61] on icon "Close" at bounding box center [922, 59] width 9 height 9
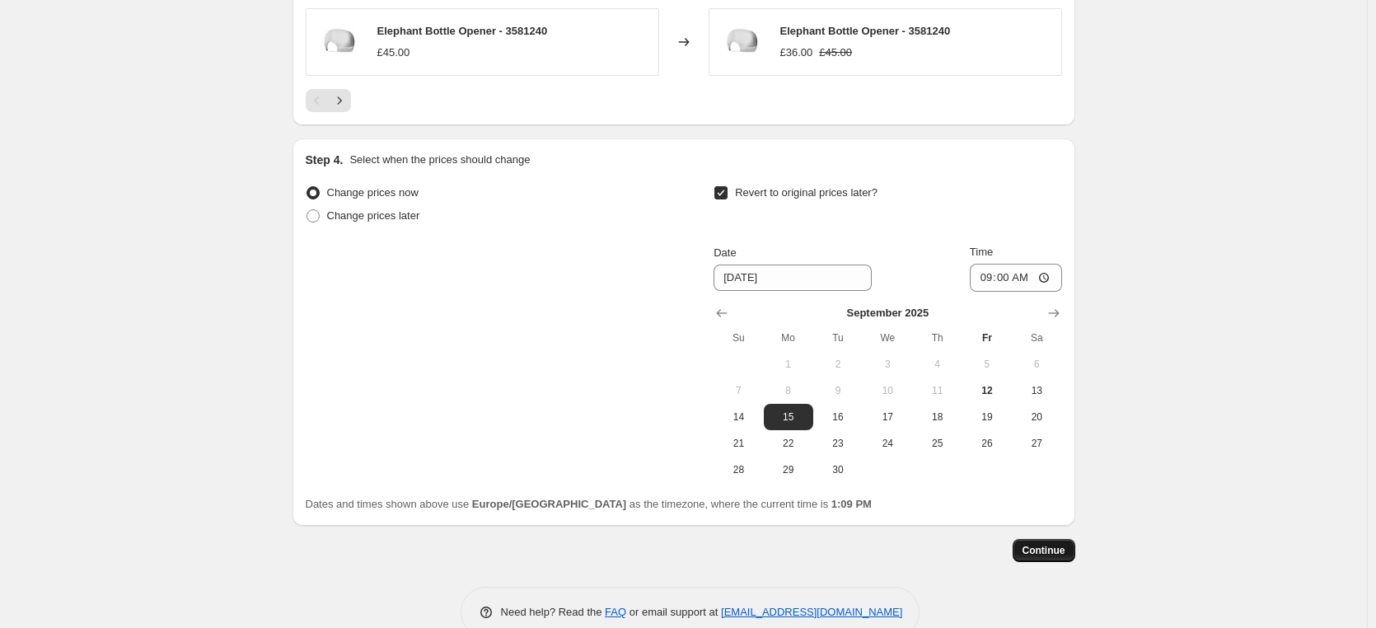
click at [1051, 554] on span "Continue" at bounding box center [1043, 550] width 43 height 13
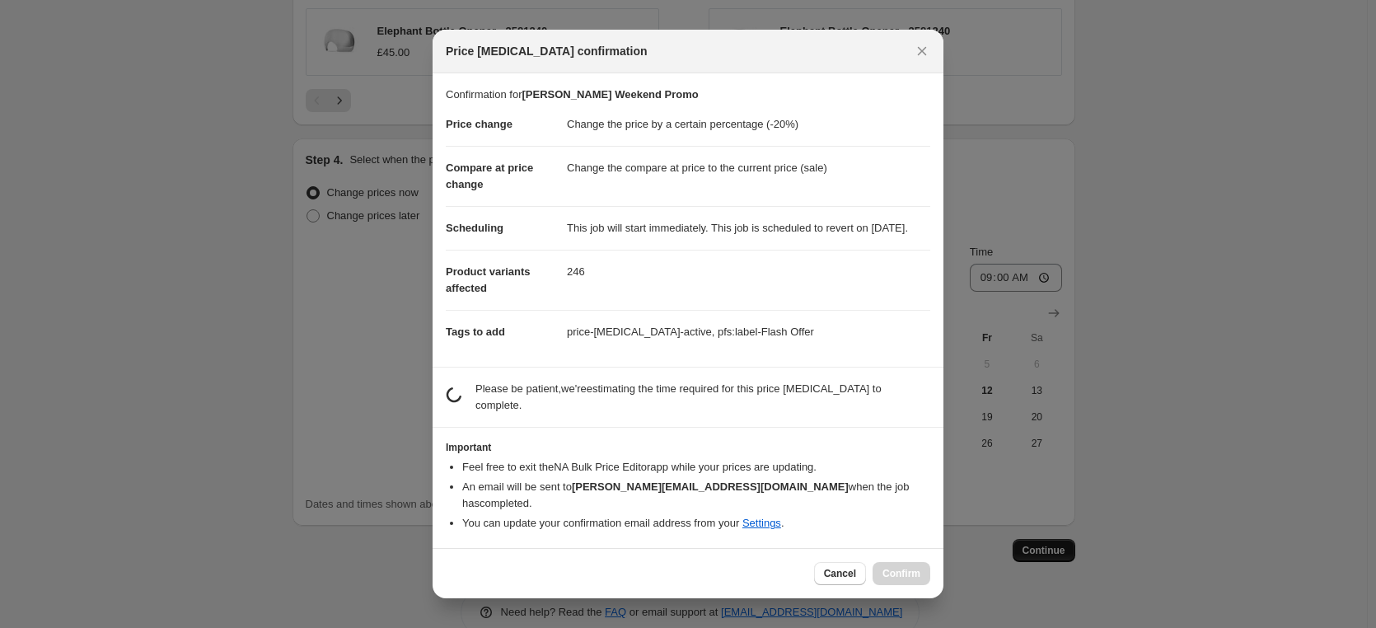
scroll to position [0, 0]
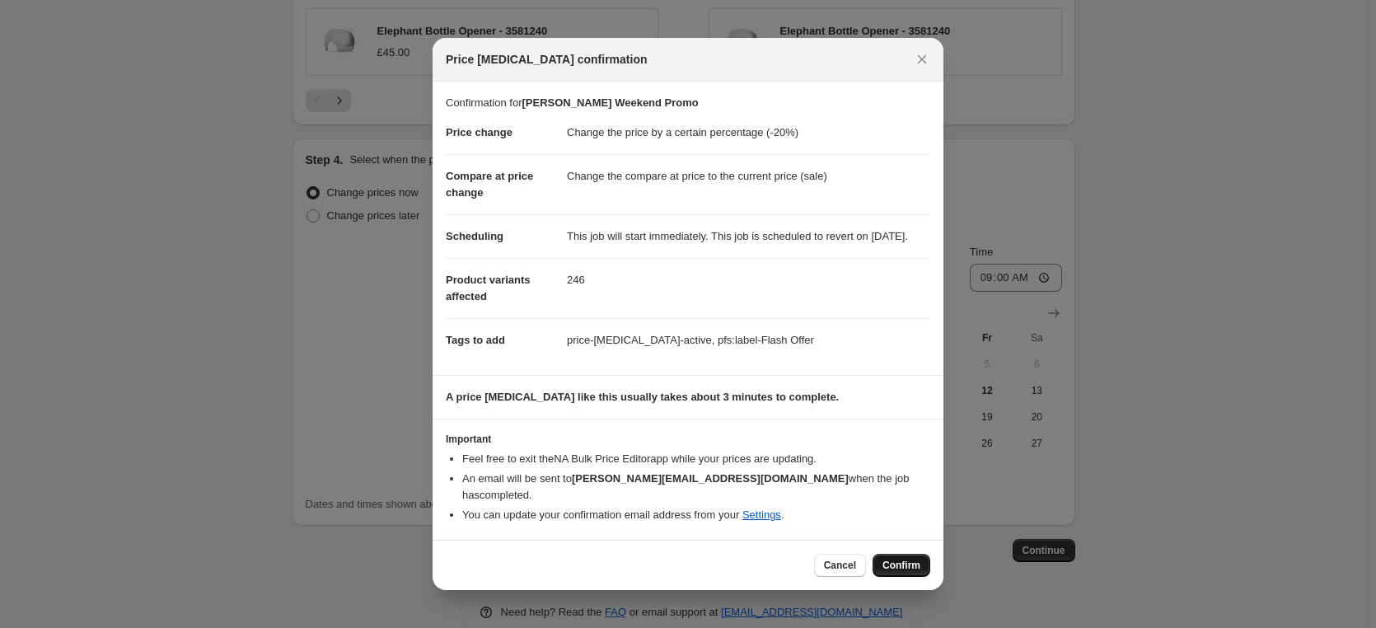
click at [903, 570] on span "Confirm" at bounding box center [901, 565] width 38 height 13
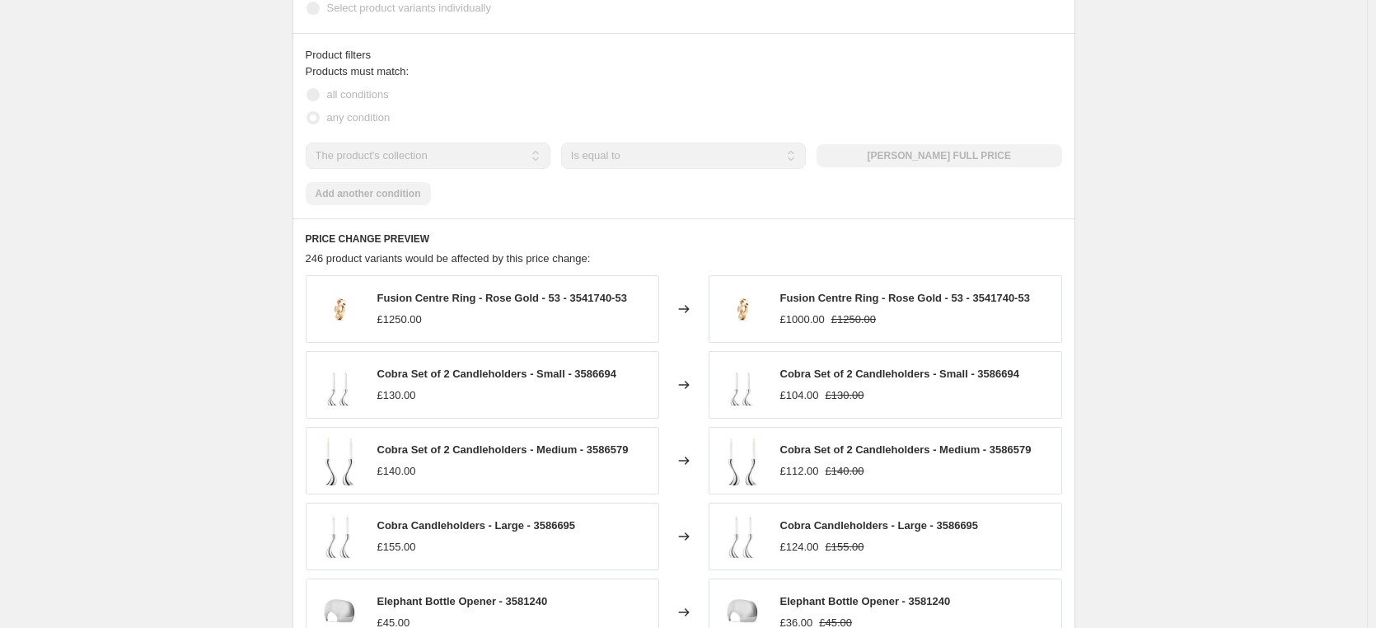
scroll to position [1010, 0]
